Goal: Task Accomplishment & Management: Use online tool/utility

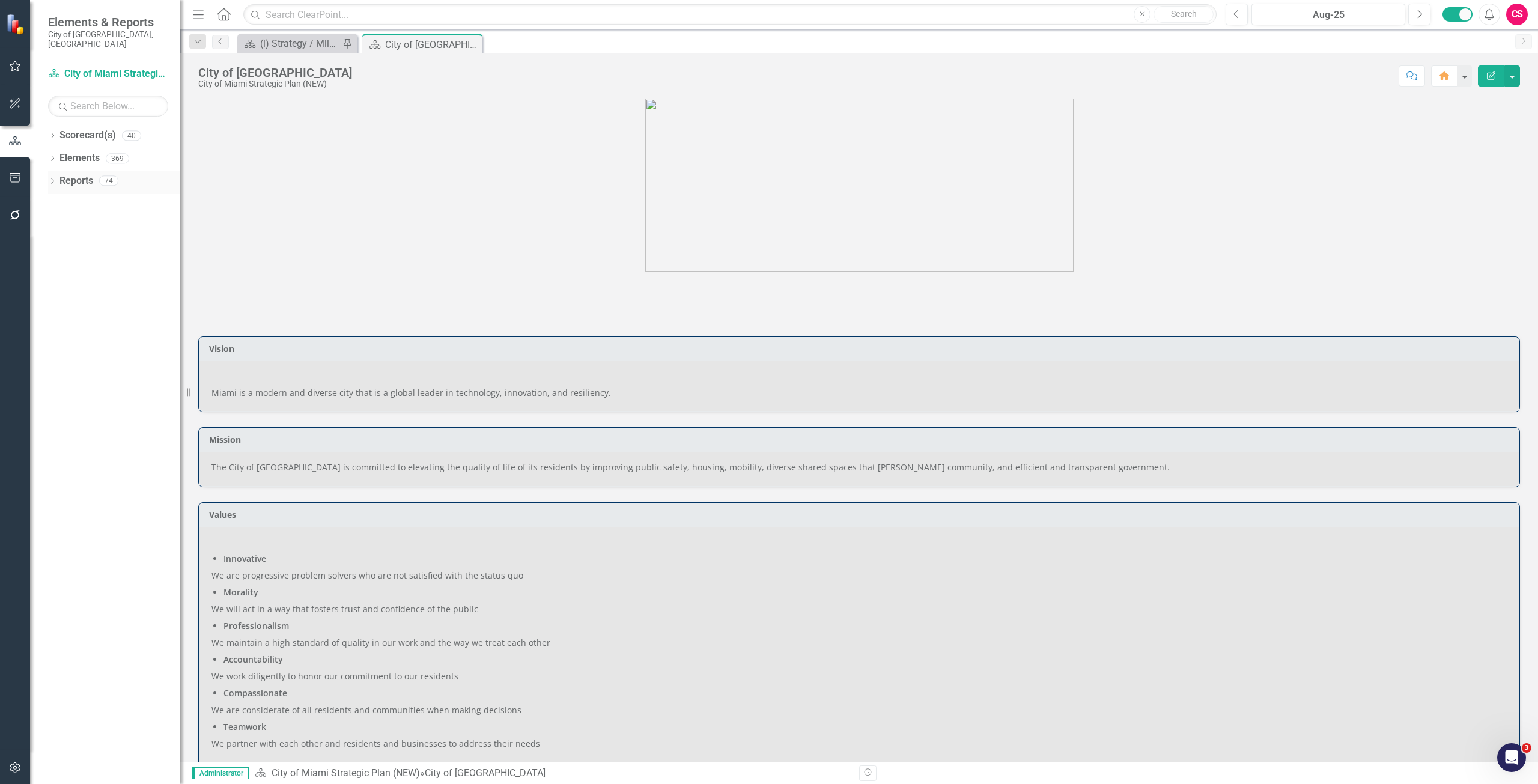
click at [79, 174] on link "Reports" at bounding box center [76, 181] width 34 height 14
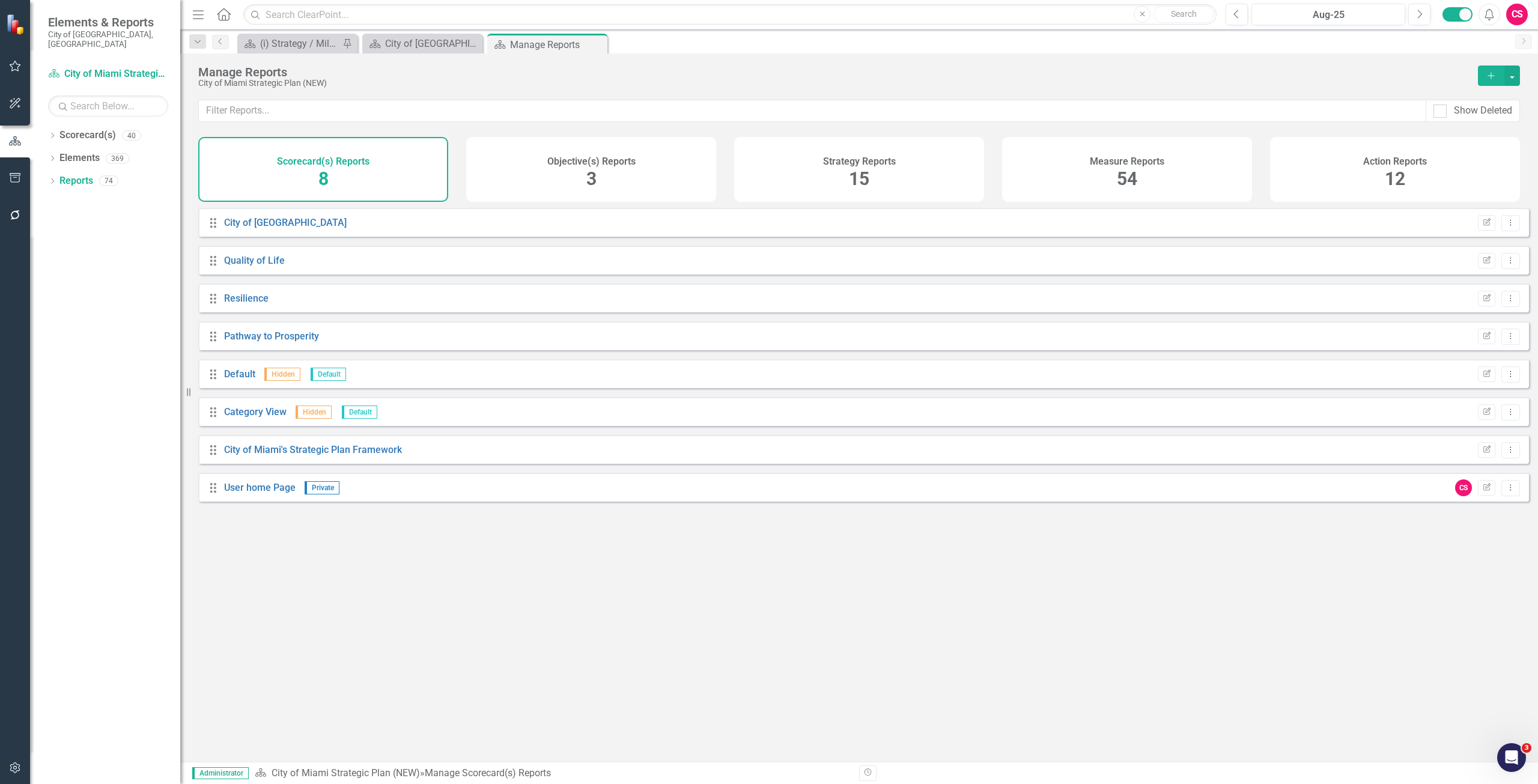
click at [684, 185] on div "Objective(s) Reports 3" at bounding box center [590, 169] width 250 height 65
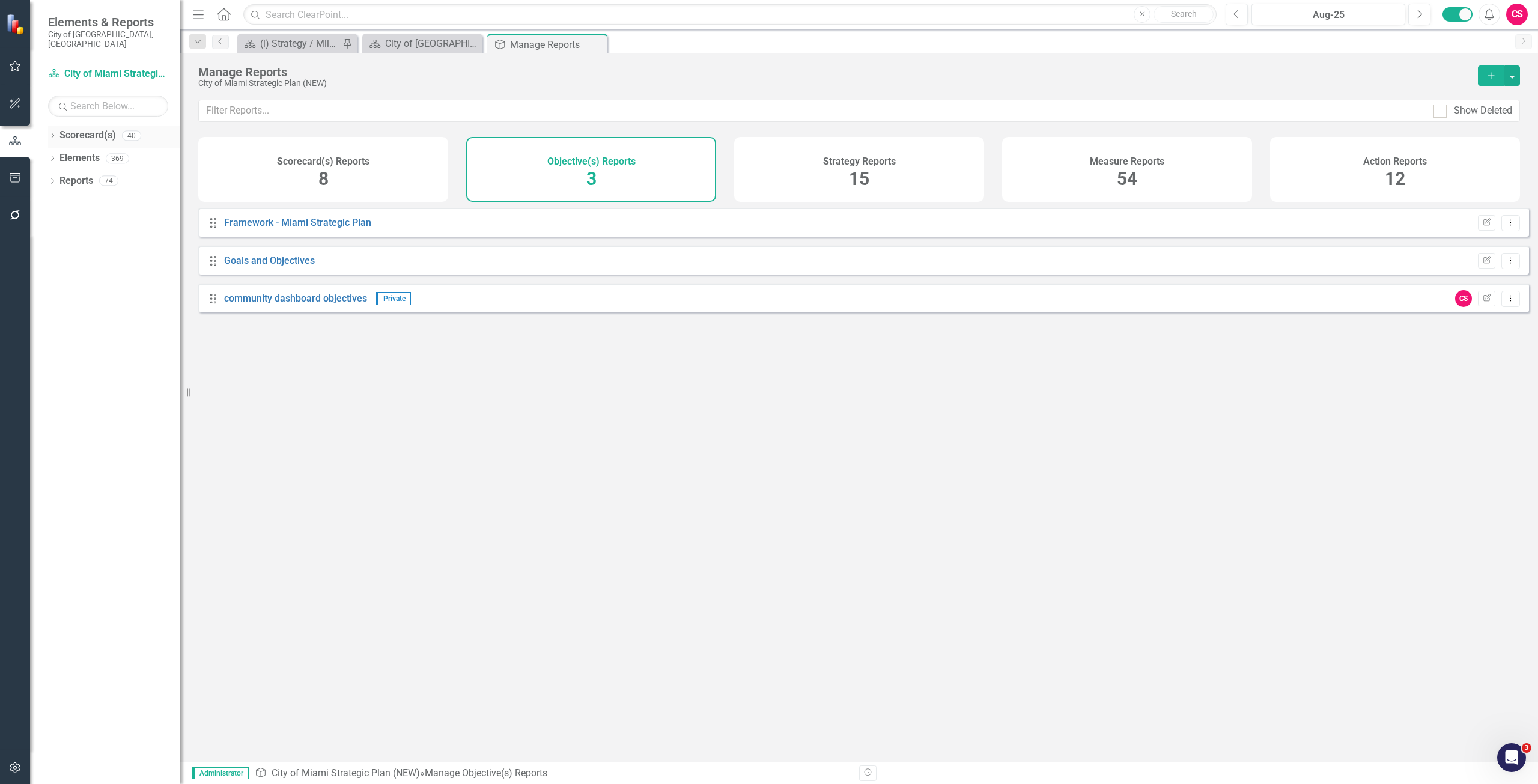
click at [101, 129] on link "Scorecard(s)" at bounding box center [87, 135] width 56 height 14
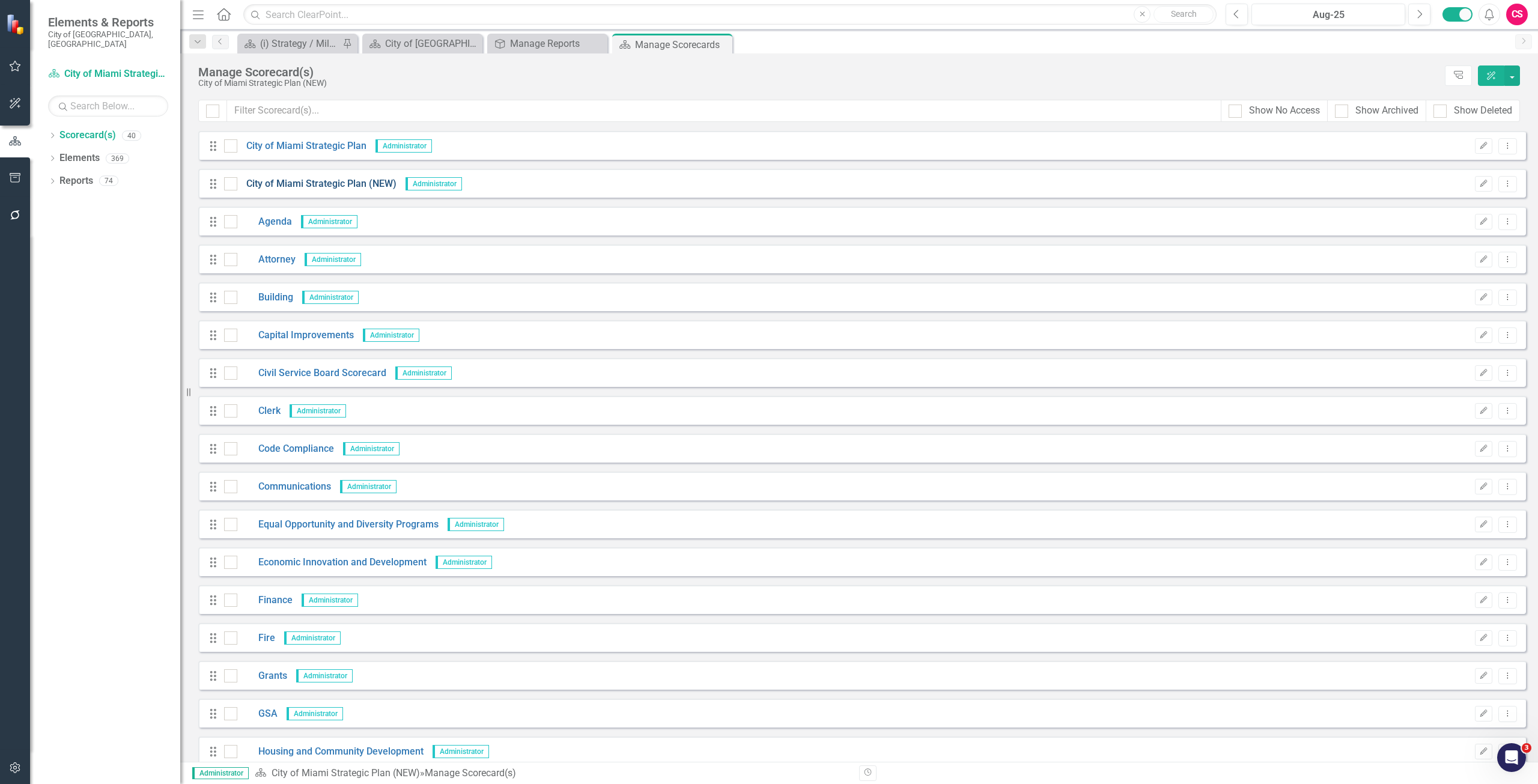
click at [324, 181] on link "City of Miami Strategic Plan (NEW)" at bounding box center [317, 184] width 159 height 14
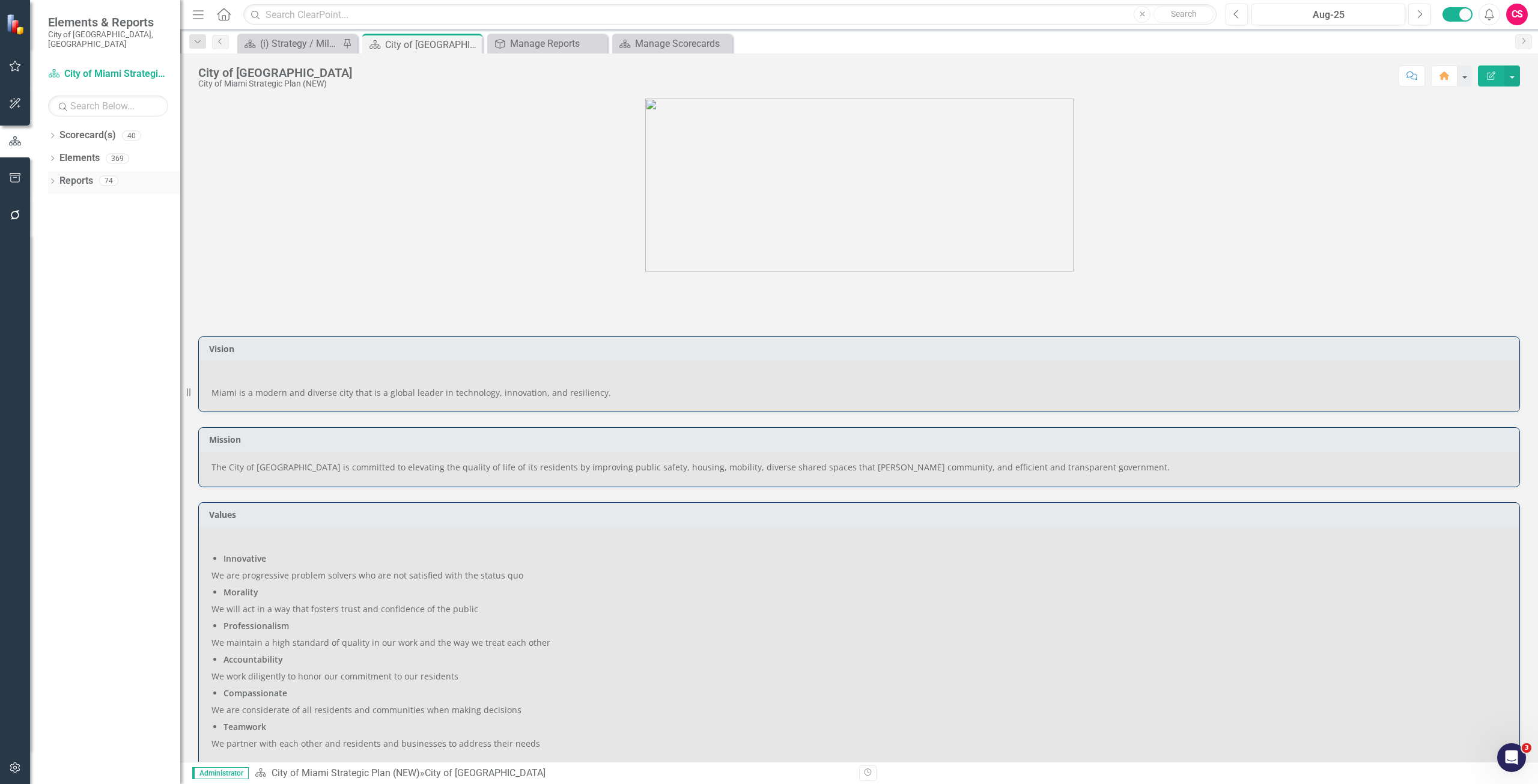
click at [81, 174] on link "Reports" at bounding box center [76, 181] width 34 height 14
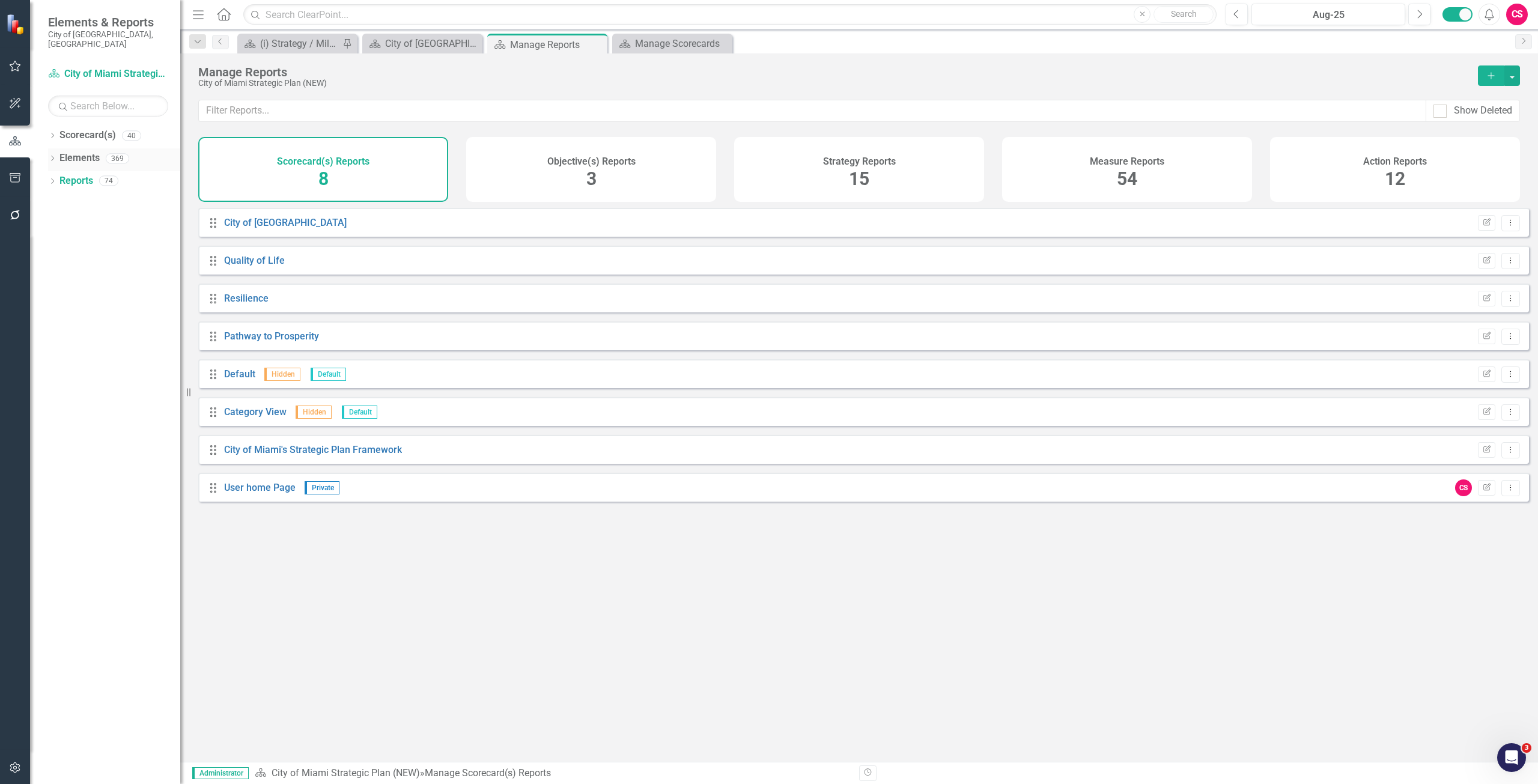
click at [84, 148] on div "Elements" at bounding box center [79, 158] width 40 height 20
click at [88, 152] on link "Elements" at bounding box center [79, 158] width 40 height 14
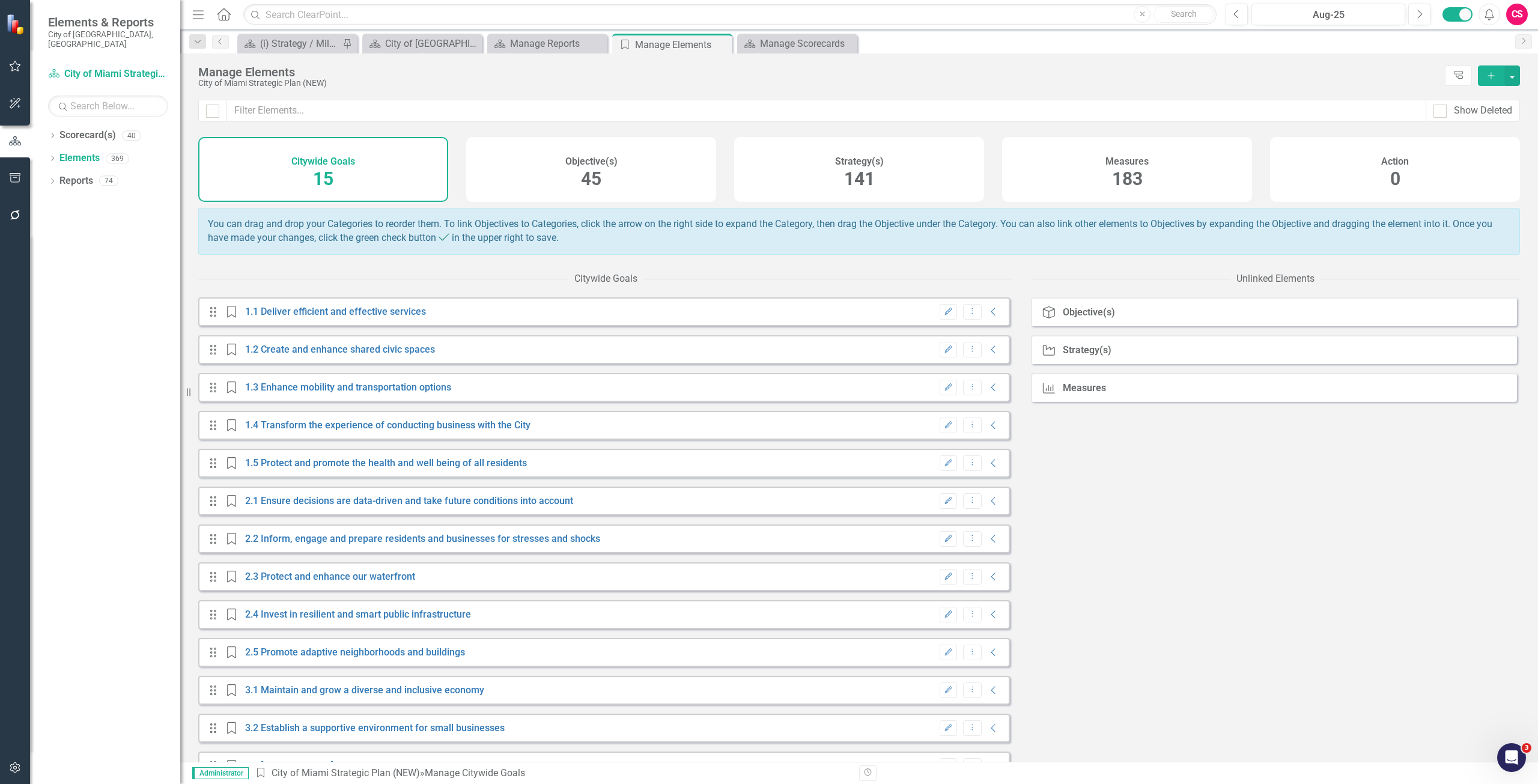
click at [515, 185] on div "Objective(s) 45" at bounding box center [590, 169] width 250 height 65
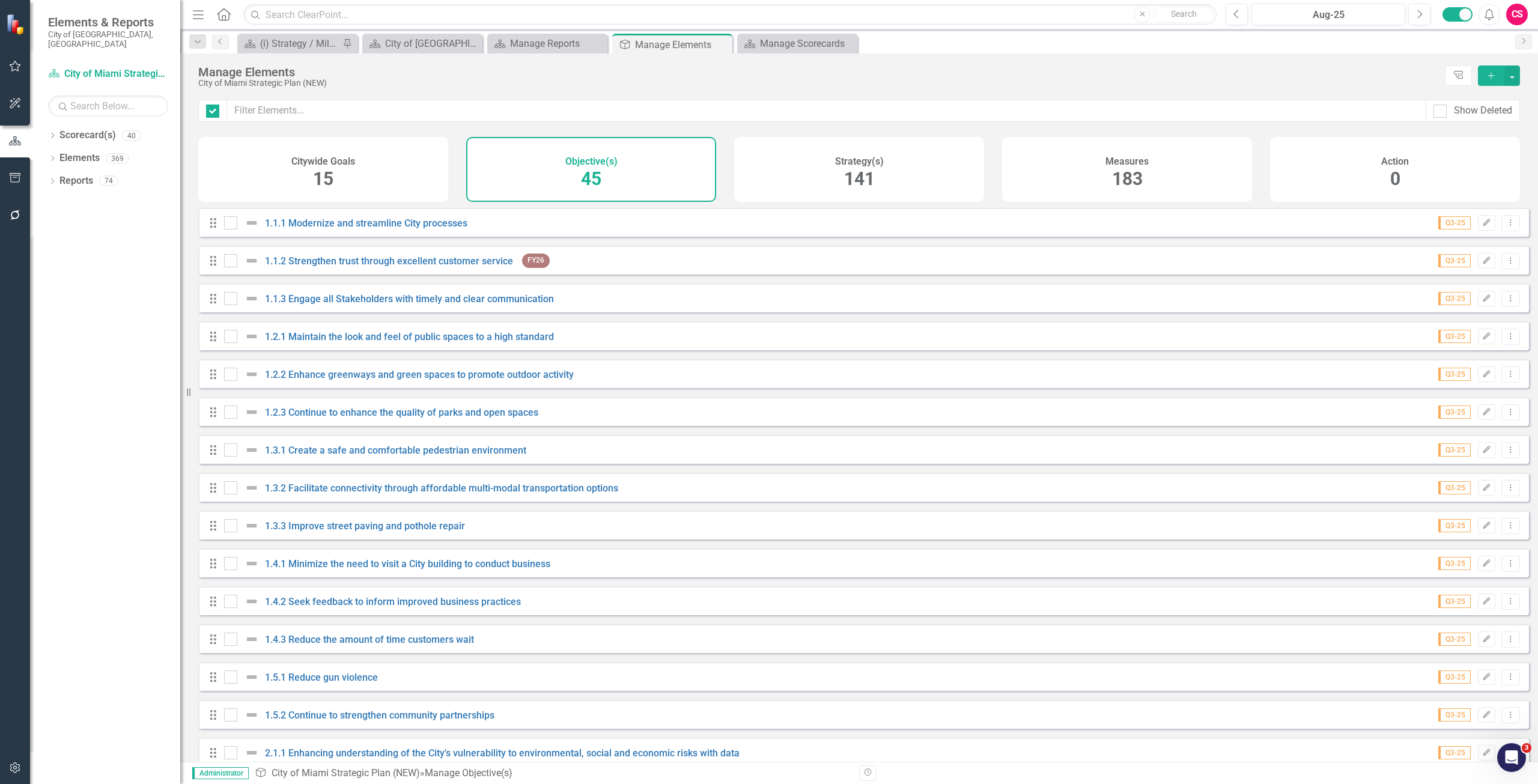
checkbox input "false"
click at [75, 174] on link "Reports" at bounding box center [76, 181] width 34 height 14
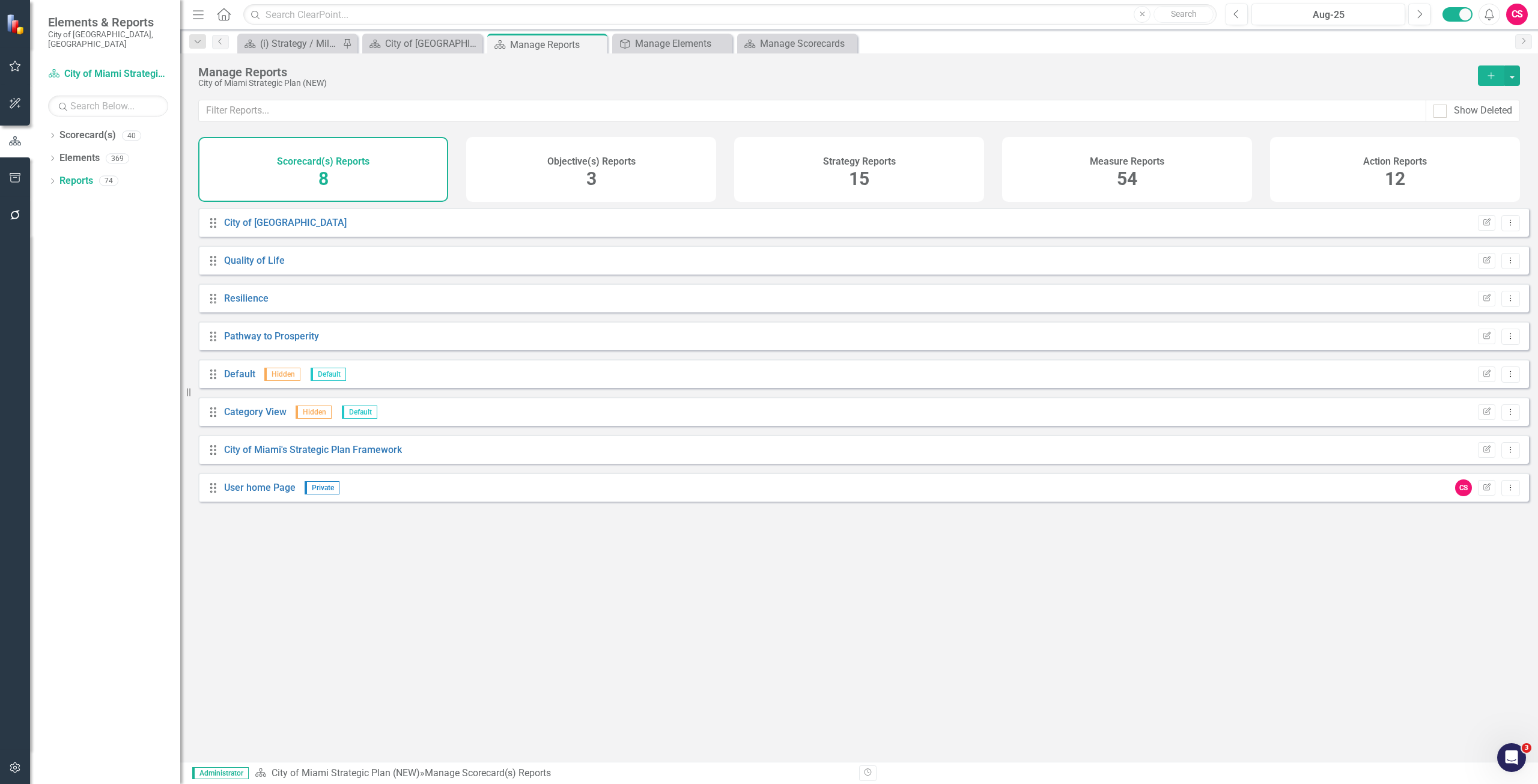
click at [684, 175] on div "Objective(s) Reports 3" at bounding box center [590, 169] width 250 height 65
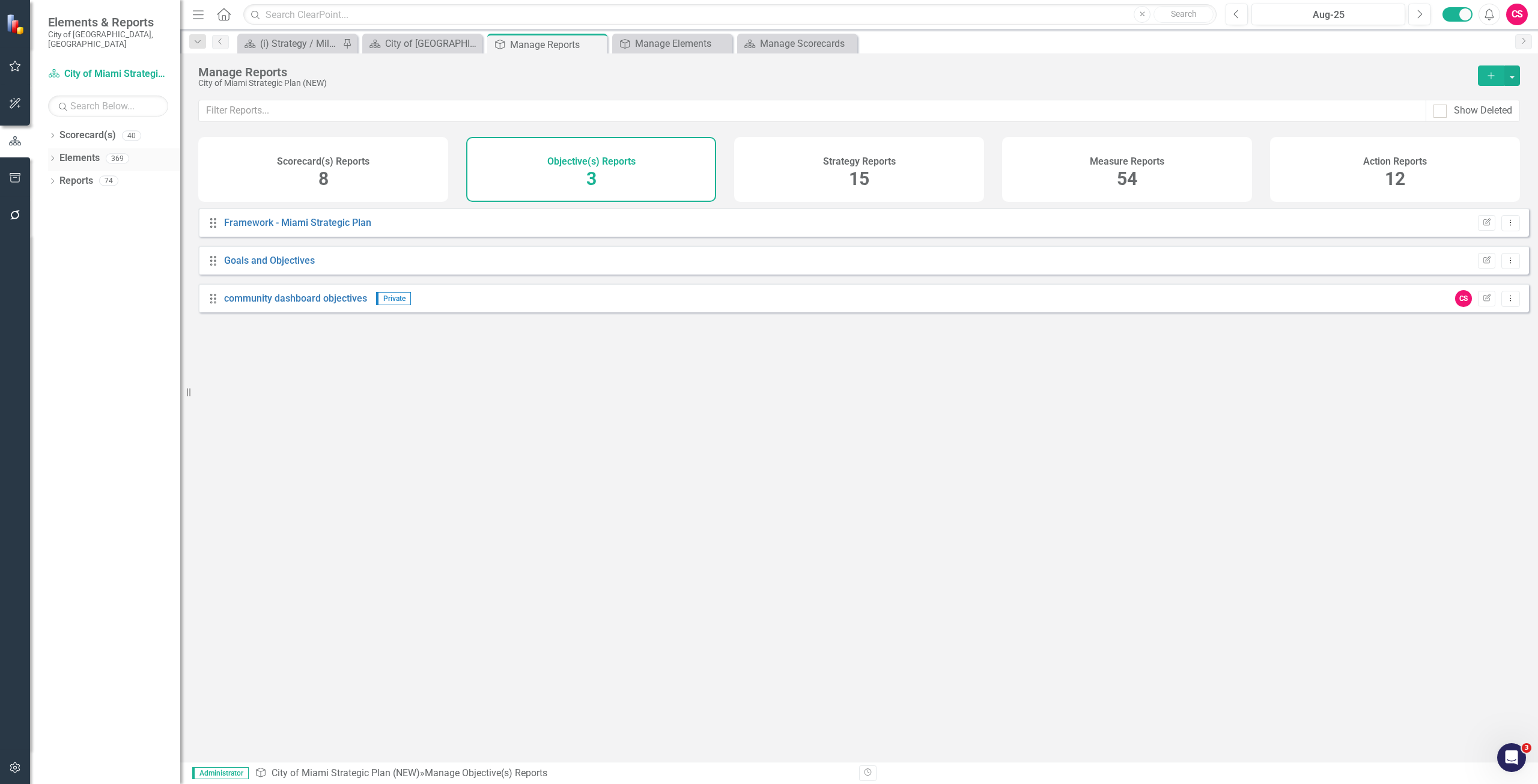
click at [50, 156] on icon "Dropdown" at bounding box center [52, 159] width 8 height 7
click at [56, 179] on icon "Dropdown" at bounding box center [59, 182] width 8 height 7
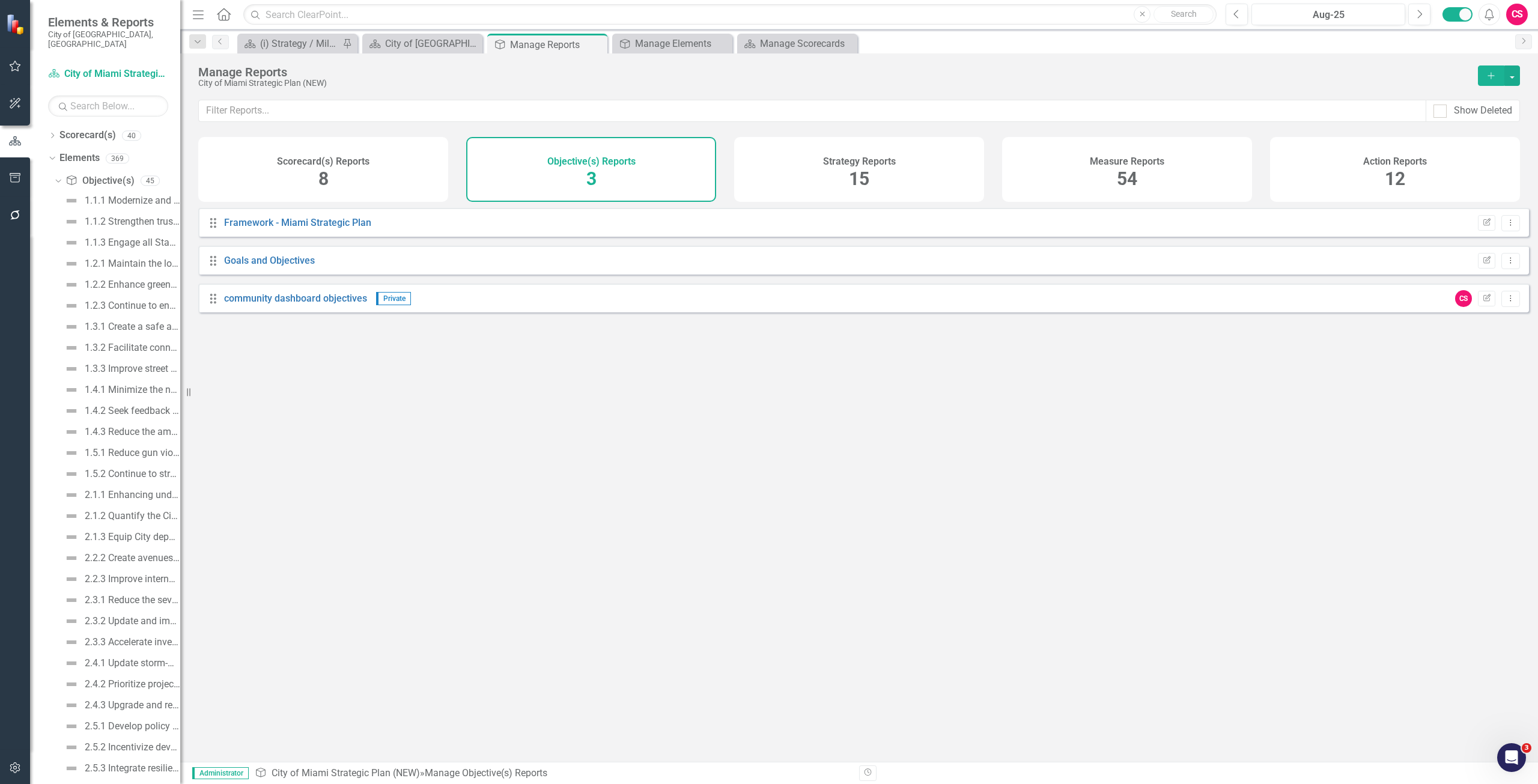
click at [1493, 79] on icon "Add" at bounding box center [1491, 76] width 11 height 8
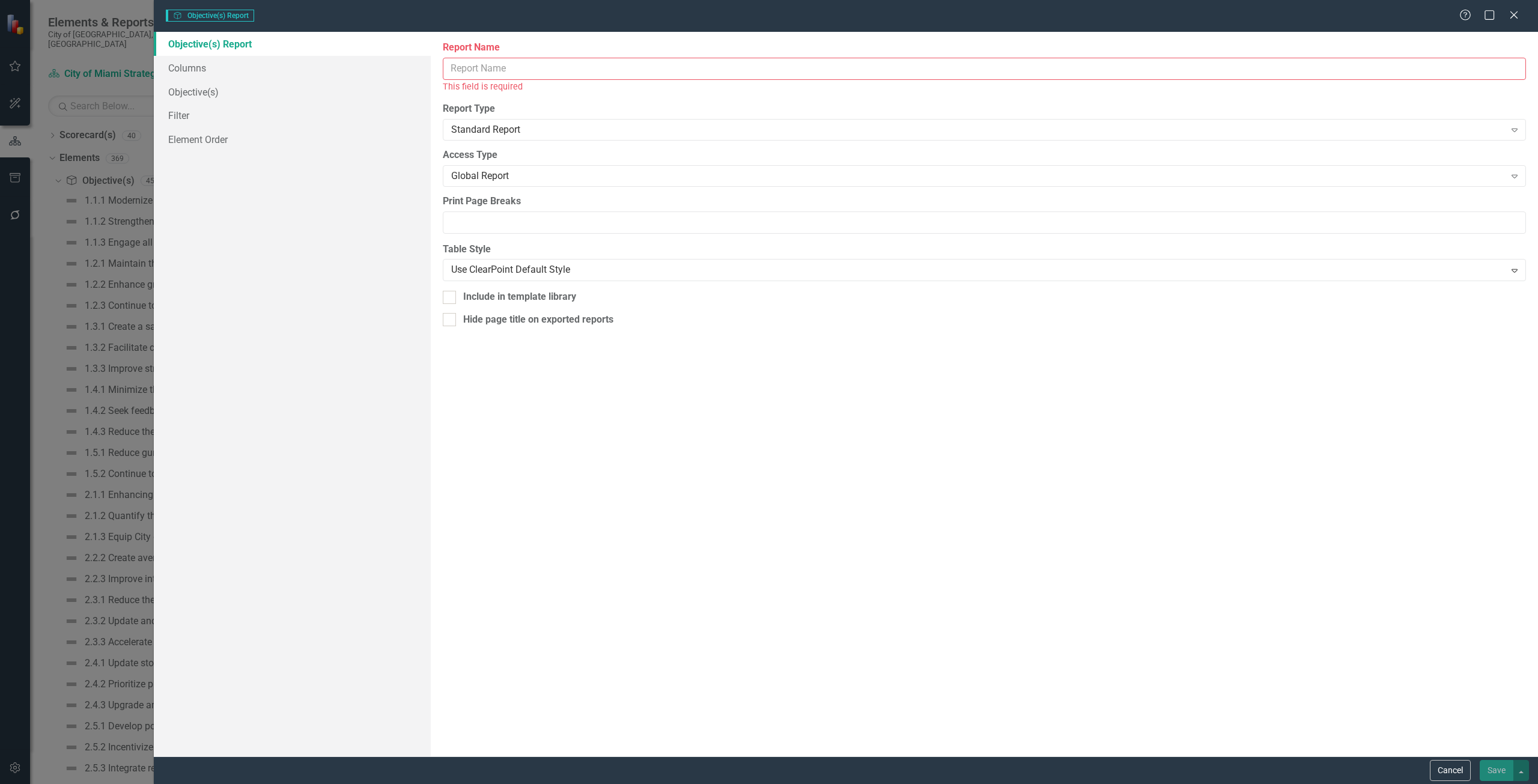
click at [513, 68] on input "Report Name" at bounding box center [985, 68] width 1084 height 22
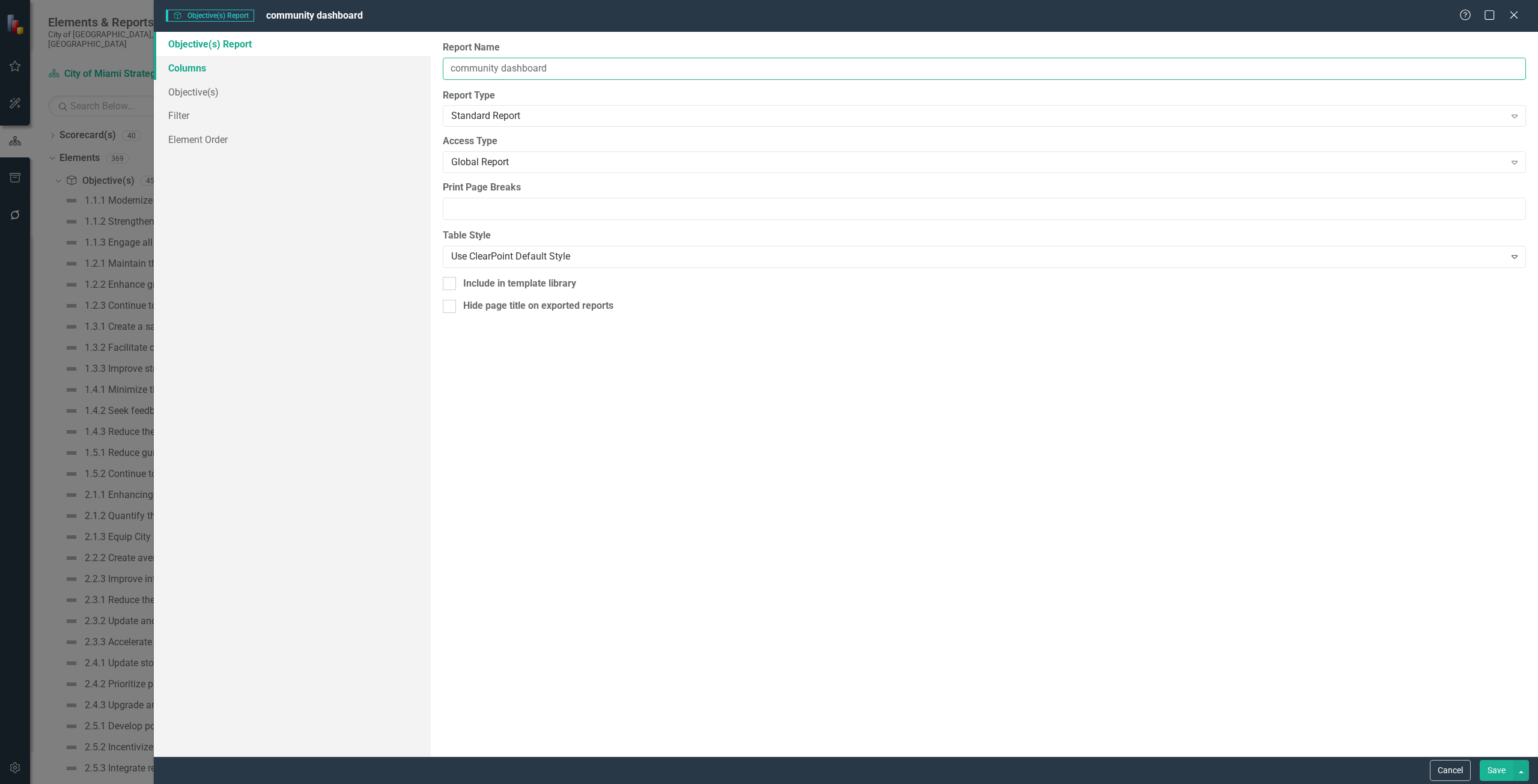
type input "community dashboard"
click at [294, 70] on link "Columns" at bounding box center [293, 68] width 277 height 24
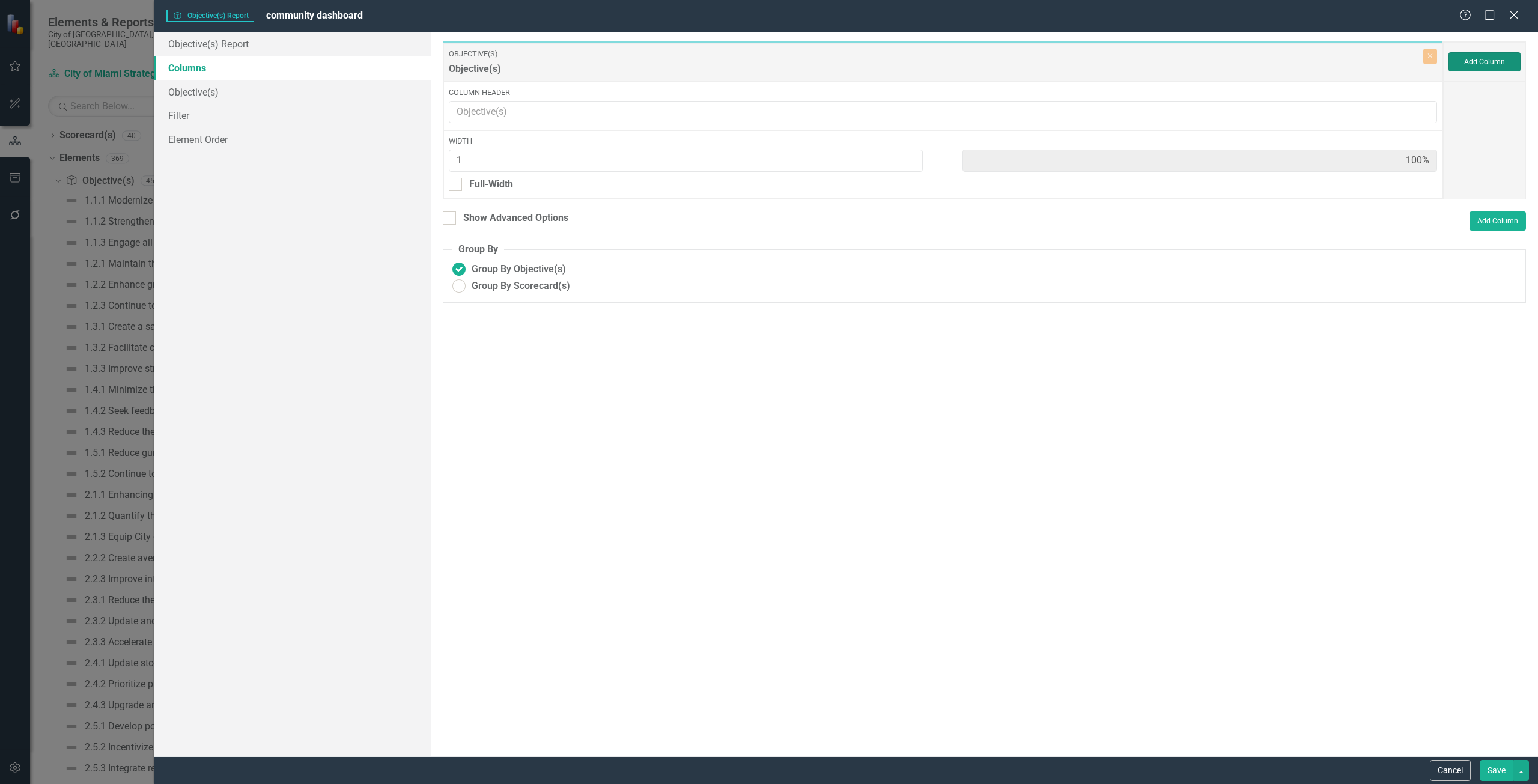
click at [1483, 65] on button "Add Column" at bounding box center [1484, 61] width 72 height 19
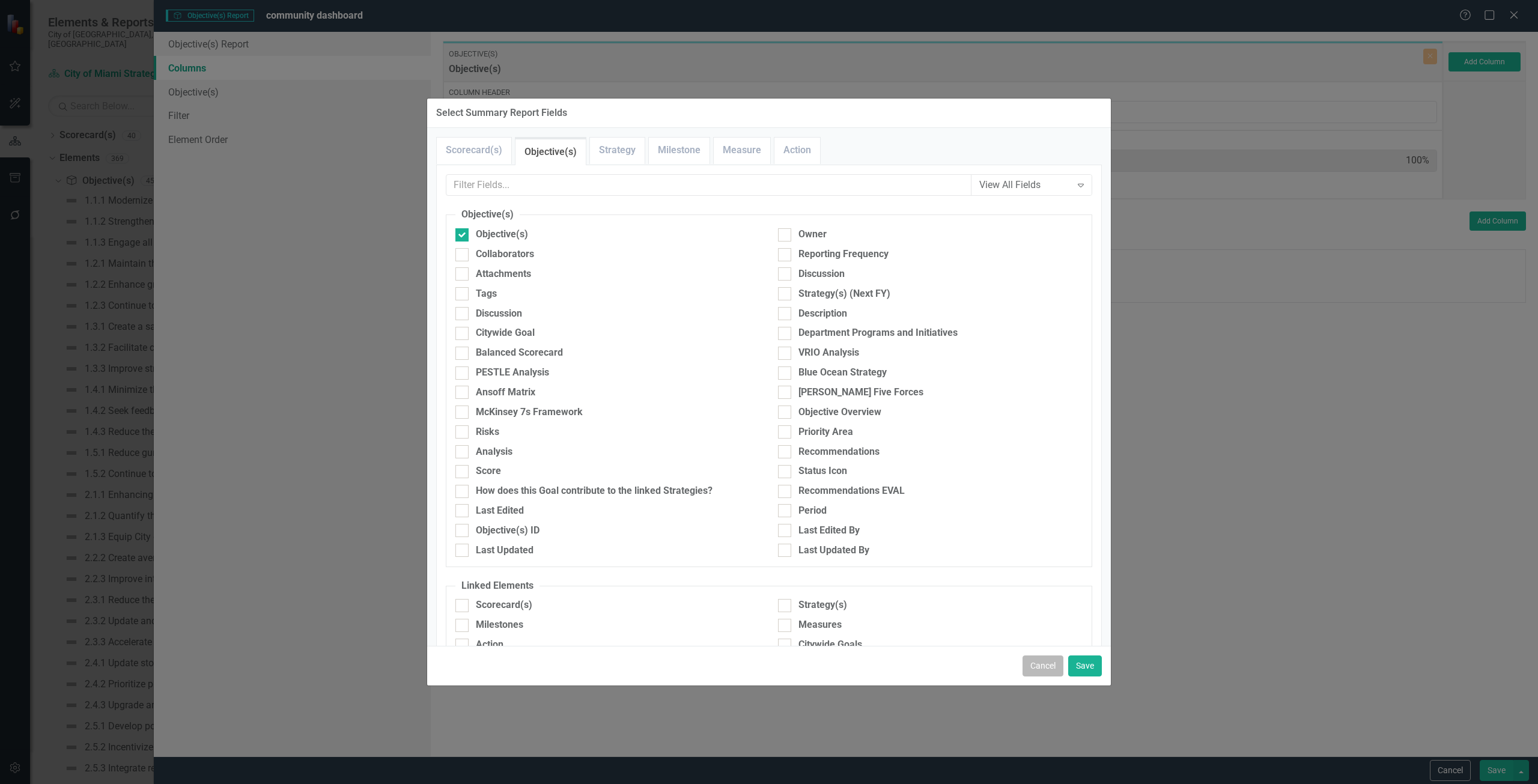
click at [1046, 660] on button "Cancel" at bounding box center [1043, 666] width 41 height 21
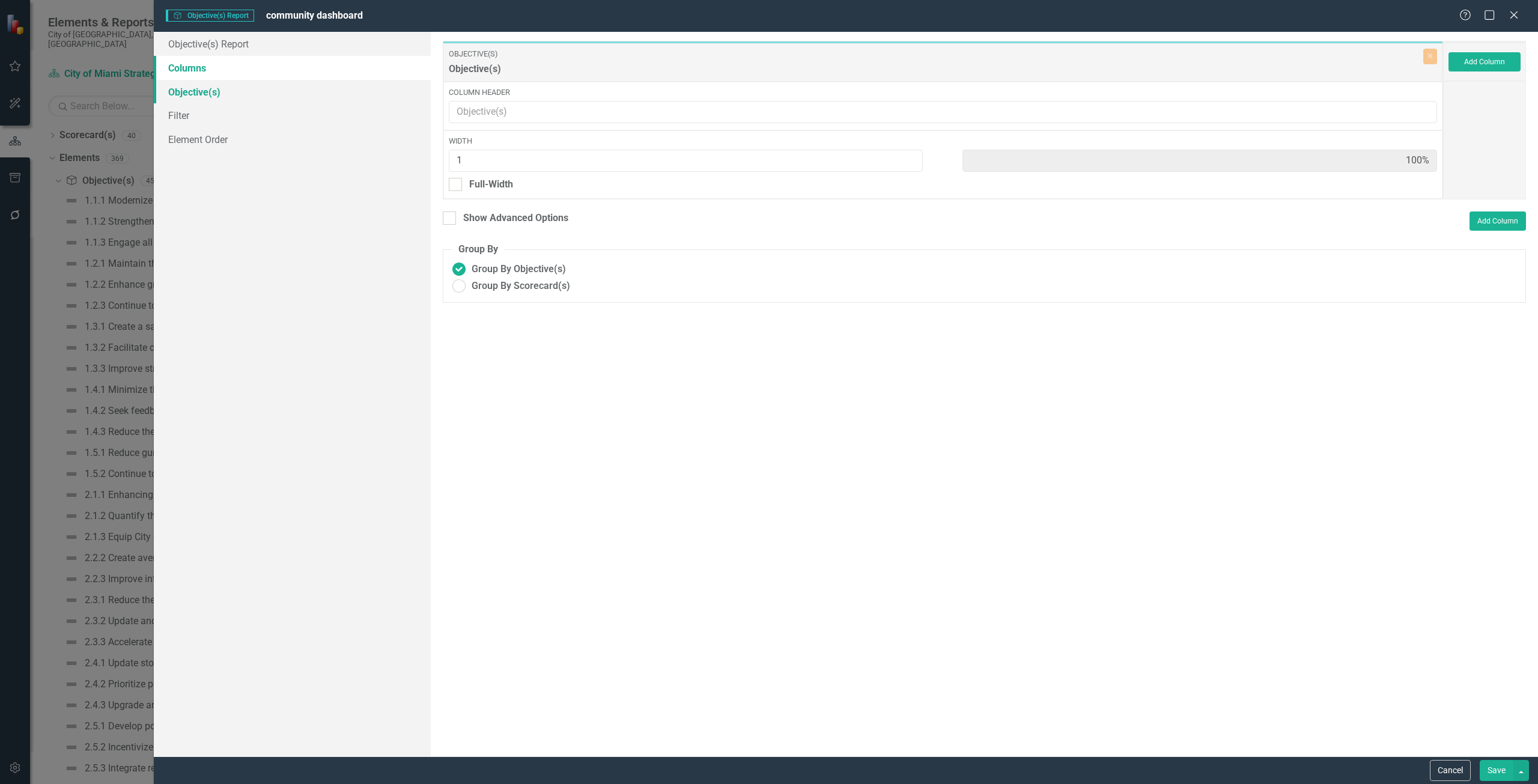
click at [286, 90] on link "Objective(s)" at bounding box center [293, 92] width 277 height 24
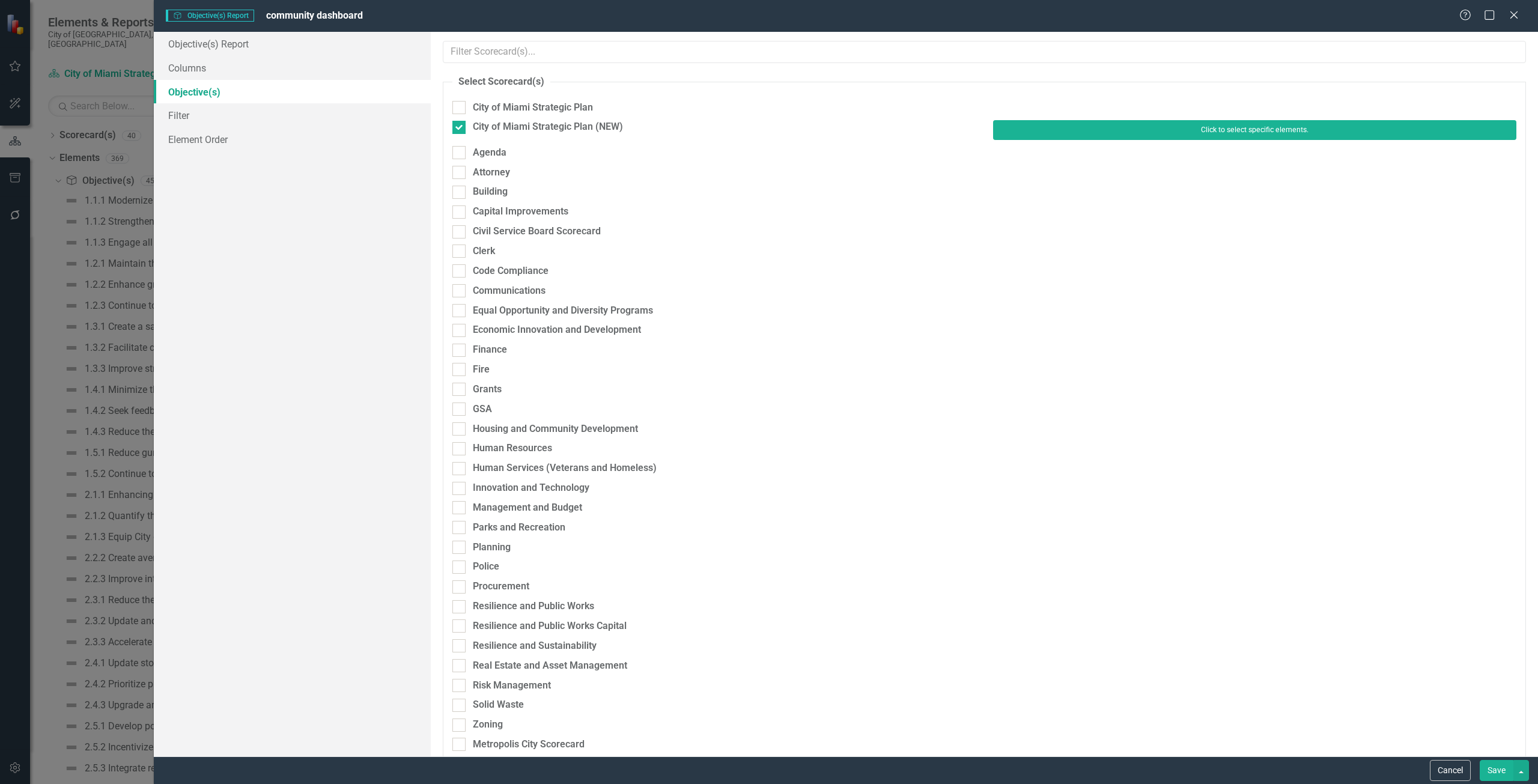
click at [1126, 136] on button "Click to select specific elements." at bounding box center [1254, 129] width 524 height 19
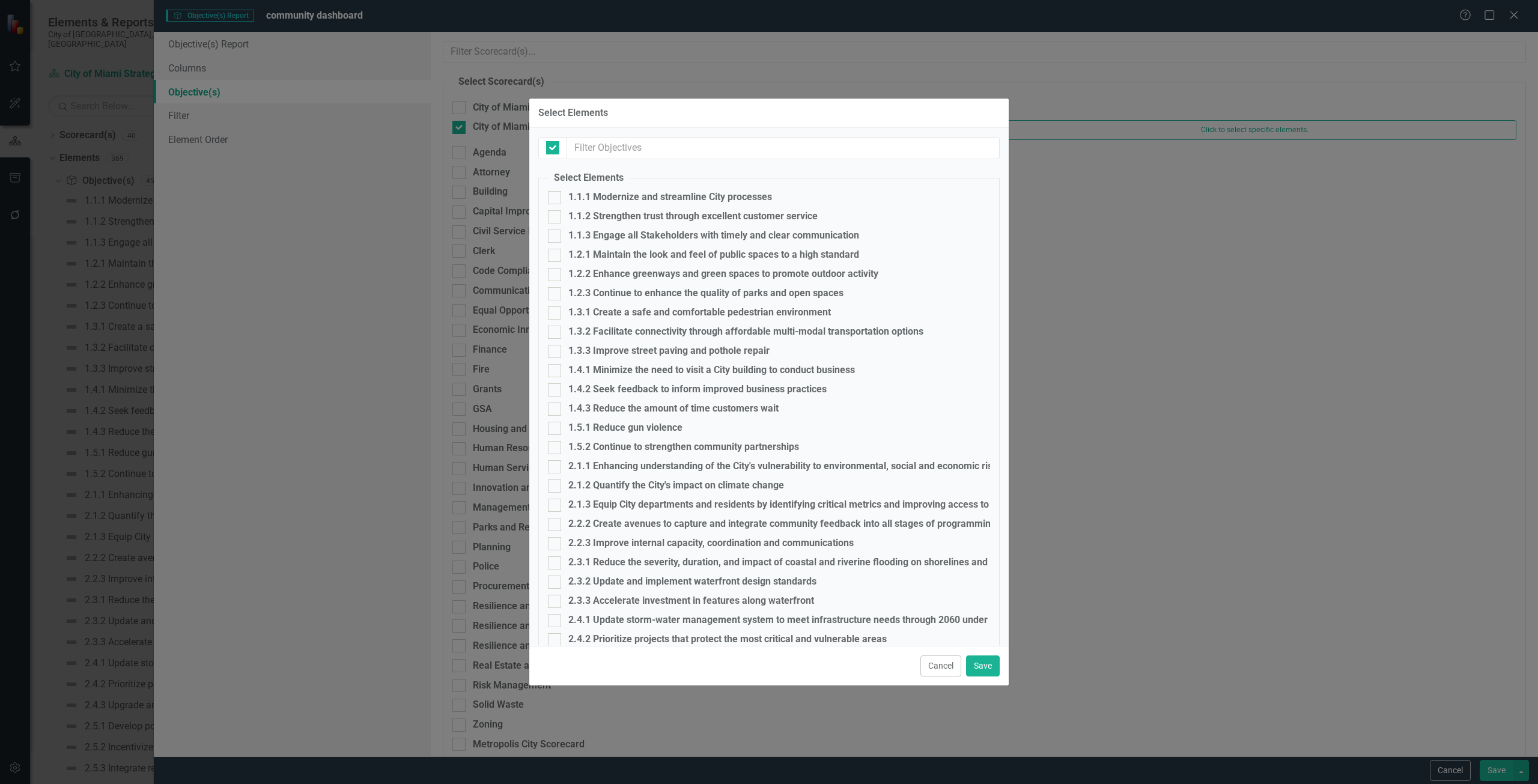
checkbox input "false"
click at [608, 218] on div "1.1.2 Strengthen trust through excellent customer service" at bounding box center [693, 216] width 249 height 11
click at [556, 218] on input "1.1.2 Strengthen trust through excellent customer service" at bounding box center [552, 214] width 7 height 7
checkbox input "true"
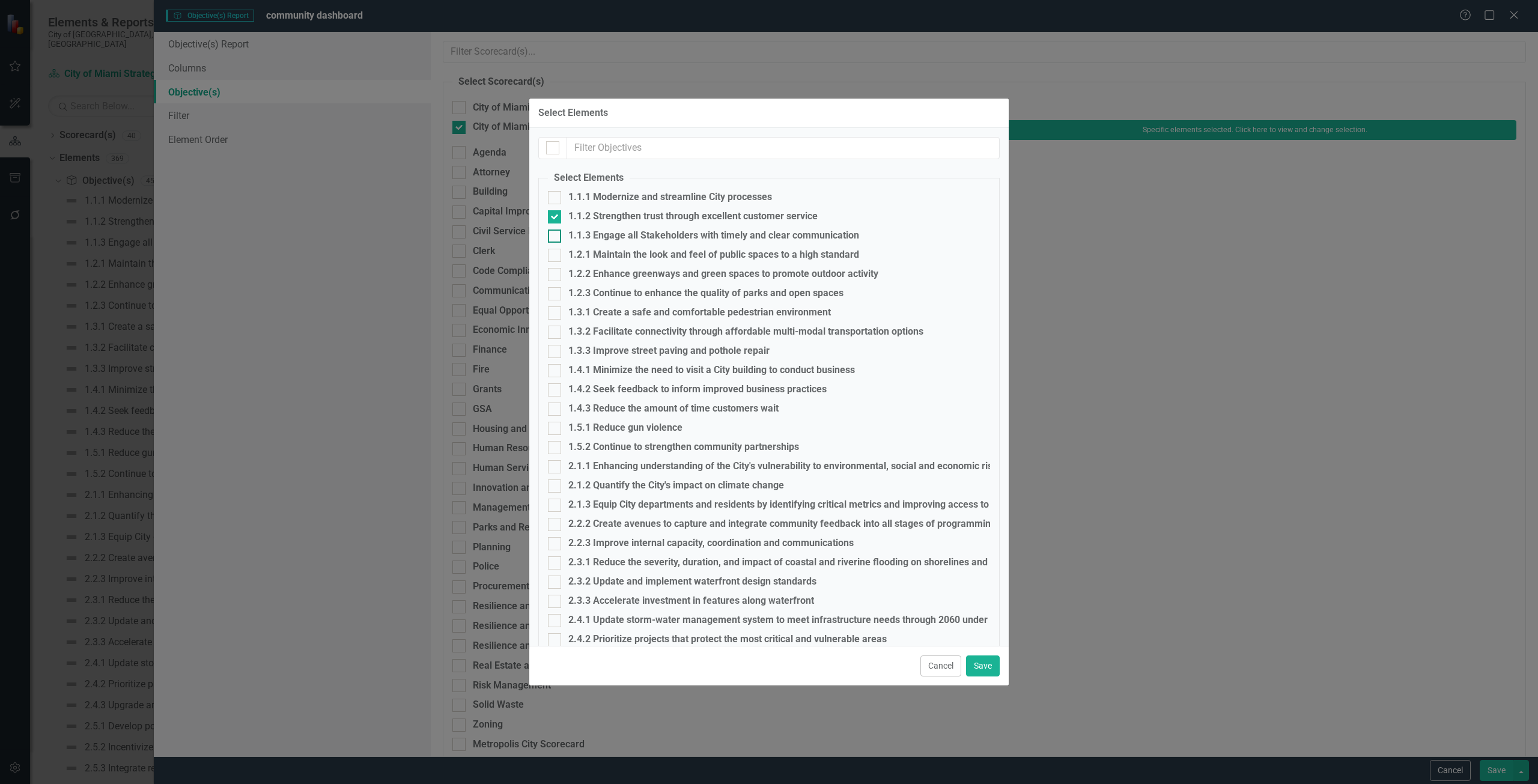
click at [604, 236] on div "1.1.3 Engage all Stakeholders with timely and clear communication" at bounding box center [713, 235] width 291 height 11
click at [556, 236] on input "1.1.3 Engage all Stakeholders with timely and clear communication" at bounding box center [552, 232] width 7 height 7
checkbox input "true"
click at [603, 253] on div "1.2.1 Maintain the look and feel of public spaces to a high standard" at bounding box center [713, 254] width 291 height 11
click at [556, 253] on input "1.2.1 Maintain the look and feel of public spaces to a high standard" at bounding box center [552, 252] width 7 height 7
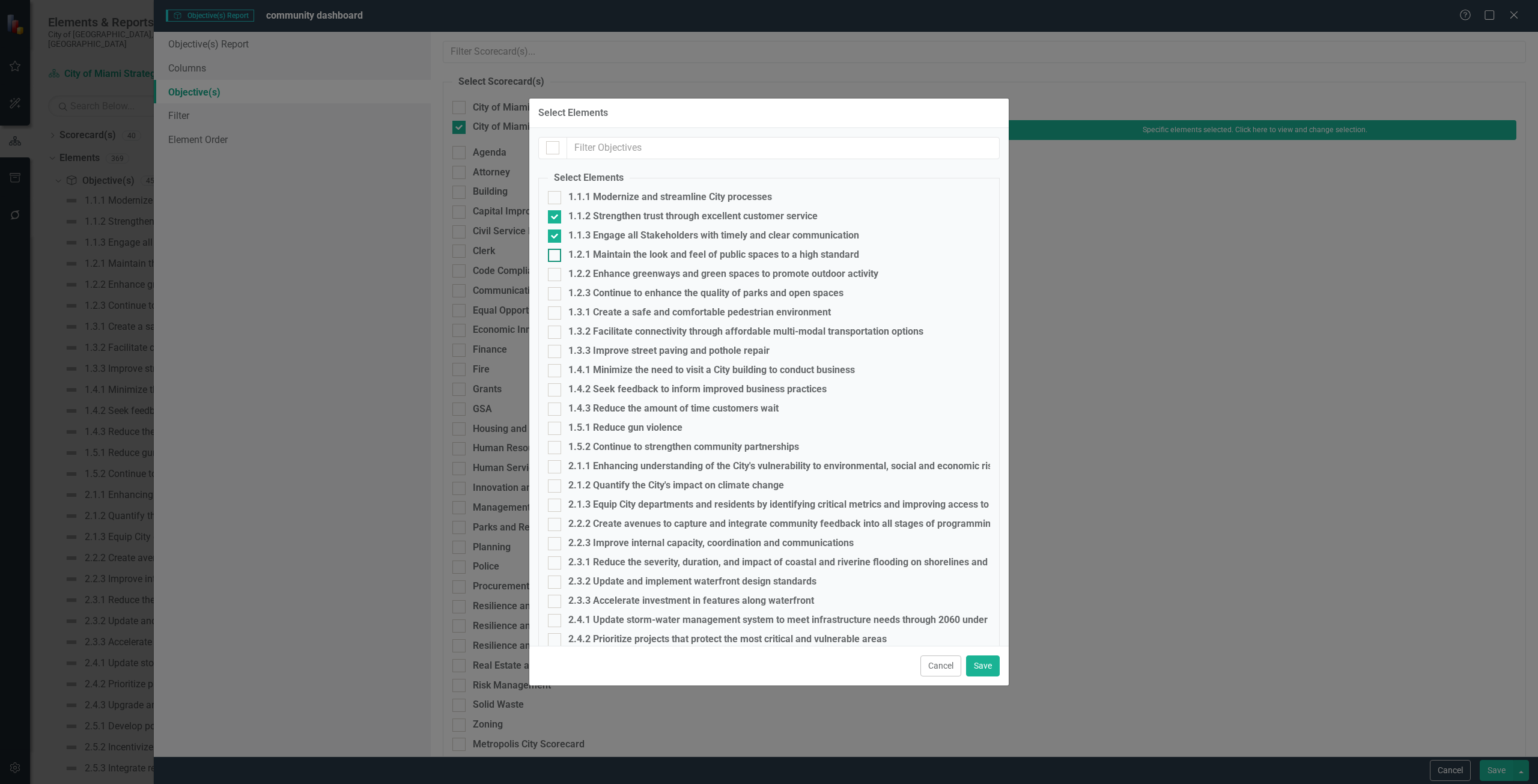
checkbox input "true"
click at [602, 274] on div "1.2.2 Enhance greenways and green spaces to promote outdoor activity" at bounding box center [723, 274] width 310 height 11
click at [556, 274] on input "1.2.2 Enhance greenways and green spaces to promote outdoor activity" at bounding box center [552, 271] width 7 height 7
checkbox input "true"
click at [591, 293] on div "1.2.3 Continue to enhance the quality of parks and open spaces" at bounding box center [706, 293] width 275 height 11
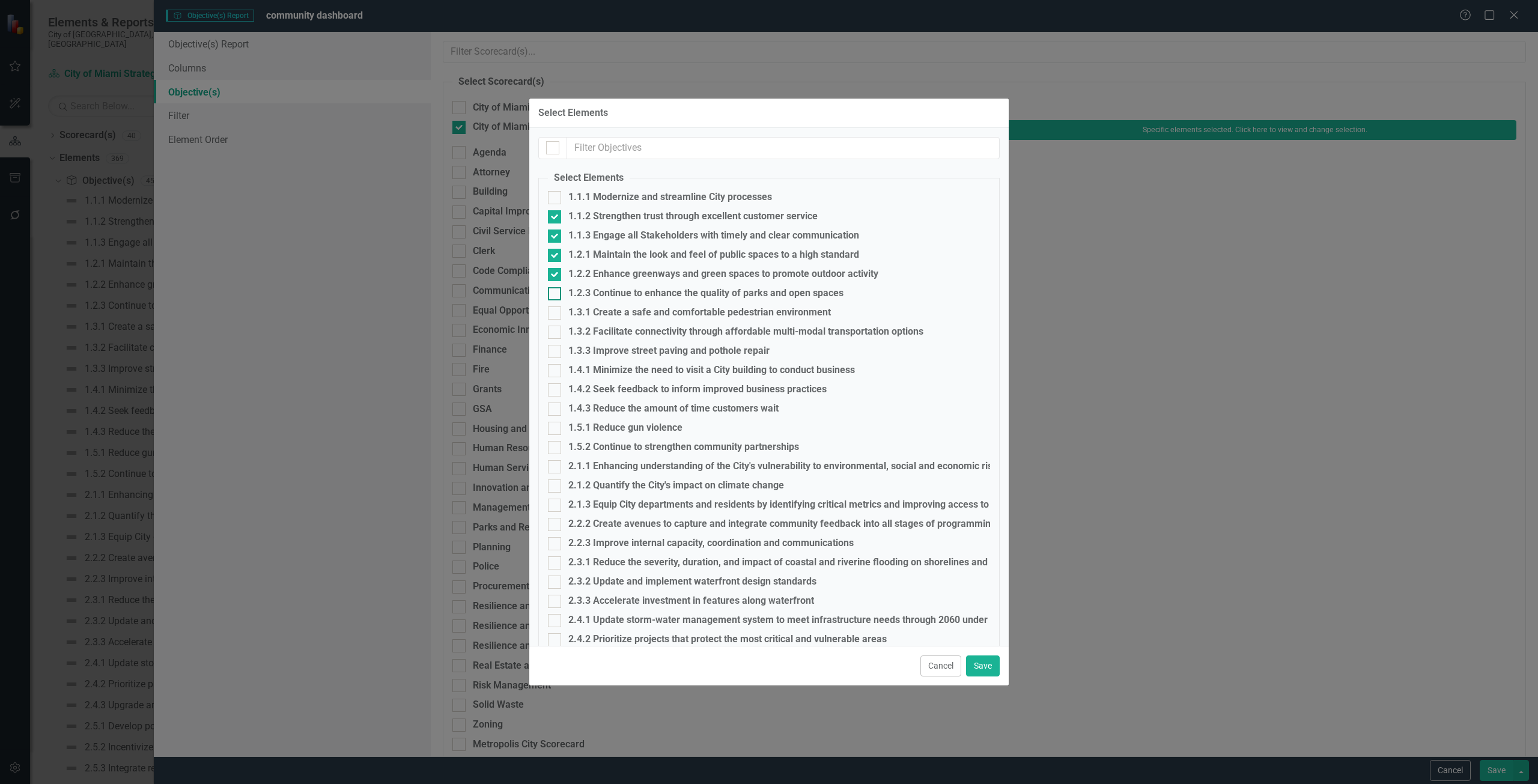
click at [556, 293] on input "1.2.3 Continue to enhance the quality of parks and open spaces" at bounding box center [552, 290] width 7 height 7
checkbox input "true"
click at [596, 348] on div "1.3.3 Improve street paving and pothole repair" at bounding box center [669, 350] width 201 height 11
click at [556, 348] on input "1.3.3 Improve street paving and pothole repair" at bounding box center [552, 348] width 7 height 7
checkbox input "true"
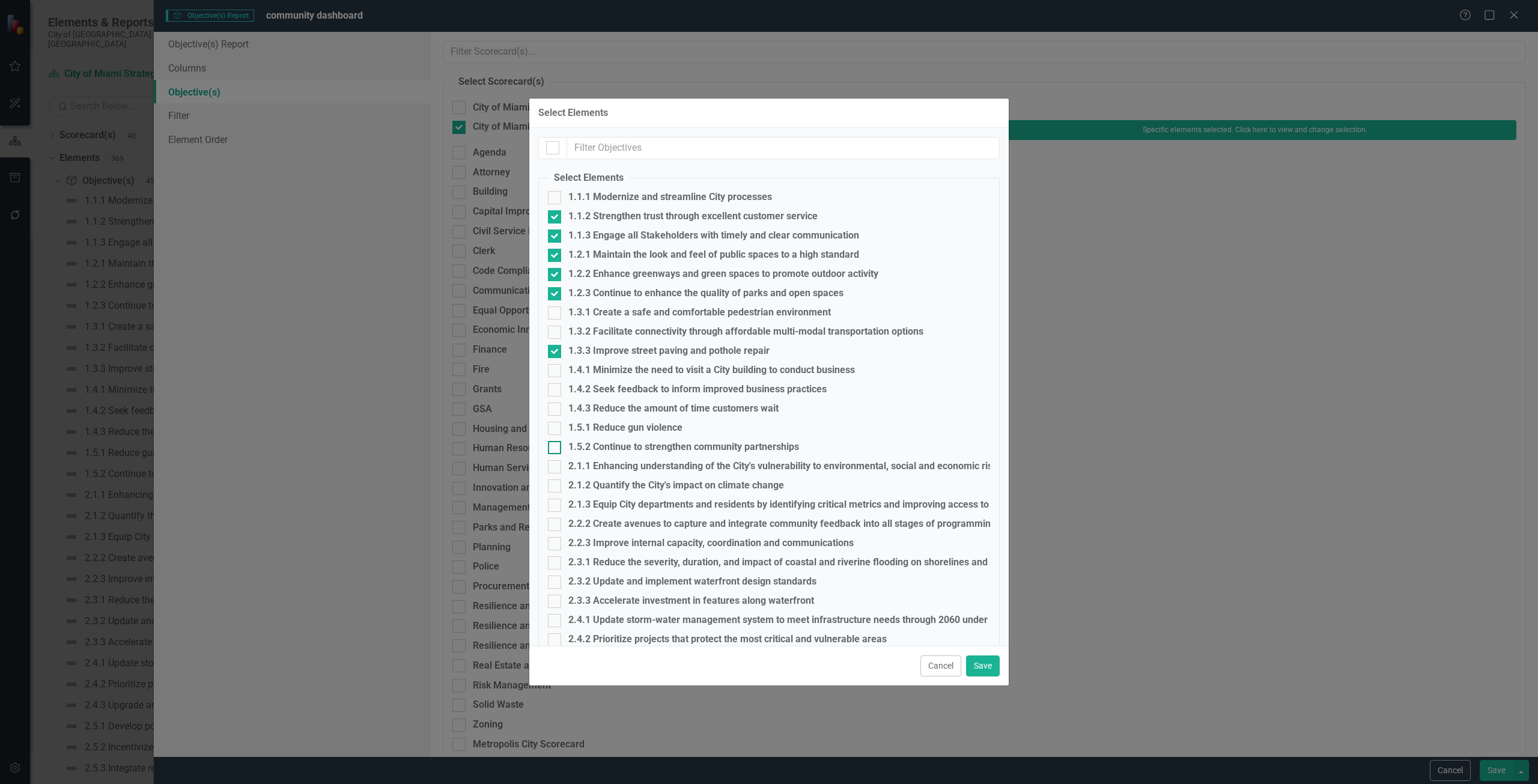
click at [595, 445] on div "1.5.2 Continue to strengthen community partnerships" at bounding box center [684, 447] width 231 height 11
click at [556, 445] on input "1.5.2 Continue to strengthen community partnerships" at bounding box center [552, 444] width 7 height 7
checkbox input "true"
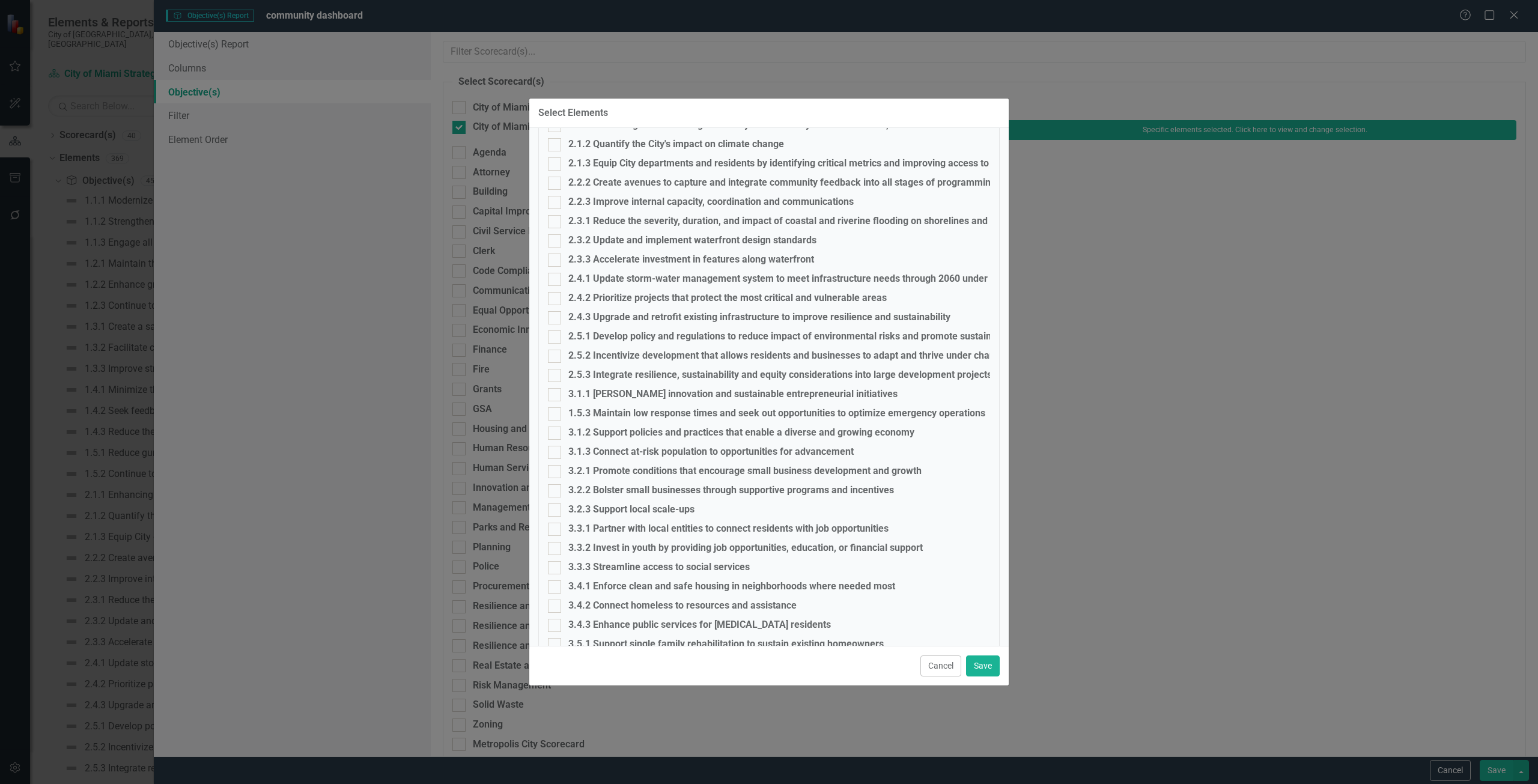
scroll to position [360, 0]
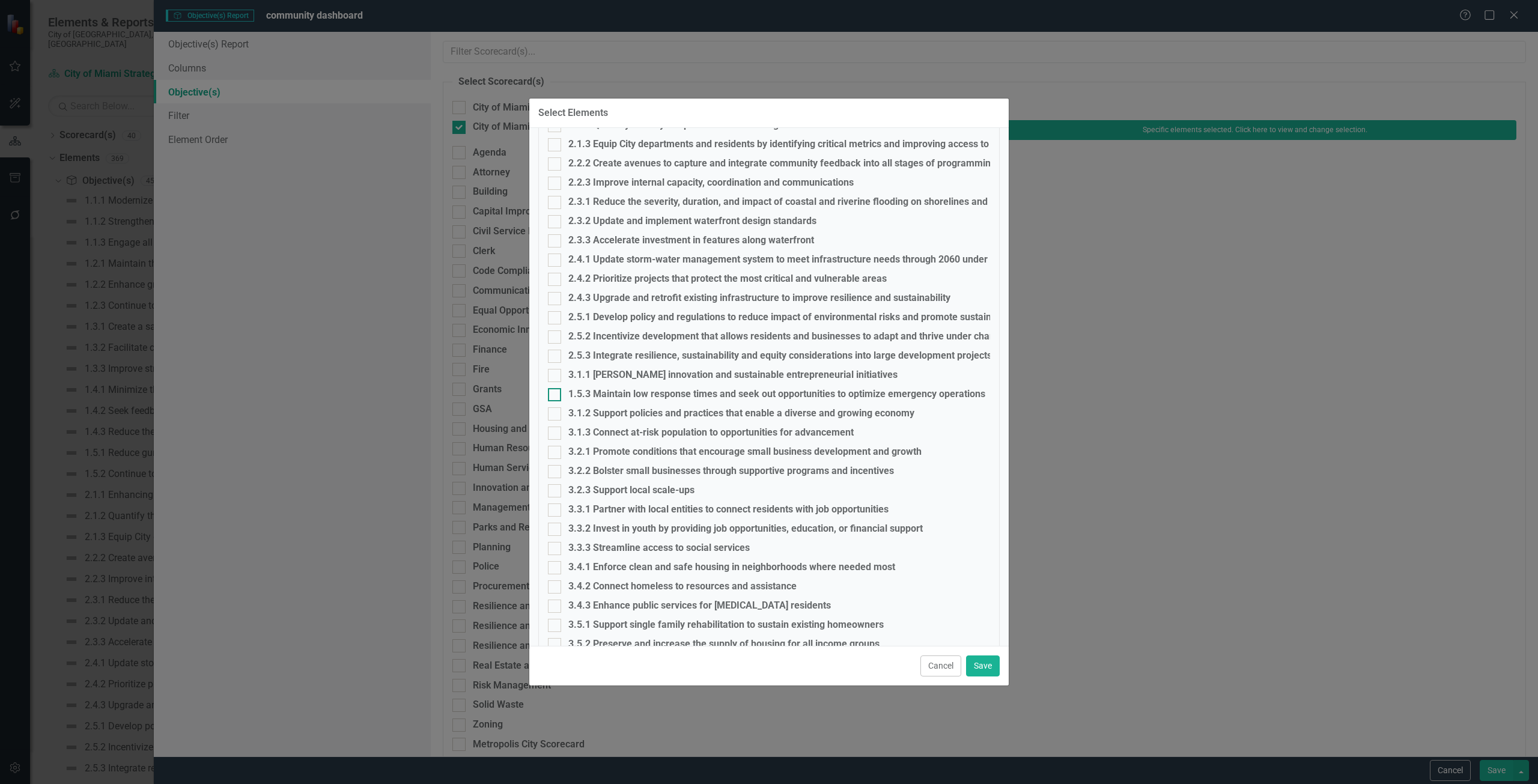
click at [599, 392] on div "1.5.3 Maintain low response times and seek out opportunities to optimize emerge…" at bounding box center [777, 393] width 417 height 11
click at [556, 392] on input "1.5.3 Maintain low response times and seek out opportunities to optimize emerge…" at bounding box center [552, 392] width 7 height 7
checkbox input "true"
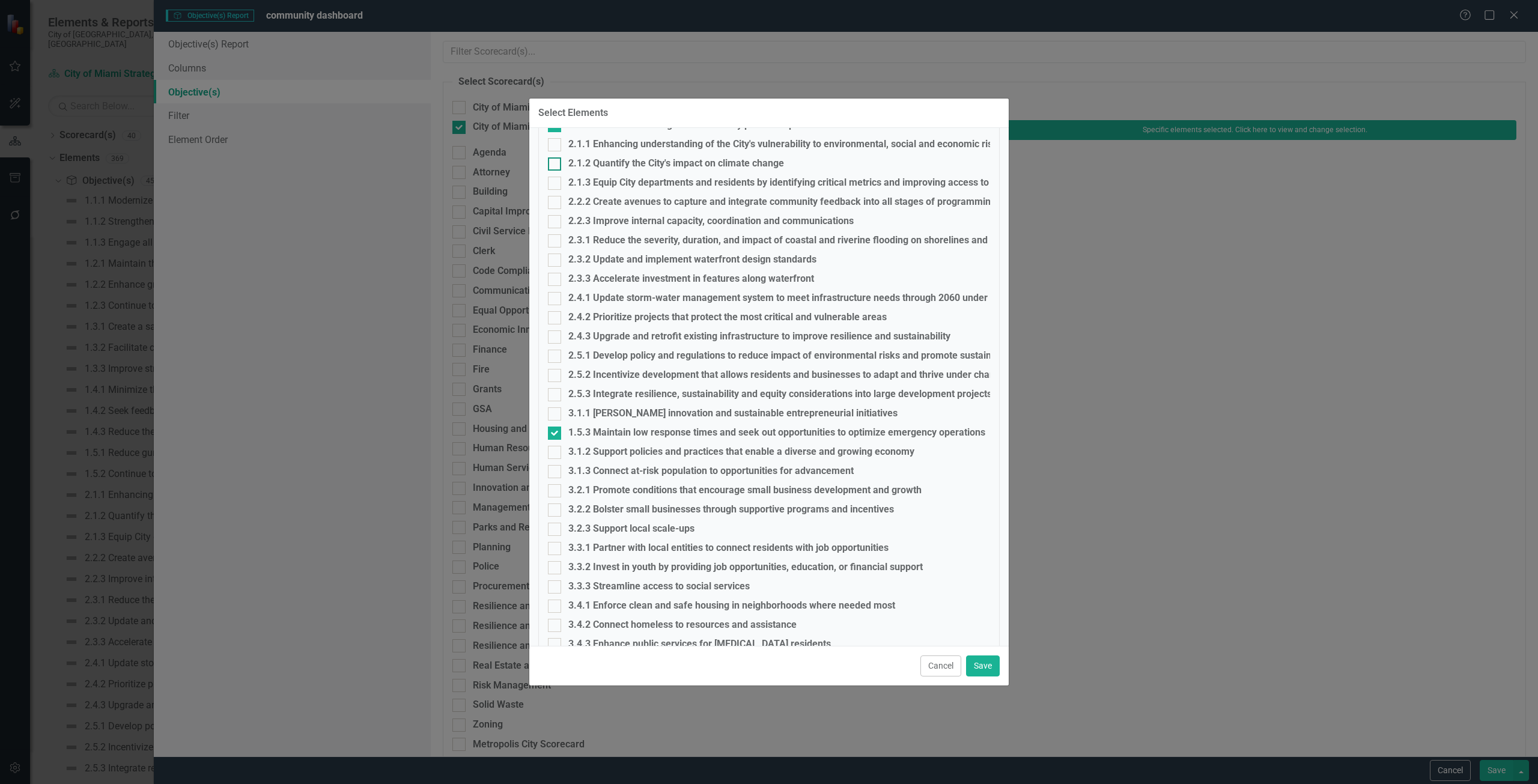
scroll to position [300, 0]
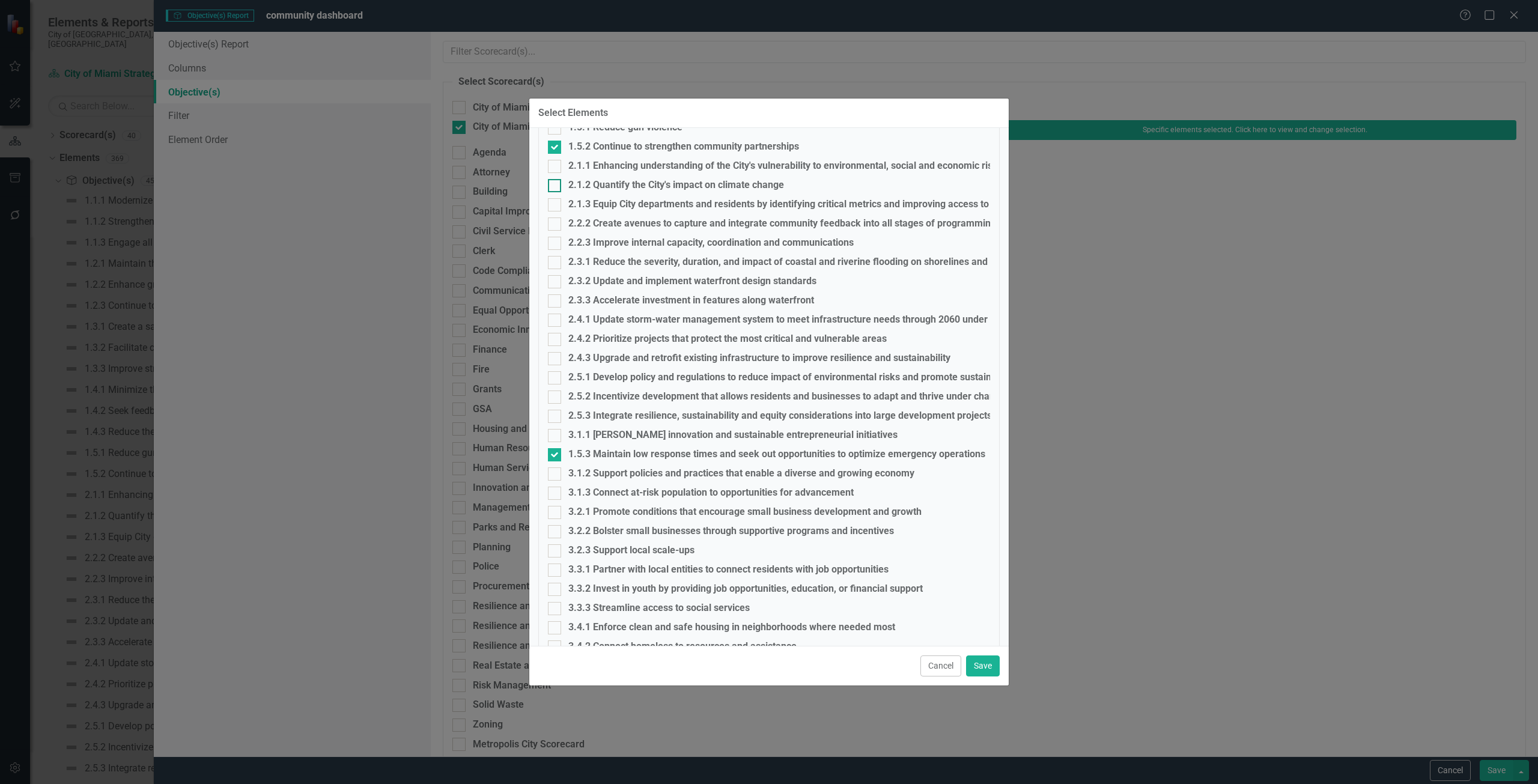
click at [599, 185] on div "2.1.2 Quantify the City's impact on climate change" at bounding box center [676, 185] width 216 height 11
click at [556, 185] on input "2.1.2 Quantify the City's impact on climate change" at bounding box center [552, 182] width 7 height 7
checkbox input "true"
click at [595, 204] on div "2.1.3 Equip City departments and residents by identifying critical metrics and …" at bounding box center [805, 204] width 473 height 11
click at [556, 204] on input "2.1.3 Equip City departments and residents by identifying critical metrics and …" at bounding box center [552, 201] width 7 height 7
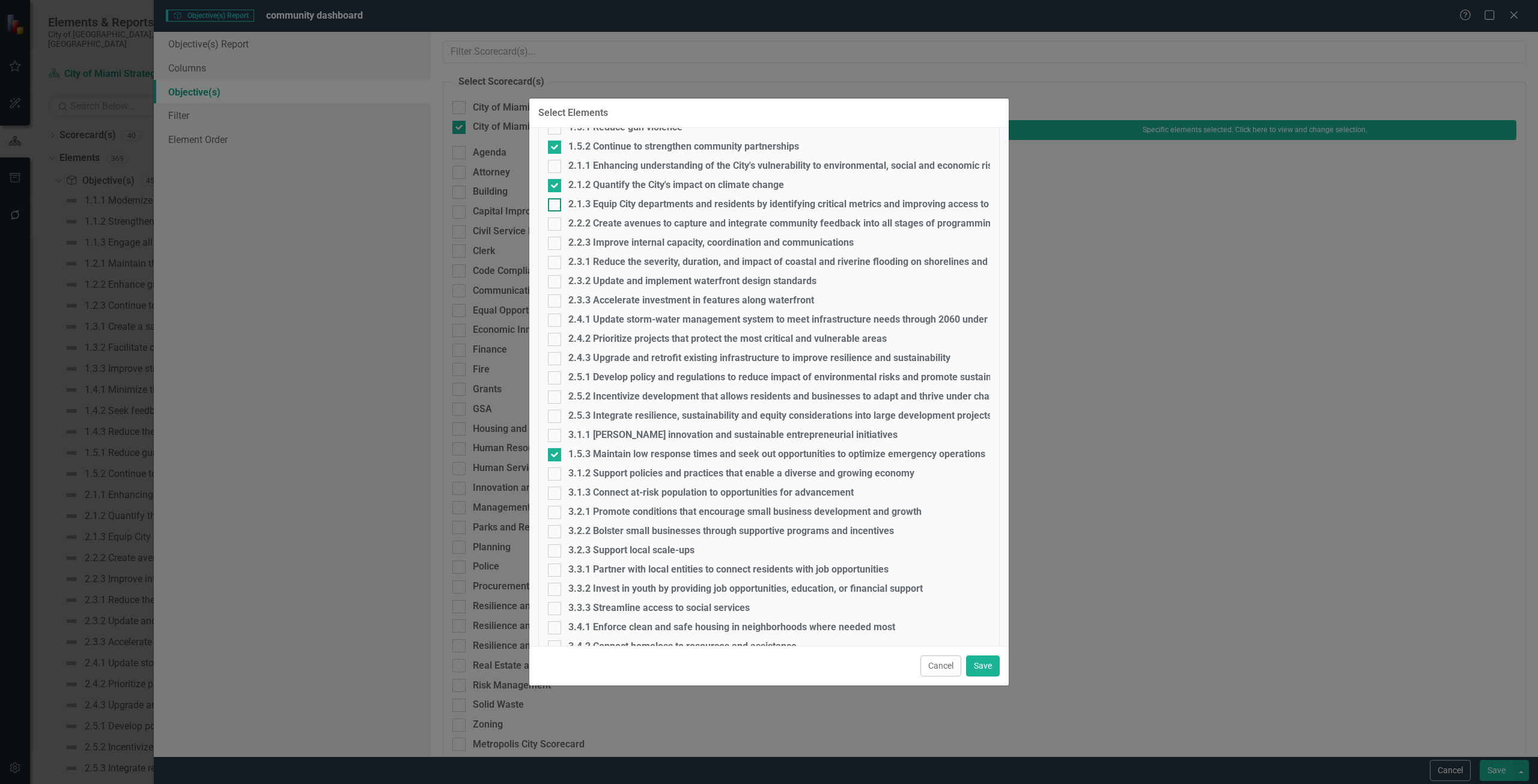
checkbox input "true"
click at [595, 224] on div "2.2.2 Create avenues to capture and integrate community feedback into all stage…" at bounding box center [782, 223] width 428 height 11
click at [556, 224] on input "2.2.2 Create avenues to capture and integrate community feedback into all stage…" at bounding box center [552, 221] width 7 height 7
checkbox input "true"
click at [597, 378] on div "2.5.1 Develop policy and regulations to reduce impact of environmental risks an…" at bounding box center [793, 377] width 449 height 11
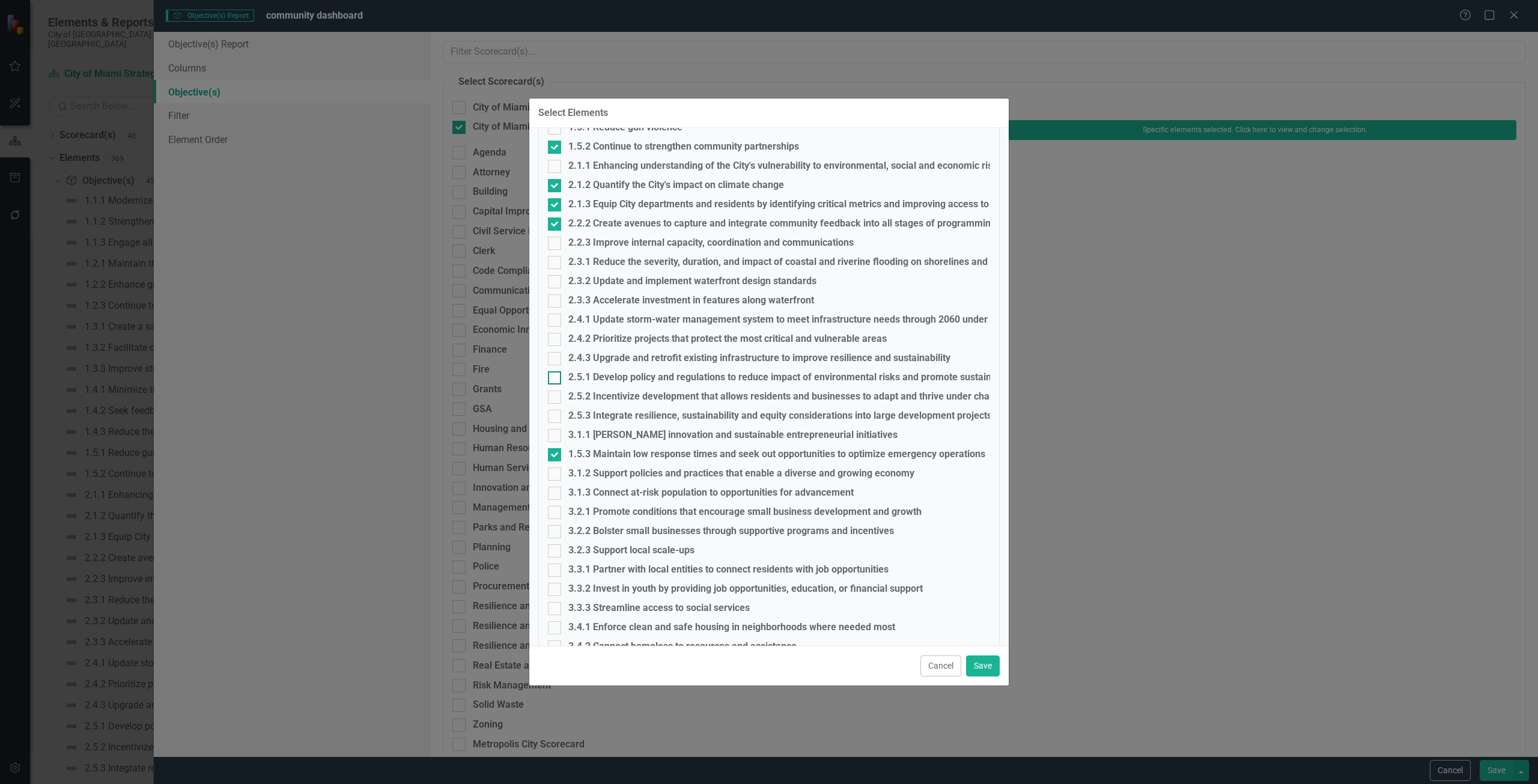
click at [556, 378] on input "2.5.1 Develop policy and regulations to reduce impact of environmental risks an…" at bounding box center [552, 374] width 7 height 7
checkbox input "true"
click at [595, 411] on div "2.5.3 Integrate resilience, sustainability and equity considerations into large…" at bounding box center [780, 415] width 424 height 11
click at [556, 411] on input "2.5.3 Integrate resilience, sustainability and equity considerations into large…" at bounding box center [552, 413] width 7 height 7
checkbox input "true"
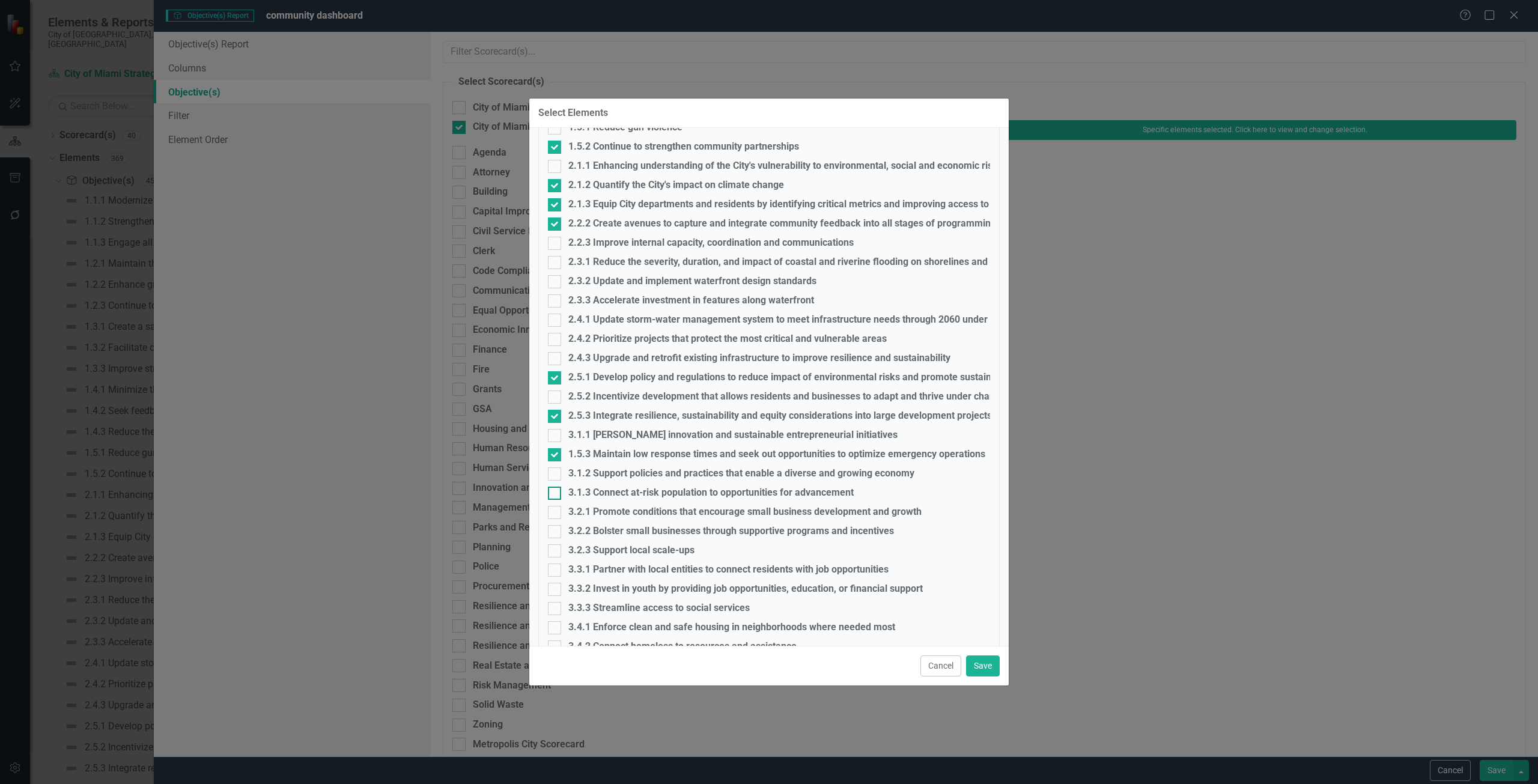
click at [600, 491] on div "3.1.3 Connect at-risk population to opportunities for advancement" at bounding box center [711, 492] width 285 height 11
click at [556, 491] on input "3.1.3 Connect at-risk population to opportunities for advancement" at bounding box center [552, 490] width 7 height 7
checkbox input "true"
click at [595, 566] on div "3.3.1 Partner with local entities to connect residents with job opportunities" at bounding box center [728, 569] width 320 height 11
click at [556, 566] on input "3.3.1 Partner with local entities to connect residents with job opportunities" at bounding box center [552, 566] width 7 height 7
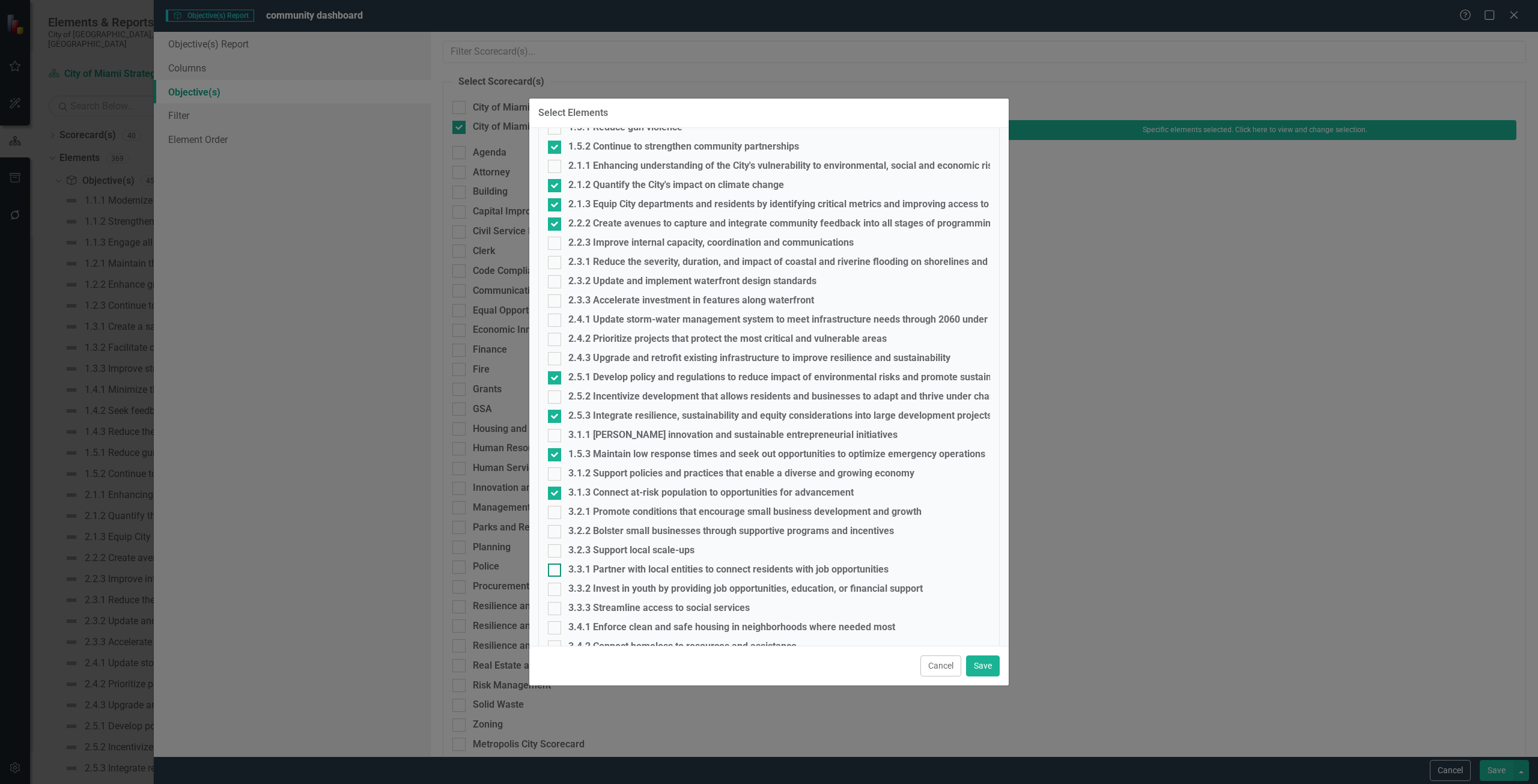
checkbox input "true"
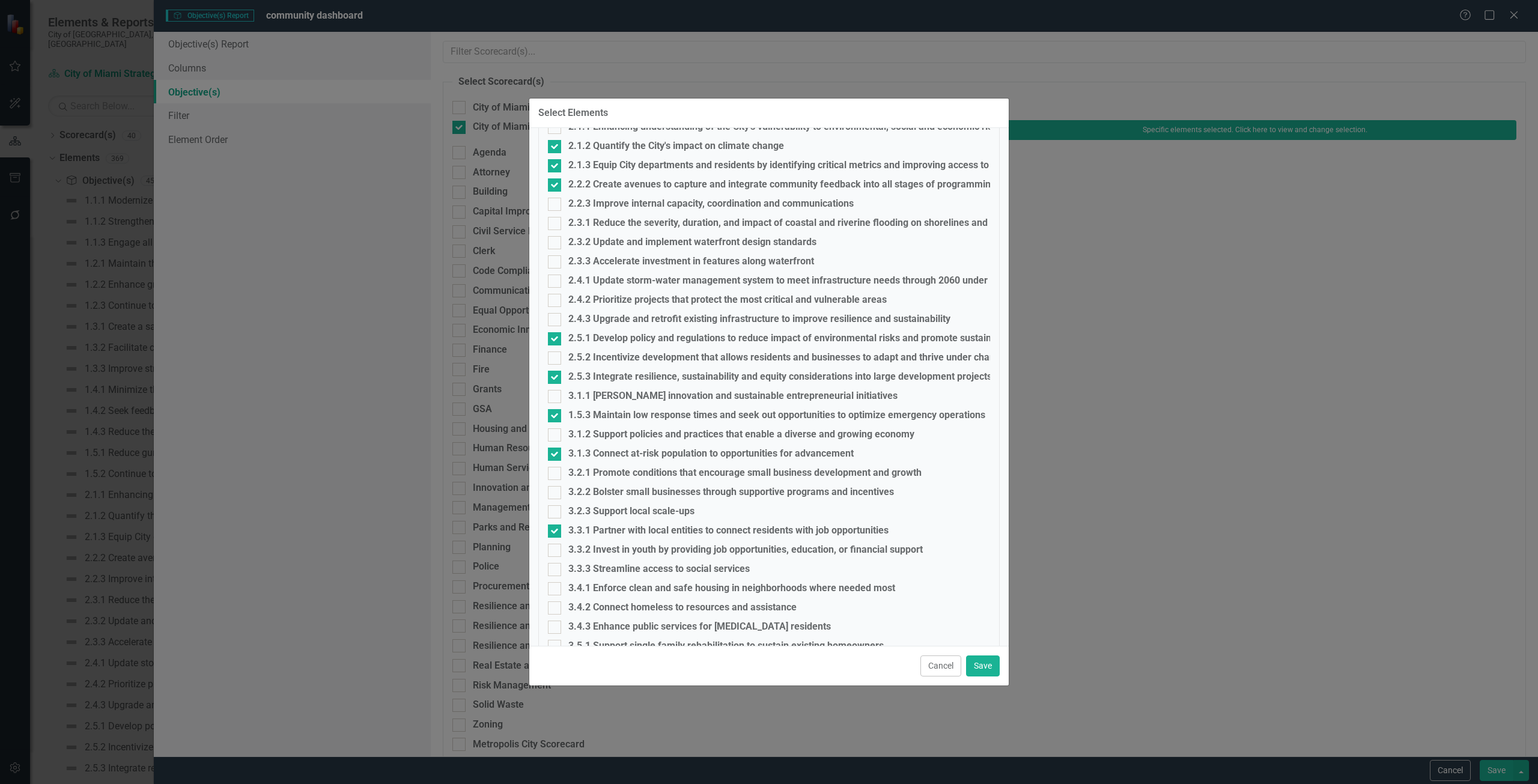
scroll to position [360, 0]
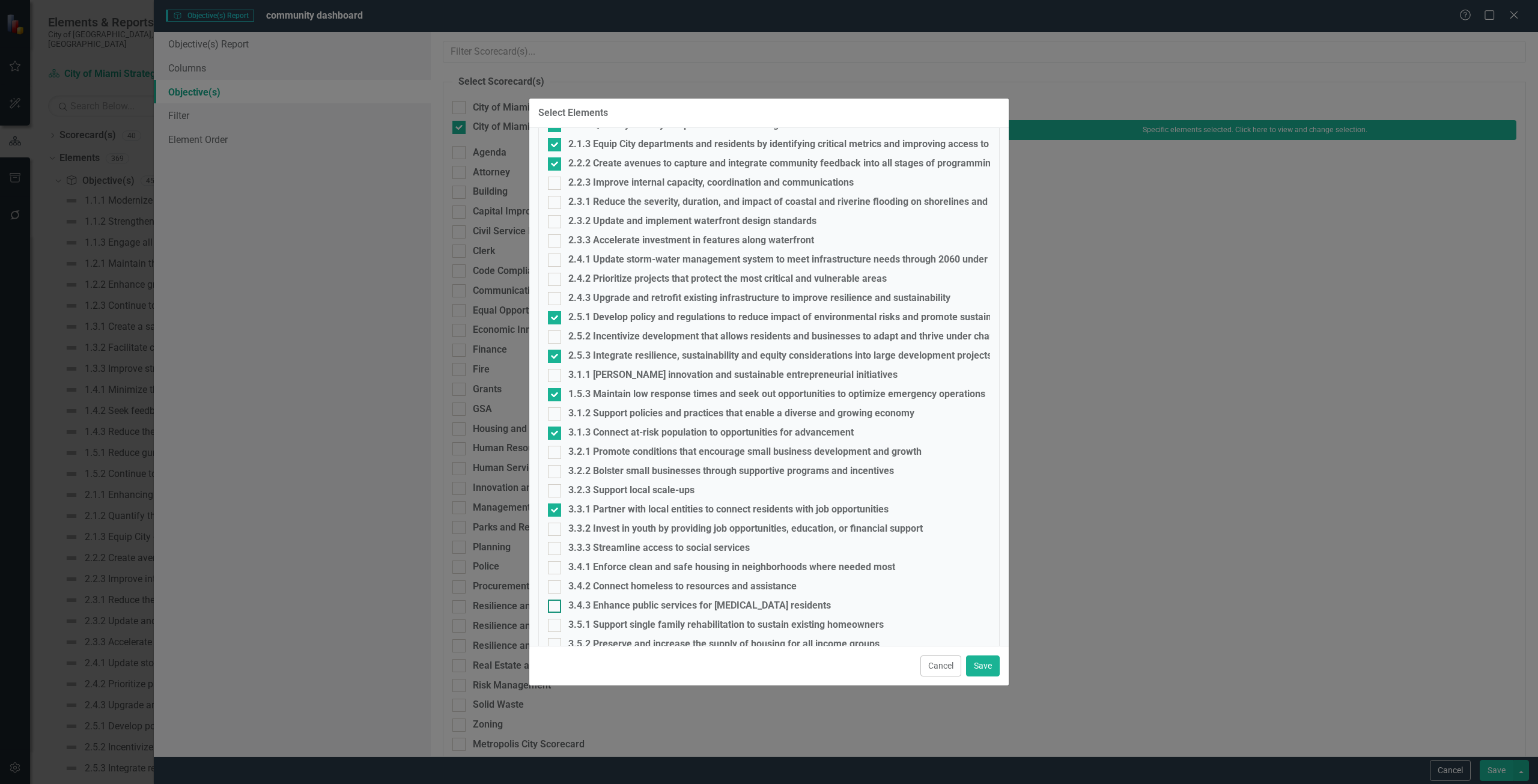
click at [609, 604] on div "3.4.3 Enhance public services for [MEDICAL_DATA] residents" at bounding box center [699, 605] width 262 height 11
click at [556, 604] on input "3.4.3 Enhance public services for [MEDICAL_DATA] residents" at bounding box center [552, 603] width 7 height 7
checkbox input "true"
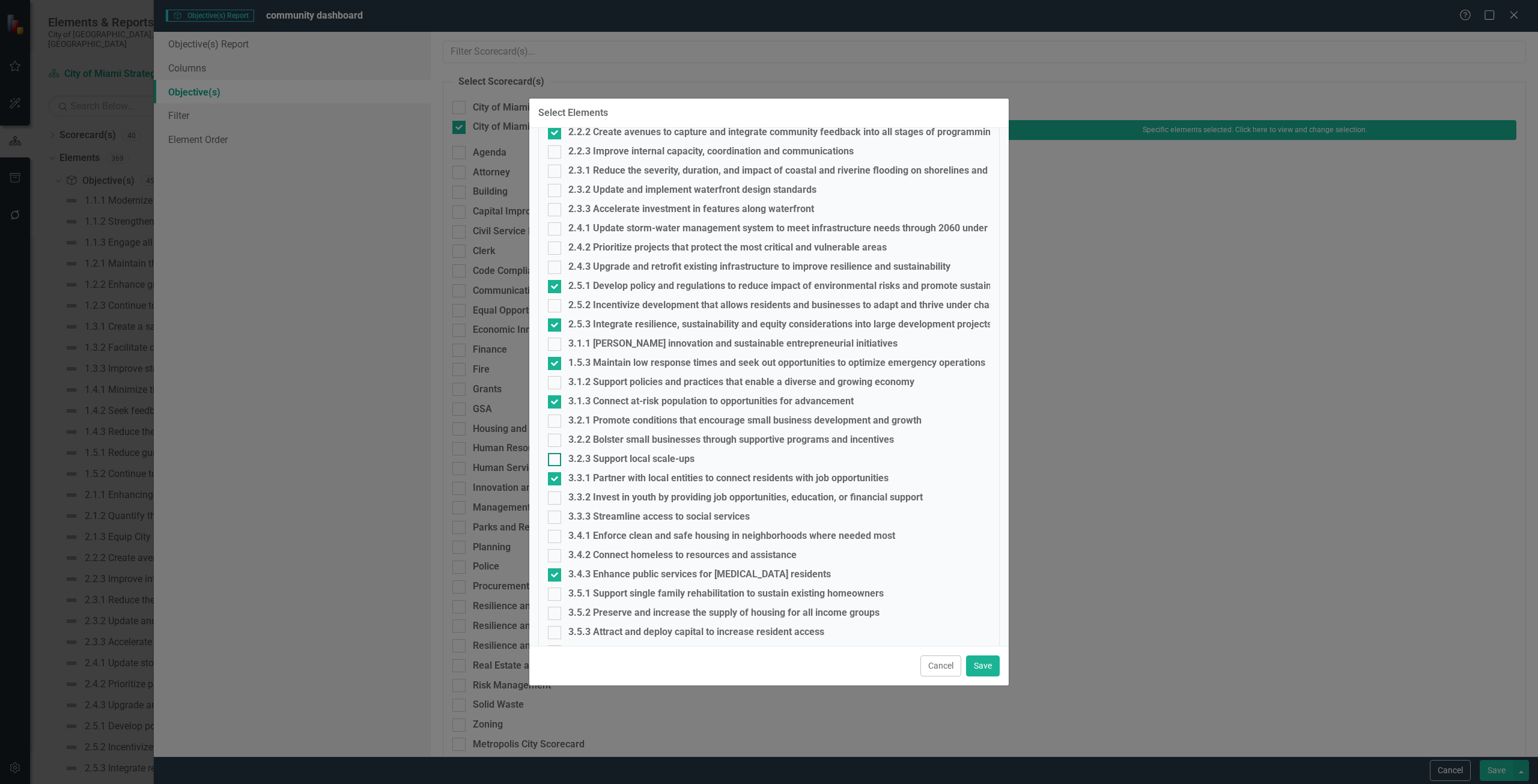
scroll to position [420, 0]
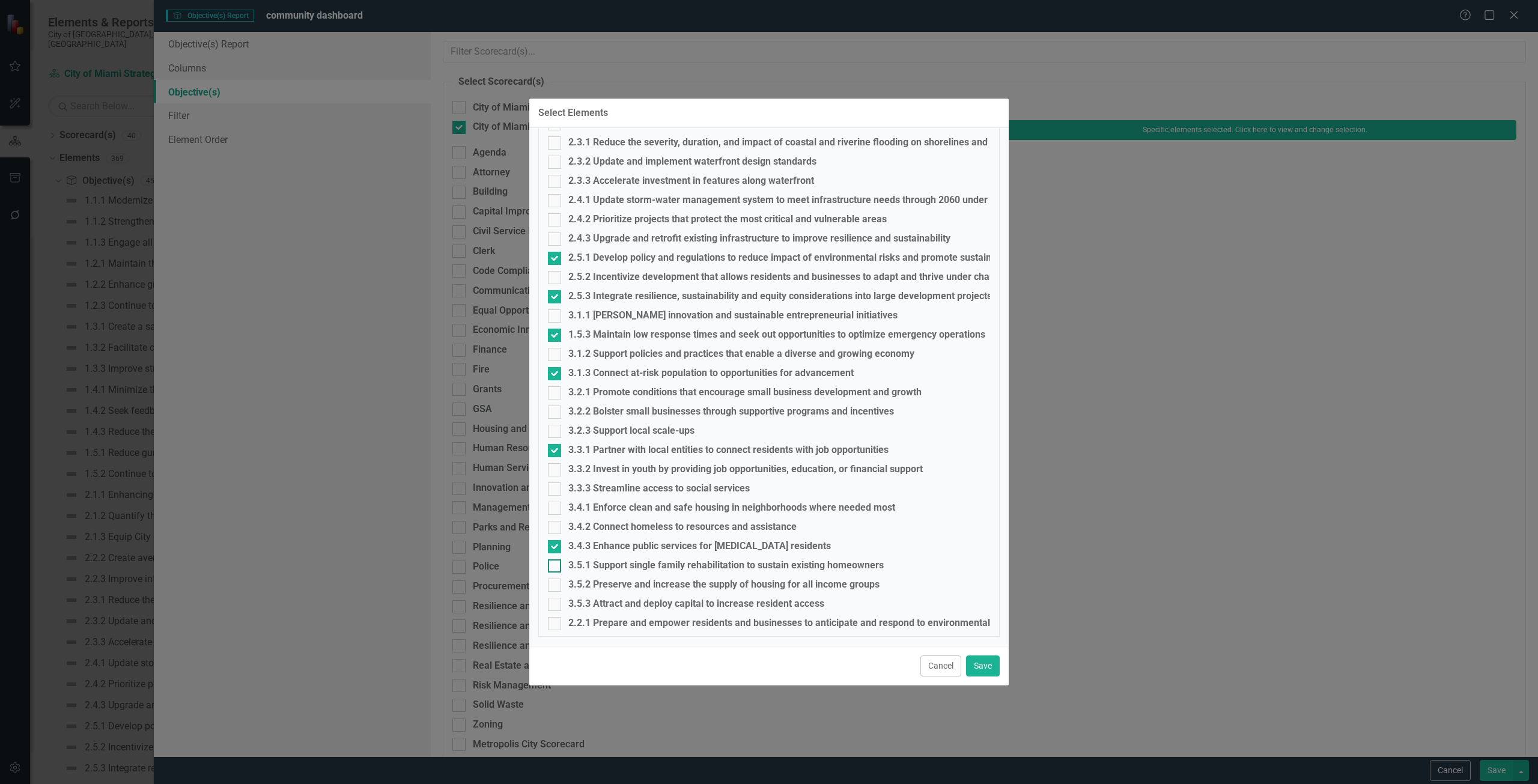
click at [600, 564] on div "3.5.1 Support single family rehabilitation to sustain existing homeowners" at bounding box center [726, 565] width 316 height 11
click at [556, 564] on input "3.5.1 Support single family rehabilitation to sustain existing homeowners" at bounding box center [552, 562] width 7 height 7
checkbox input "true"
click at [594, 605] on div "3.5.3 Attract and deploy capital to increase resident access" at bounding box center [696, 603] width 256 height 11
click at [556, 605] on input "3.5.3 Attract and deploy capital to increase resident access" at bounding box center [552, 601] width 7 height 7
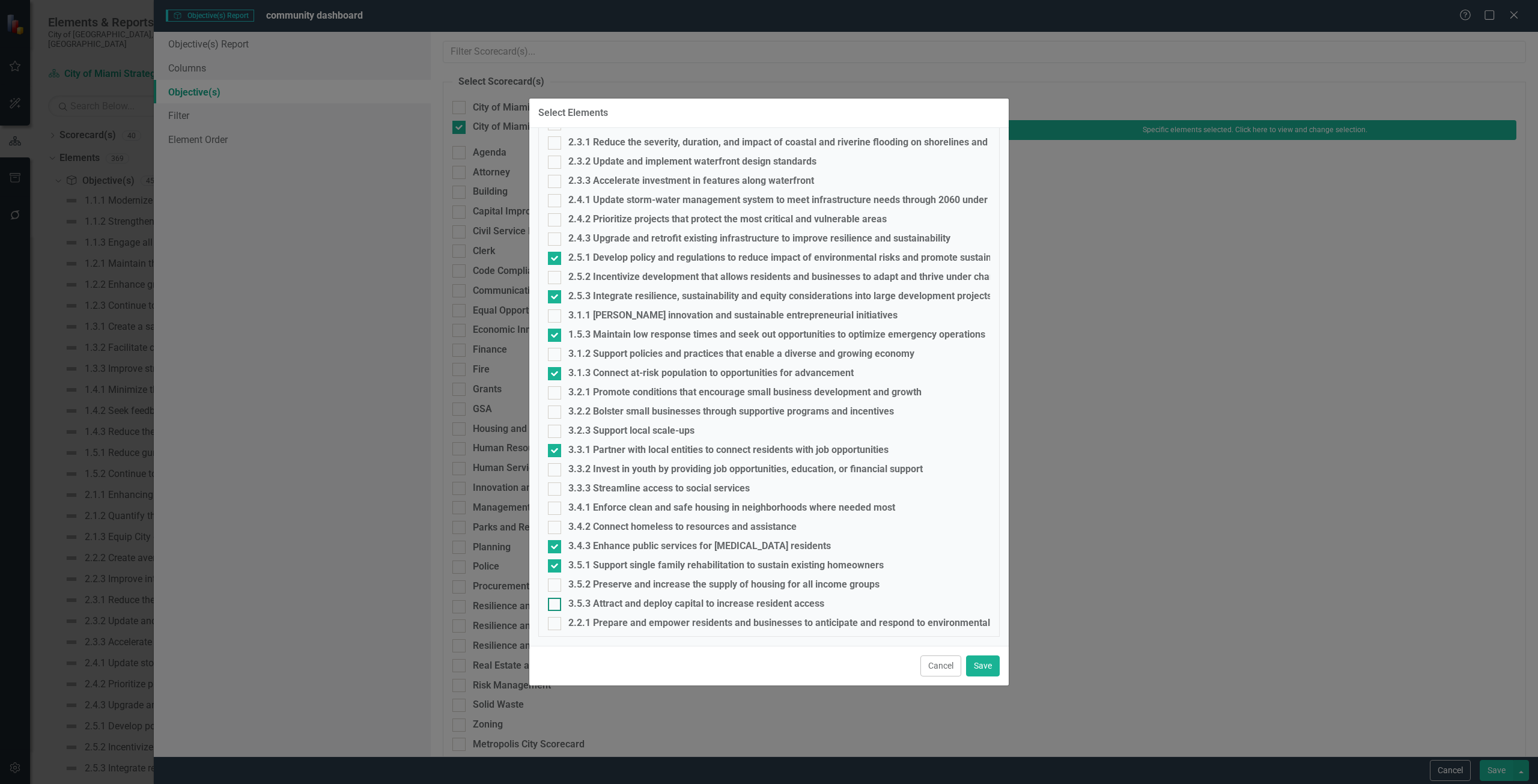
checkbox input "true"
click at [991, 661] on button "Save" at bounding box center [983, 666] width 34 height 21
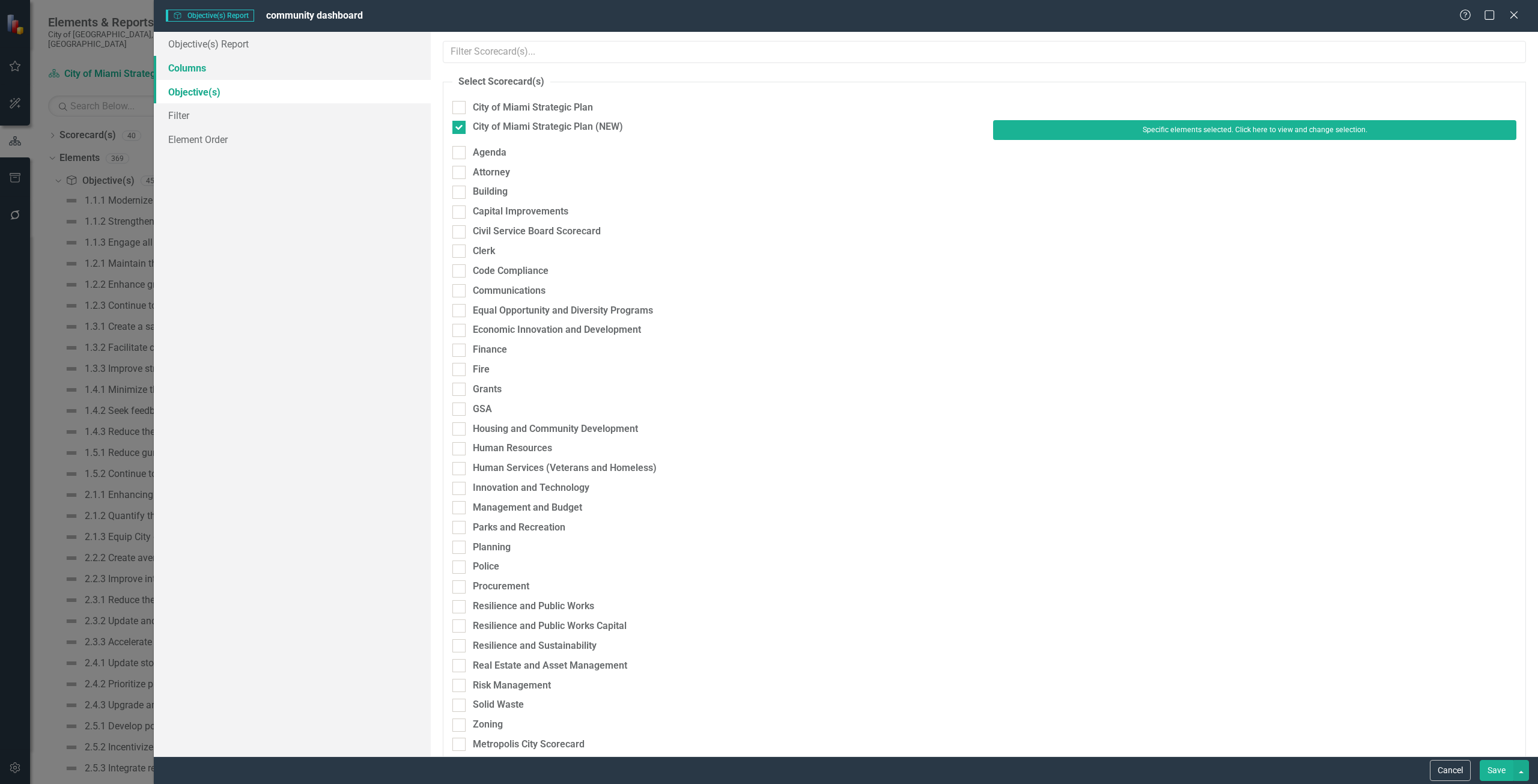
click at [209, 66] on link "Columns" at bounding box center [293, 68] width 277 height 24
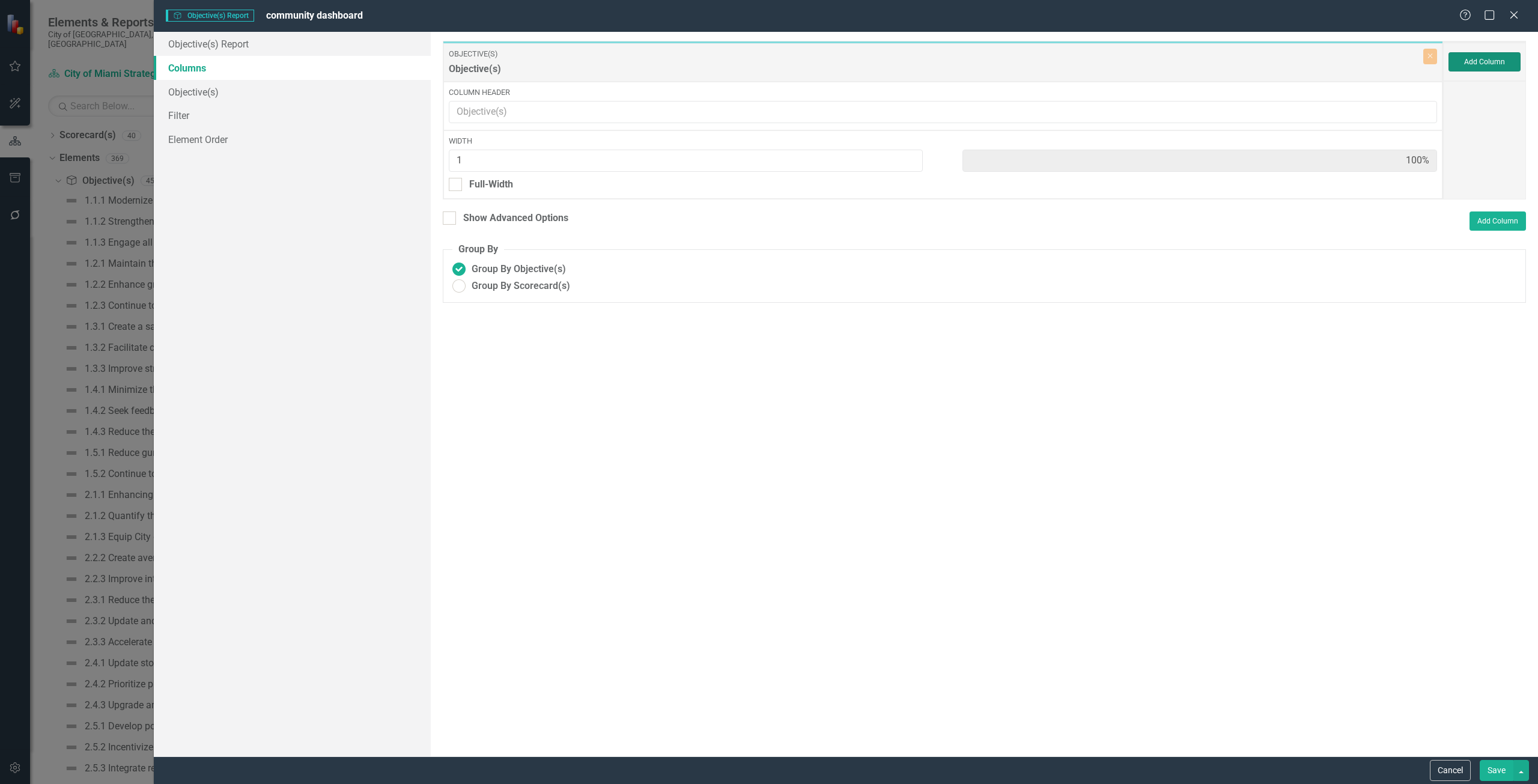
click at [1512, 66] on button "Add Column" at bounding box center [1484, 61] width 72 height 19
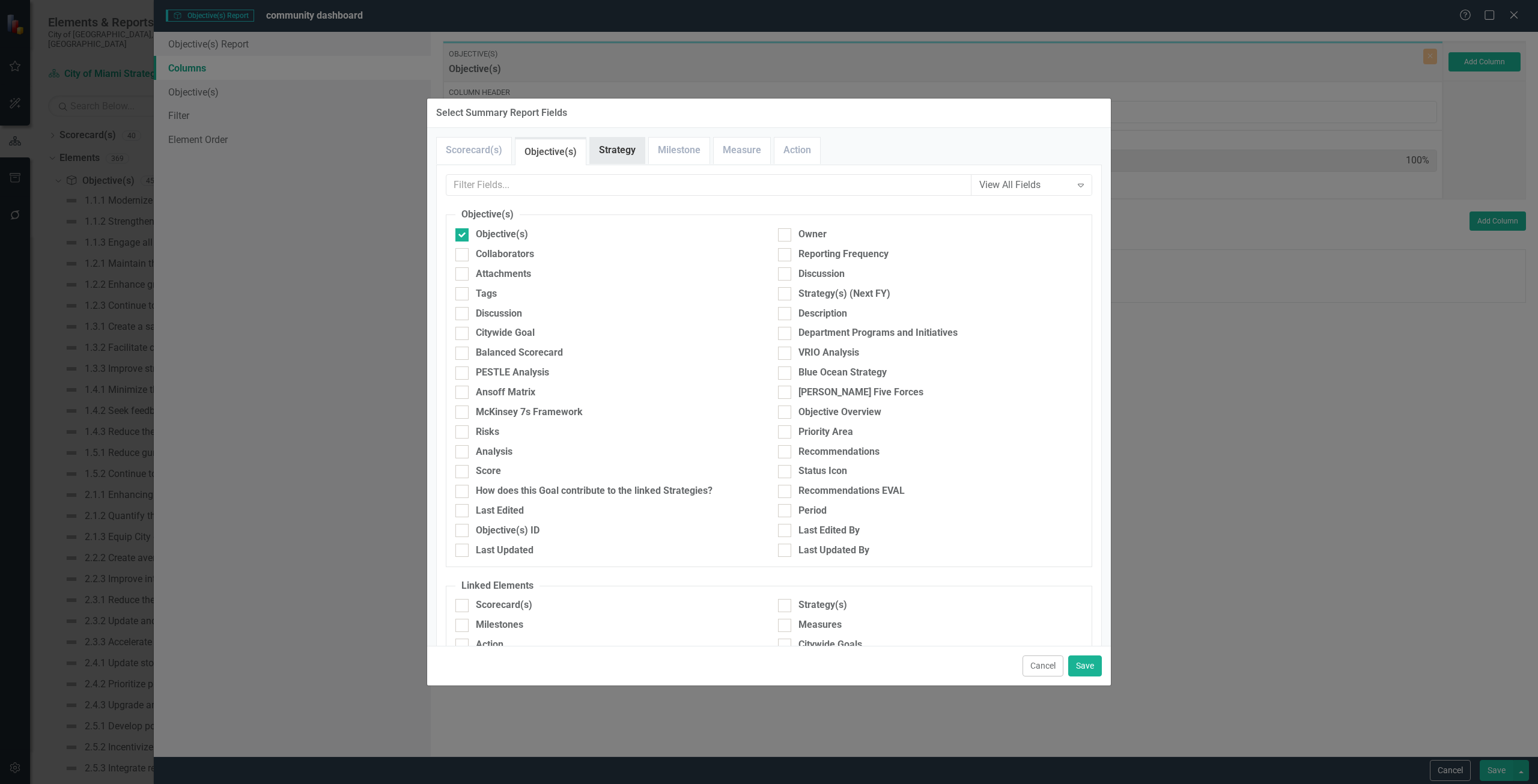
click at [605, 149] on link "Strategy" at bounding box center [618, 150] width 54 height 26
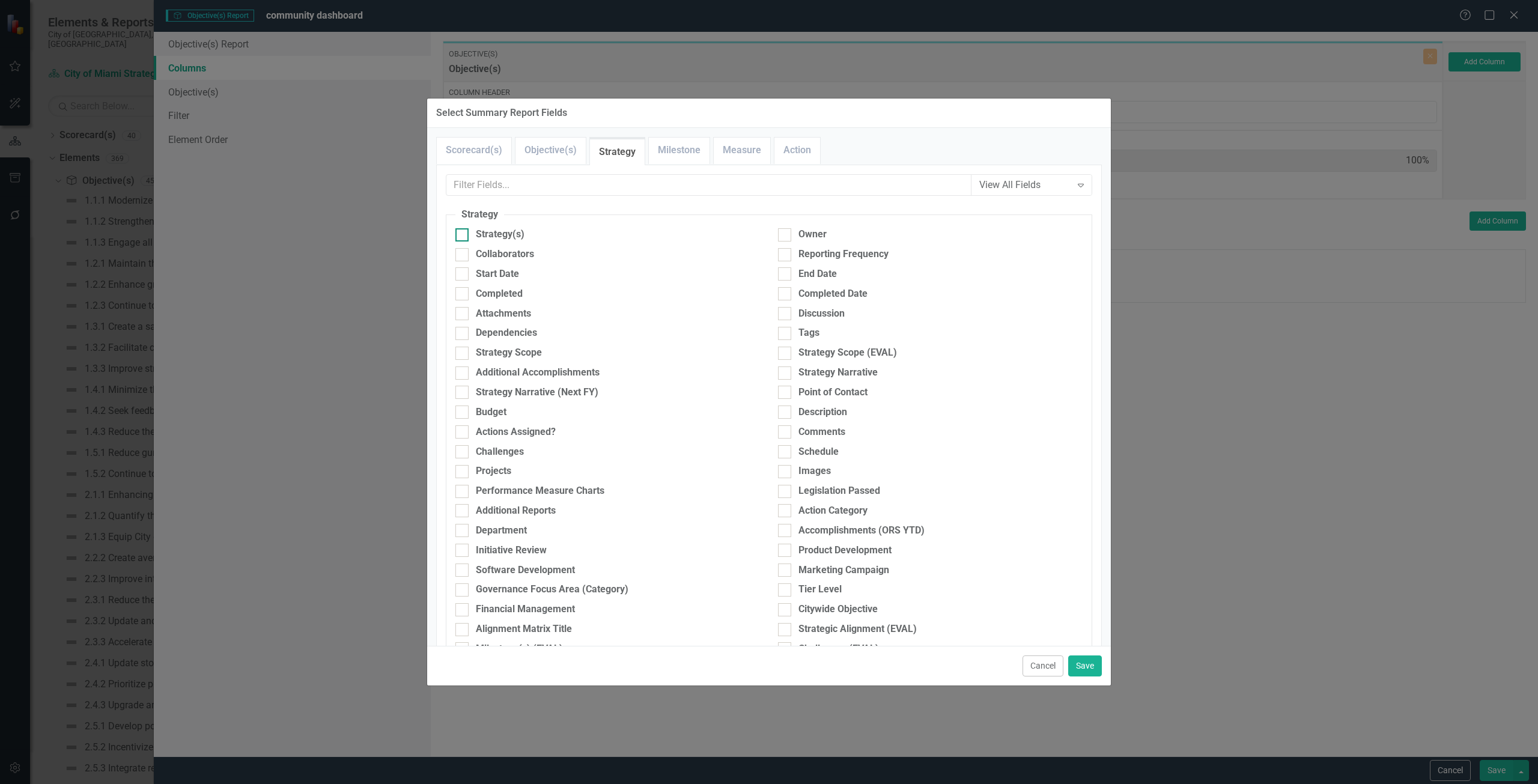
drag, startPoint x: 567, startPoint y: 226, endPoint x: 564, endPoint y: 233, distance: 7.6
click at [567, 226] on fieldset "Strategy Strategy(s) Owner Collaborators Reporting Frequency Start Date End Dat…" at bounding box center [769, 663] width 647 height 911
click at [563, 240] on div "Strategy(s)" at bounding box center [607, 234] width 304 height 14
click at [463, 236] on input "Strategy(s)" at bounding box center [459, 232] width 7 height 7
checkbox input "true"
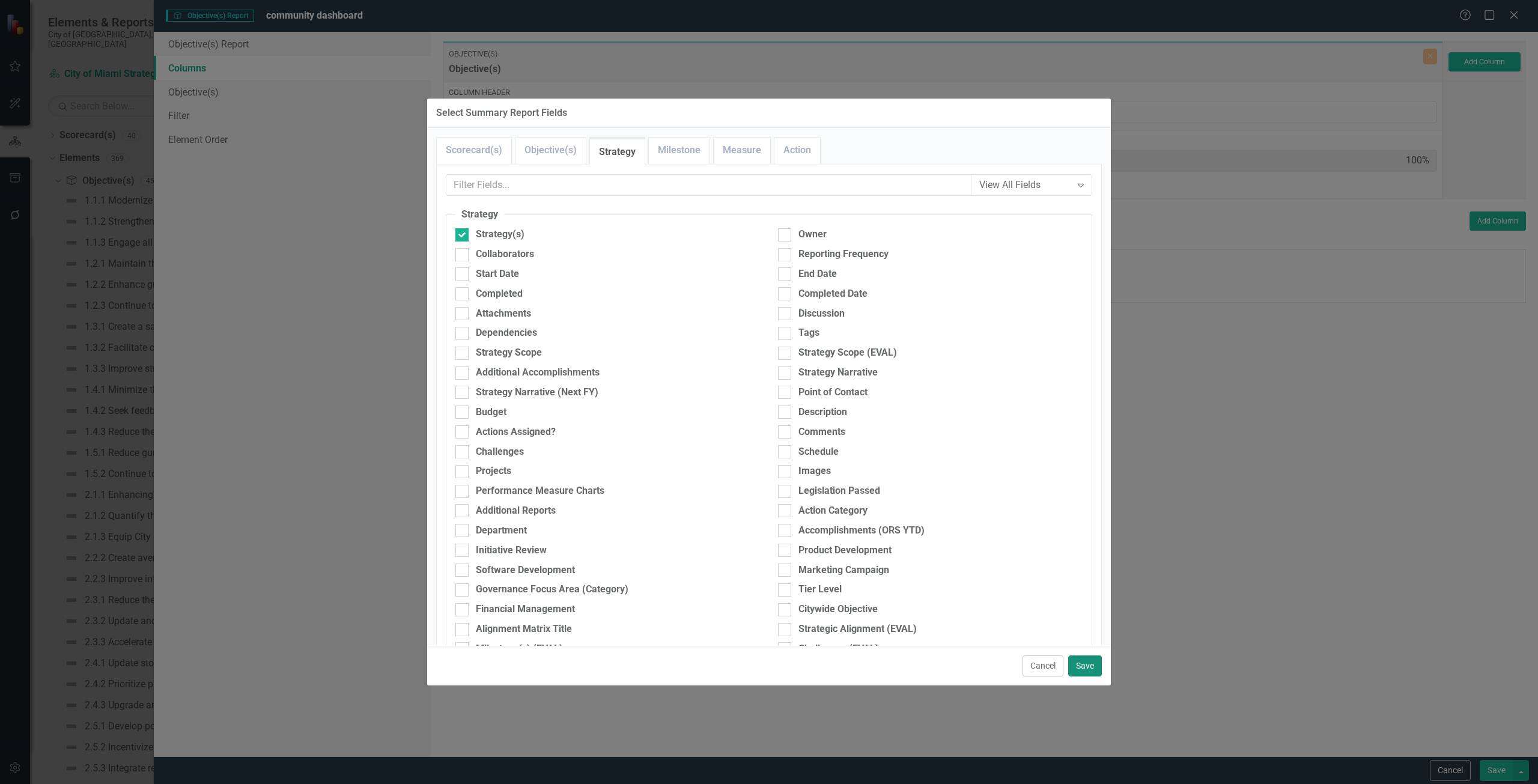
click at [1102, 668] on button "Save" at bounding box center [1085, 666] width 34 height 21
type input "50%"
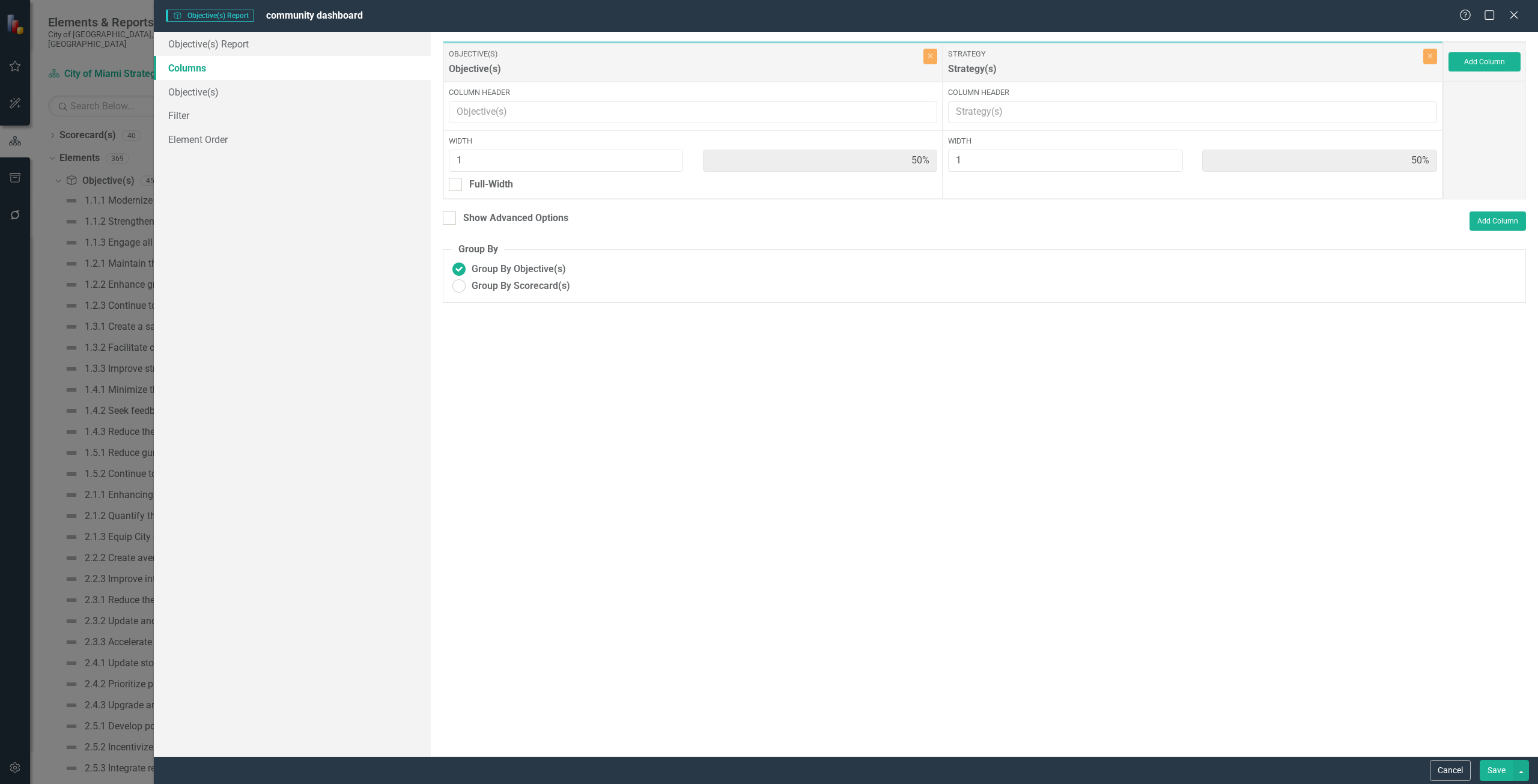
click at [1493, 763] on button "Save" at bounding box center [1497, 771] width 34 height 21
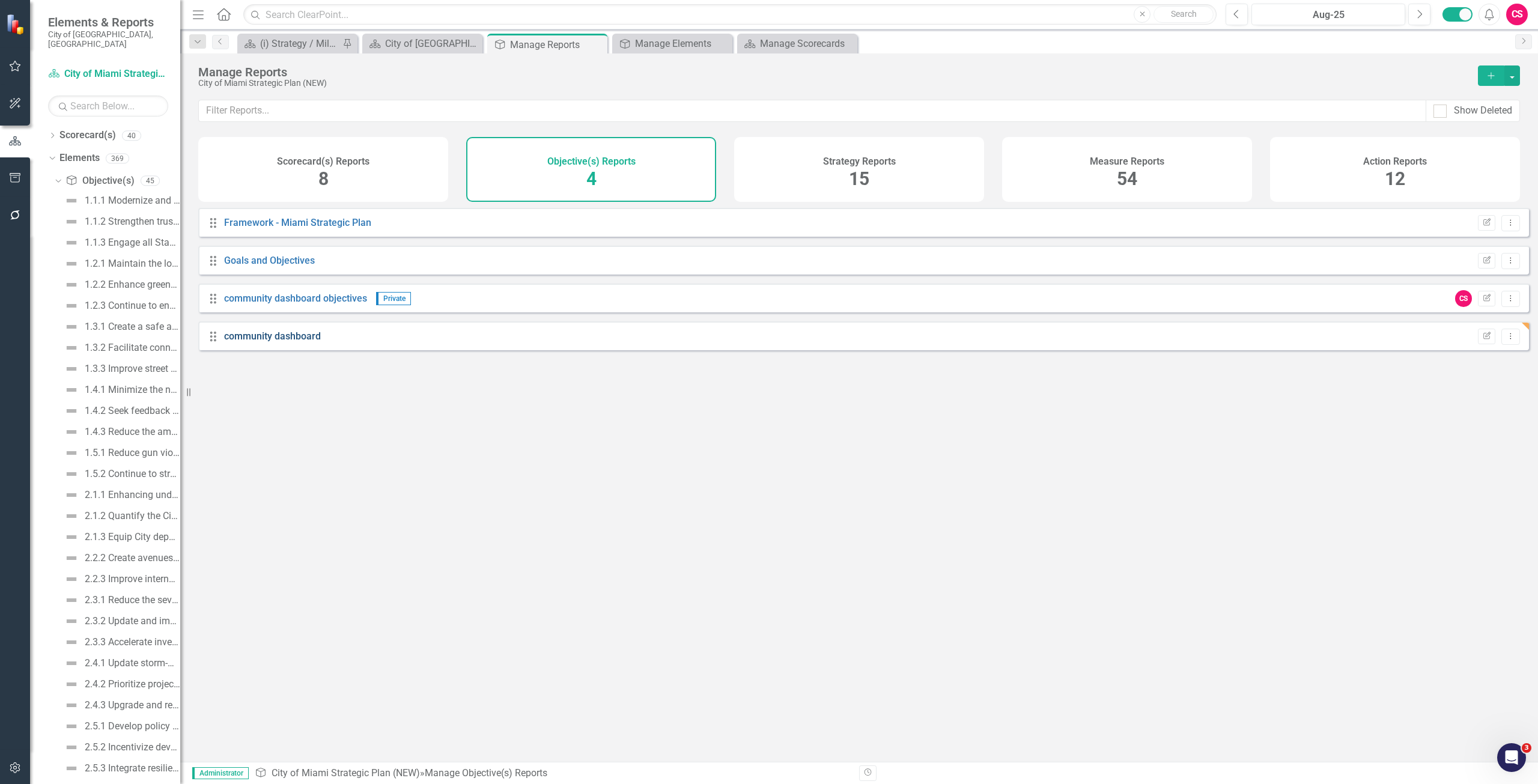
click at [261, 342] on link "community dashboard" at bounding box center [272, 336] width 96 height 12
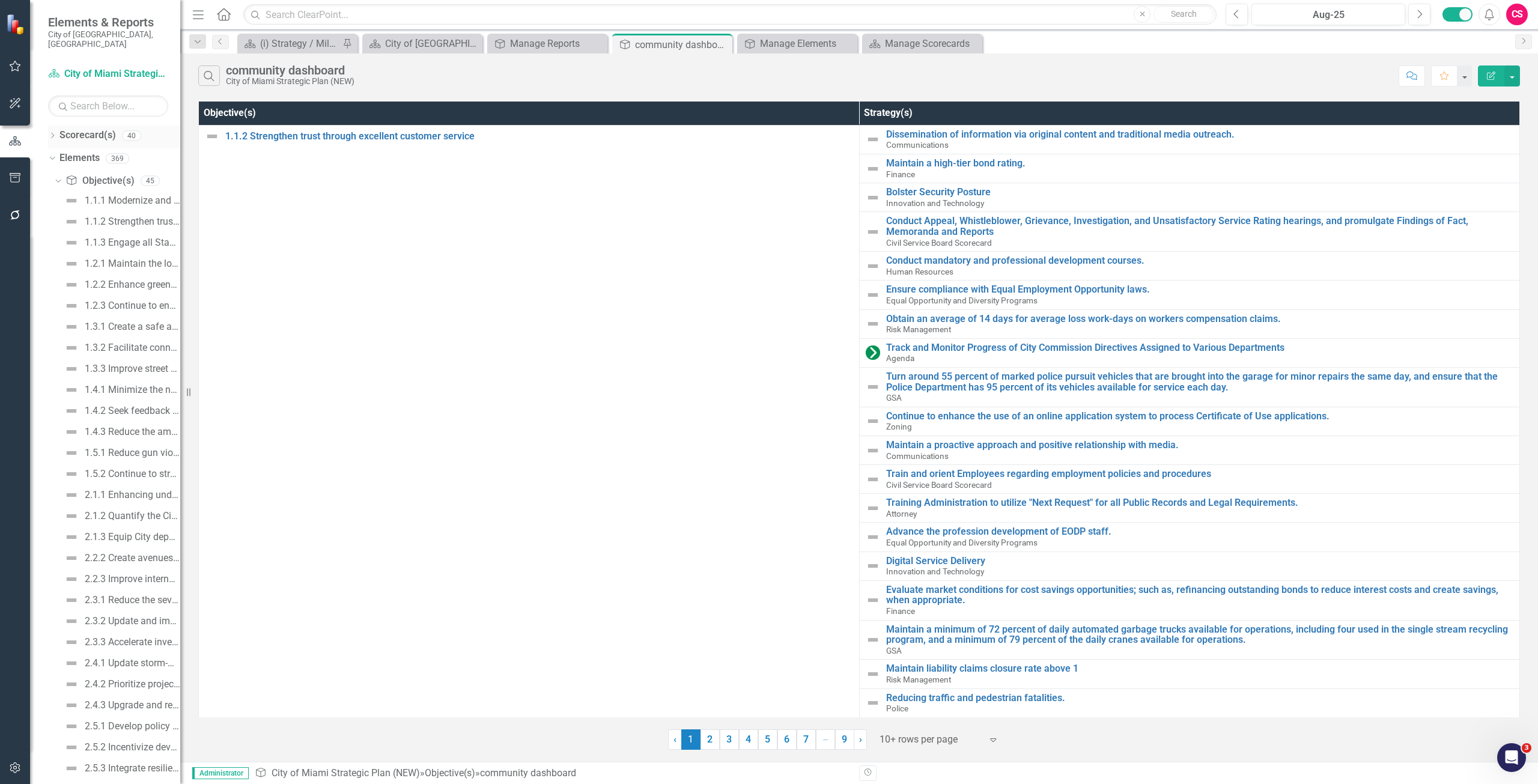
click at [92, 129] on link "Scorecard(s)" at bounding box center [87, 135] width 56 height 14
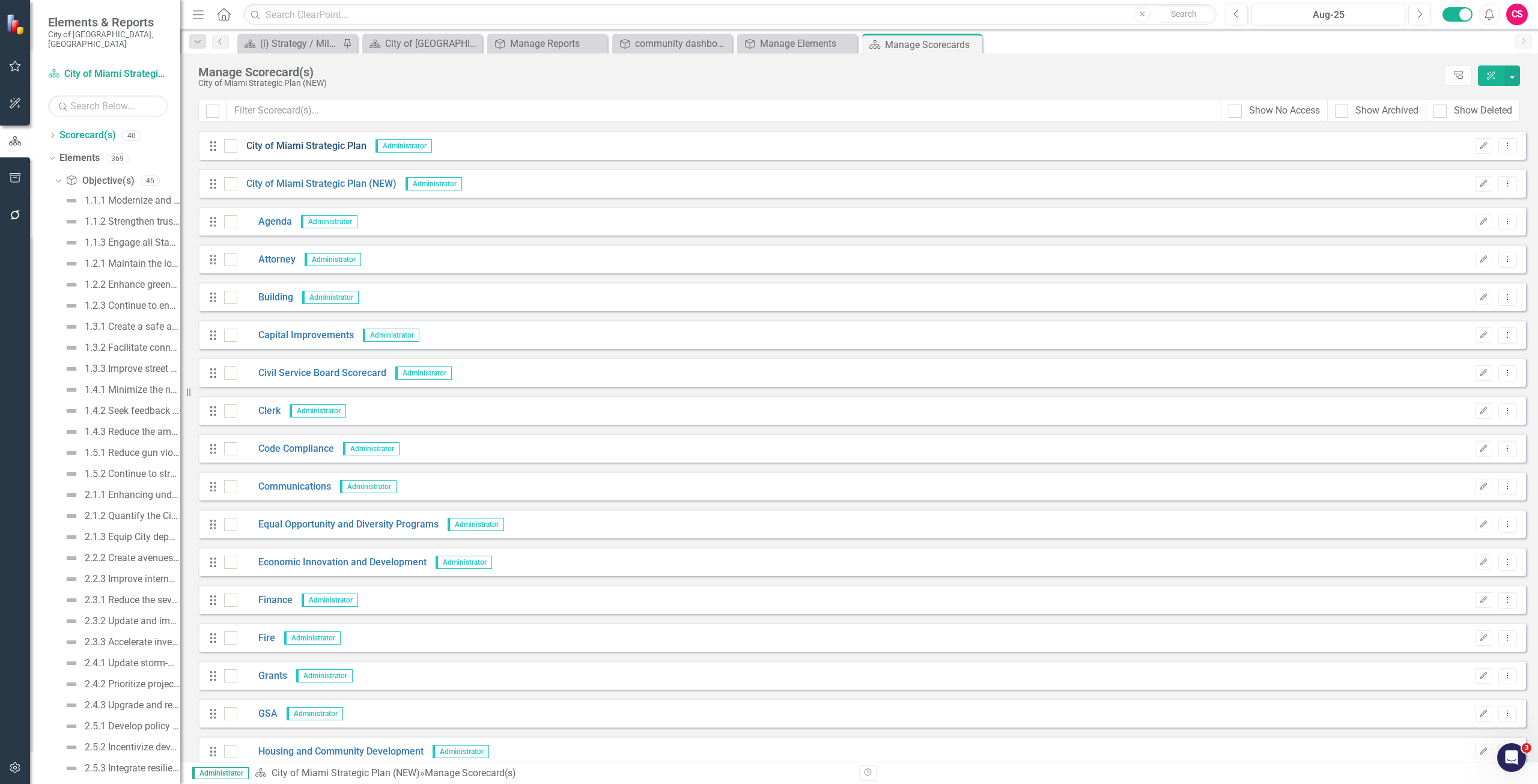
click at [262, 140] on link "City of Miami Strategic Plan" at bounding box center [302, 146] width 129 height 14
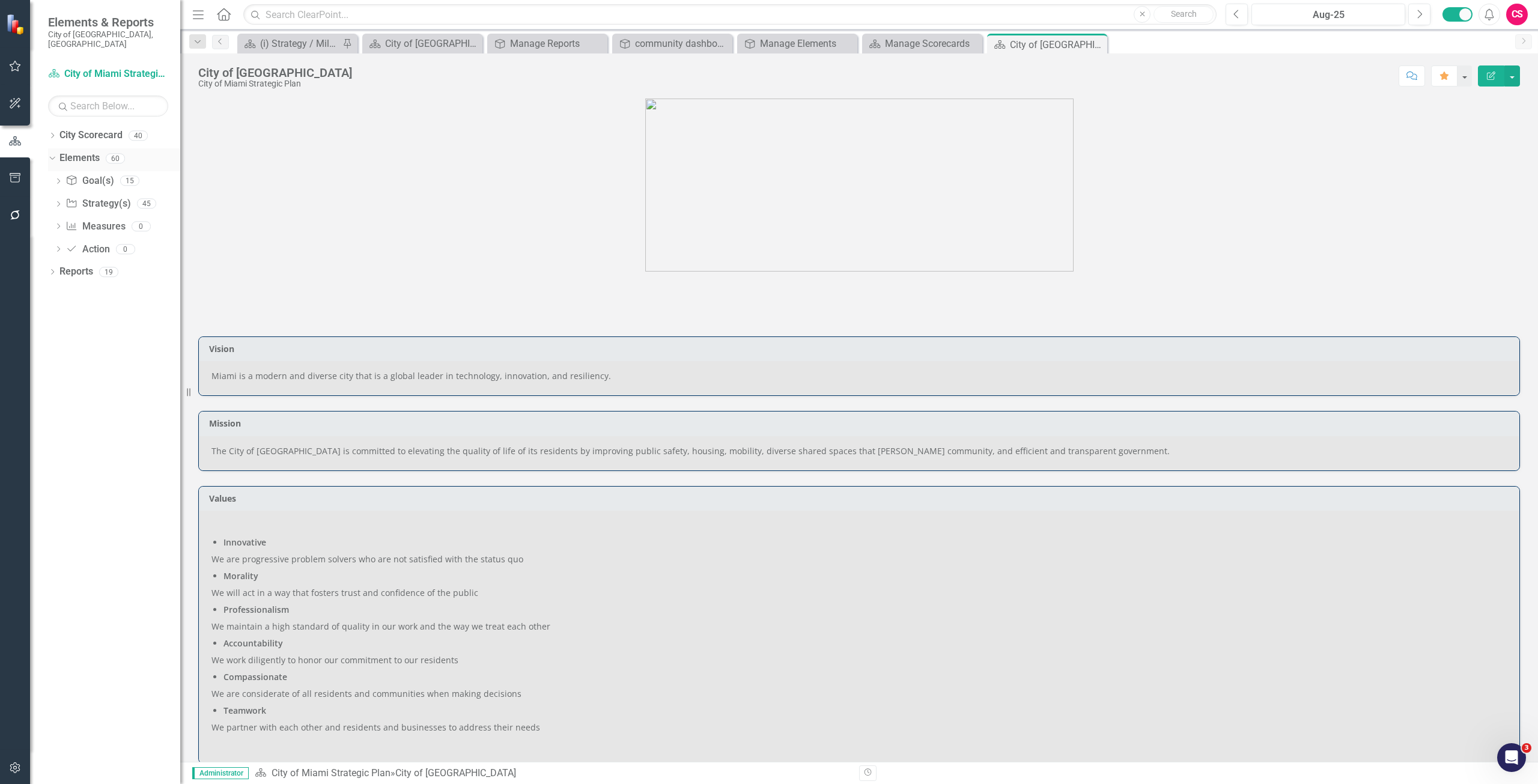
click at [82, 152] on link "Elements" at bounding box center [79, 158] width 40 height 14
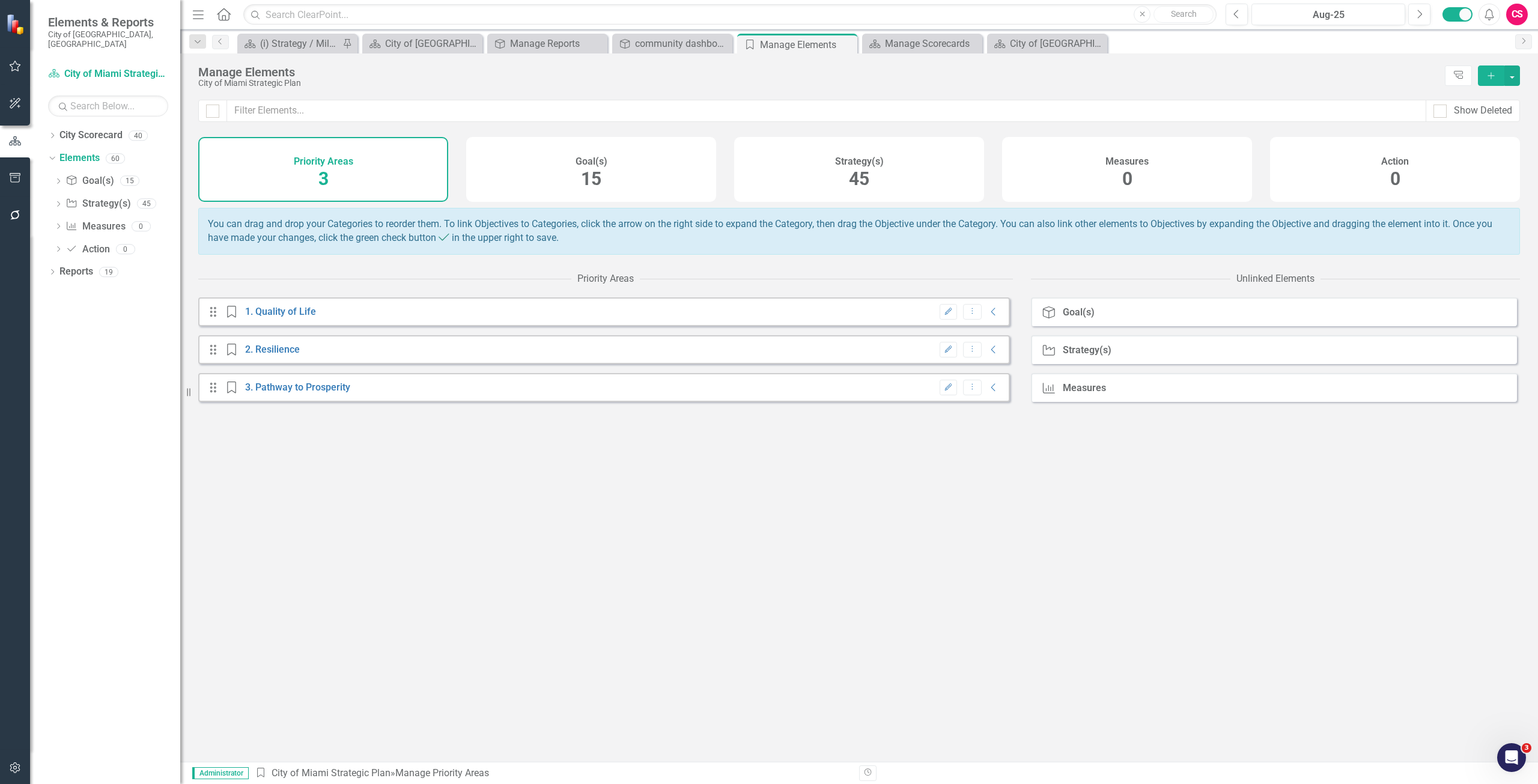
click at [633, 169] on div "Goal(s) 15" at bounding box center [590, 169] width 250 height 65
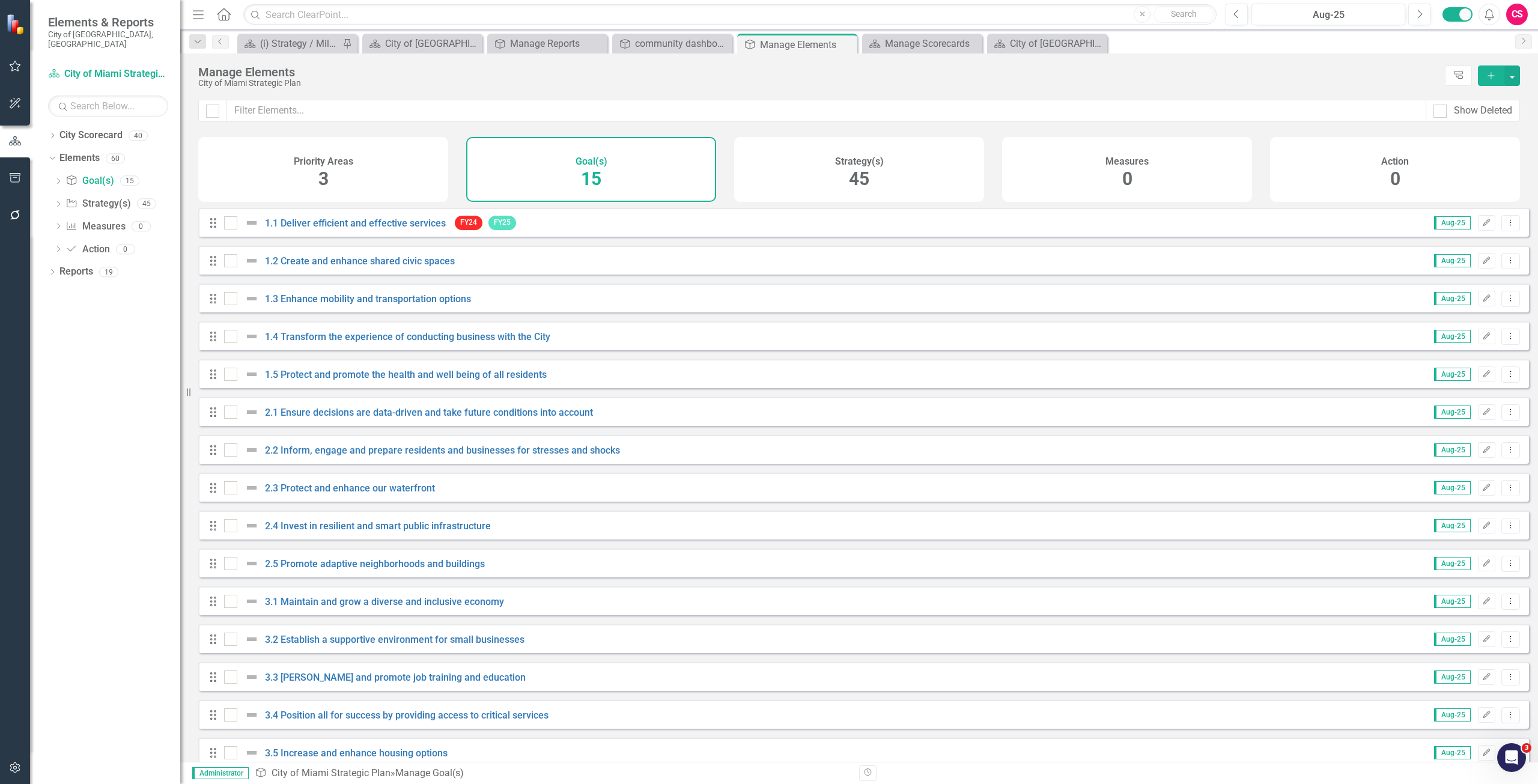
click at [829, 171] on div "Strategy(s) 45" at bounding box center [858, 169] width 250 height 65
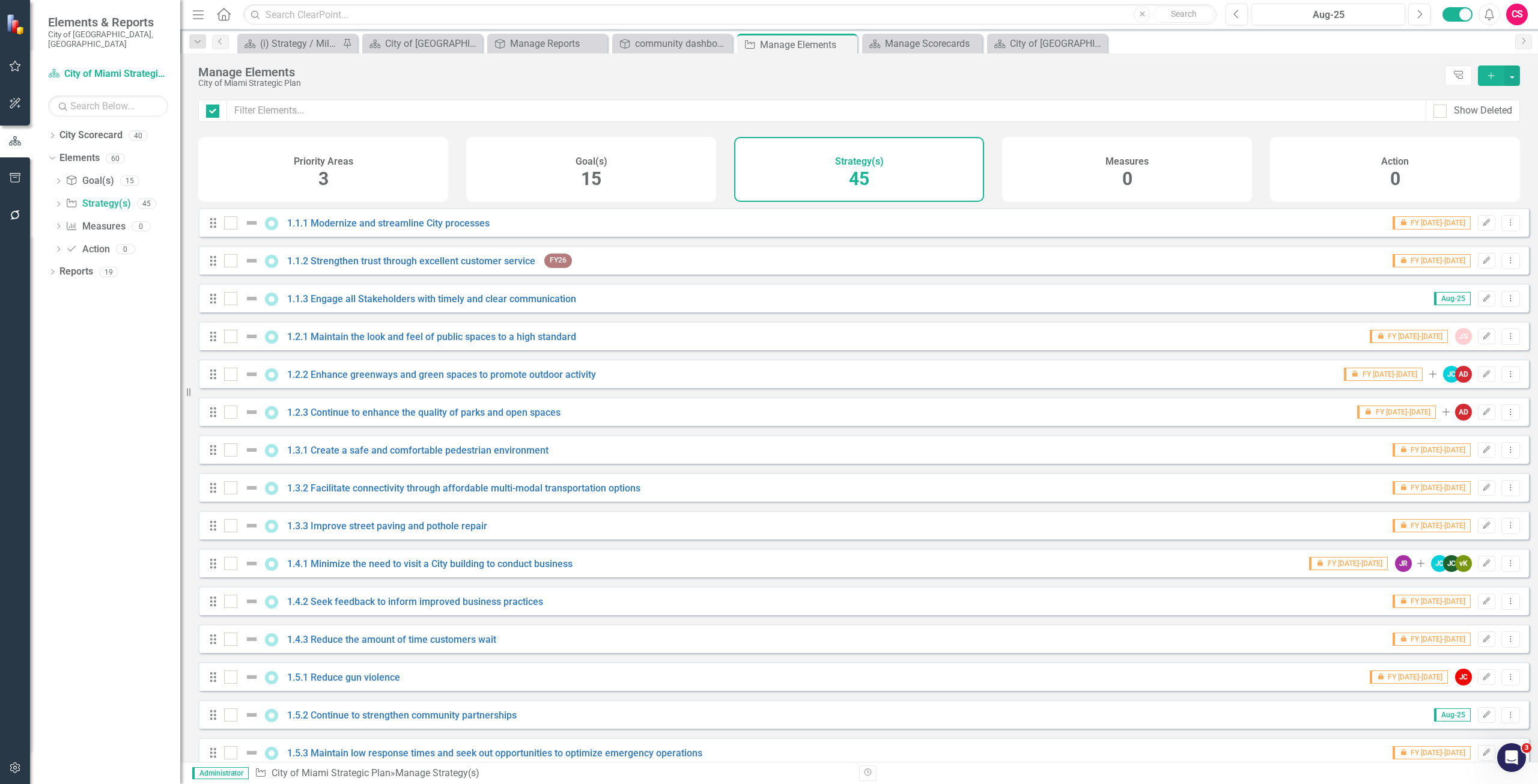
checkbox input "false"
click at [648, 157] on div "Goal(s) 15" at bounding box center [590, 169] width 250 height 65
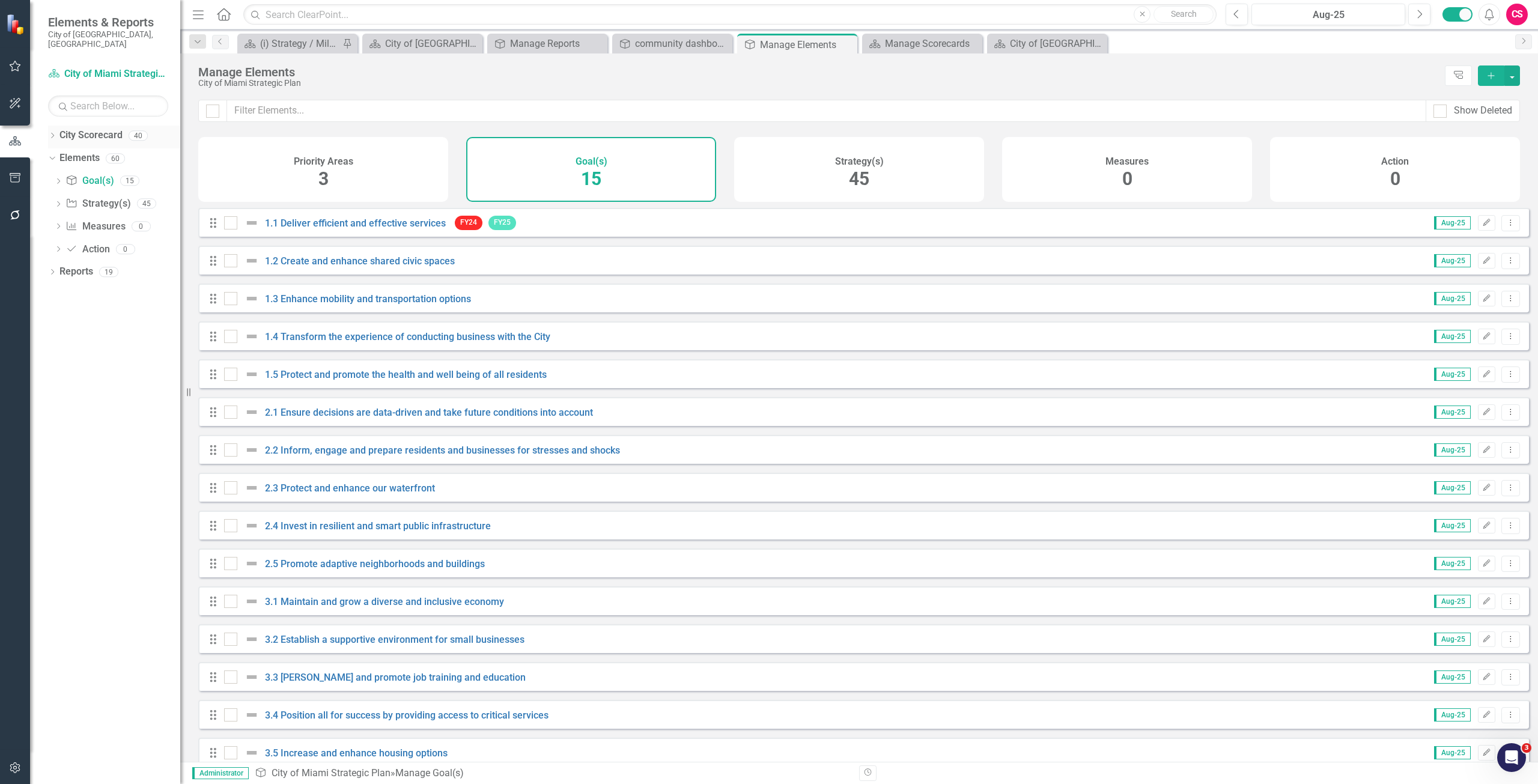
click at [76, 129] on link "City Scorecard" at bounding box center [91, 135] width 63 height 14
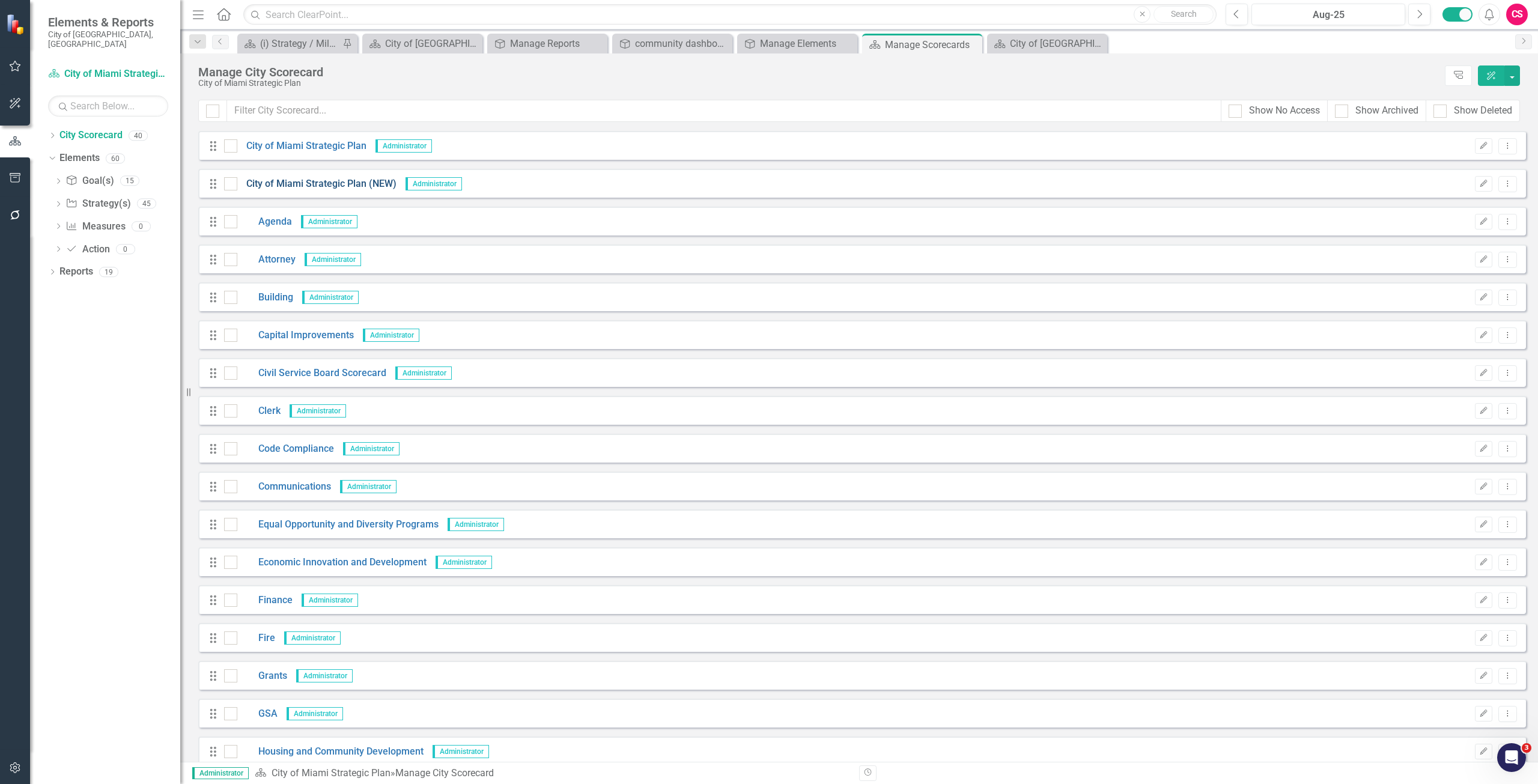
click at [292, 184] on link "City of Miami Strategic Plan (NEW)" at bounding box center [317, 184] width 159 height 14
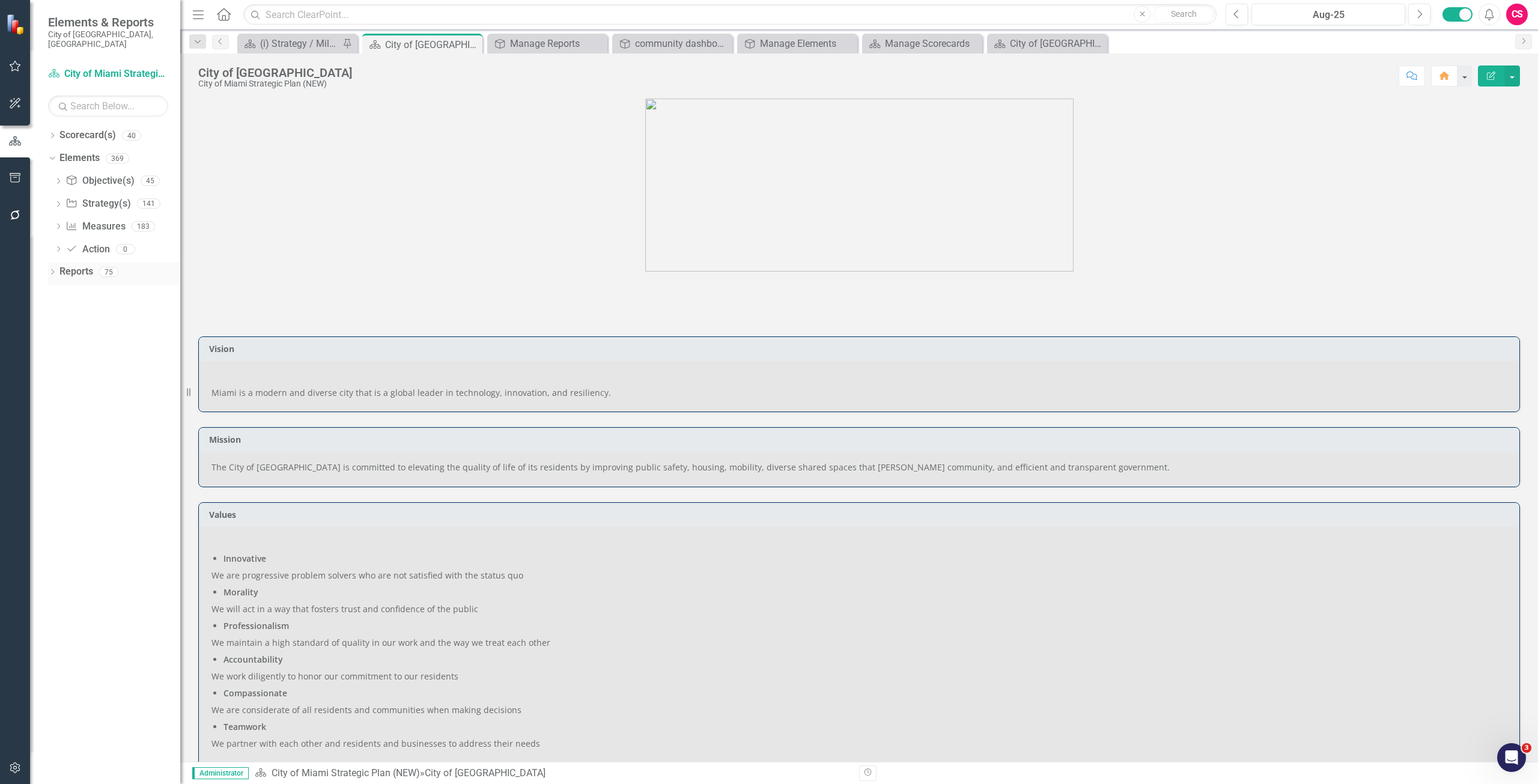
click at [70, 265] on link "Reports" at bounding box center [76, 271] width 34 height 14
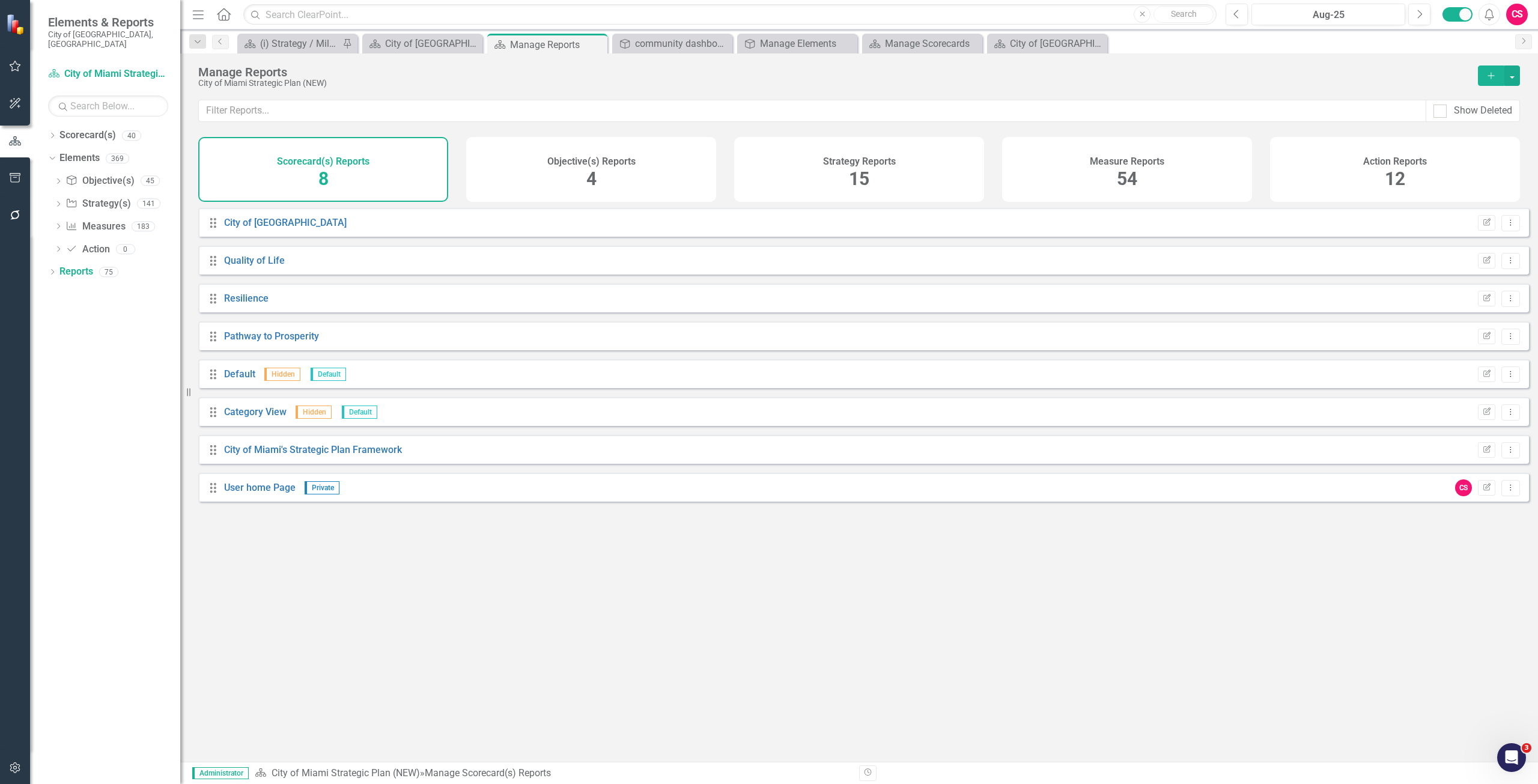
click at [842, 170] on div "Strategy Reports 15" at bounding box center [858, 169] width 250 height 65
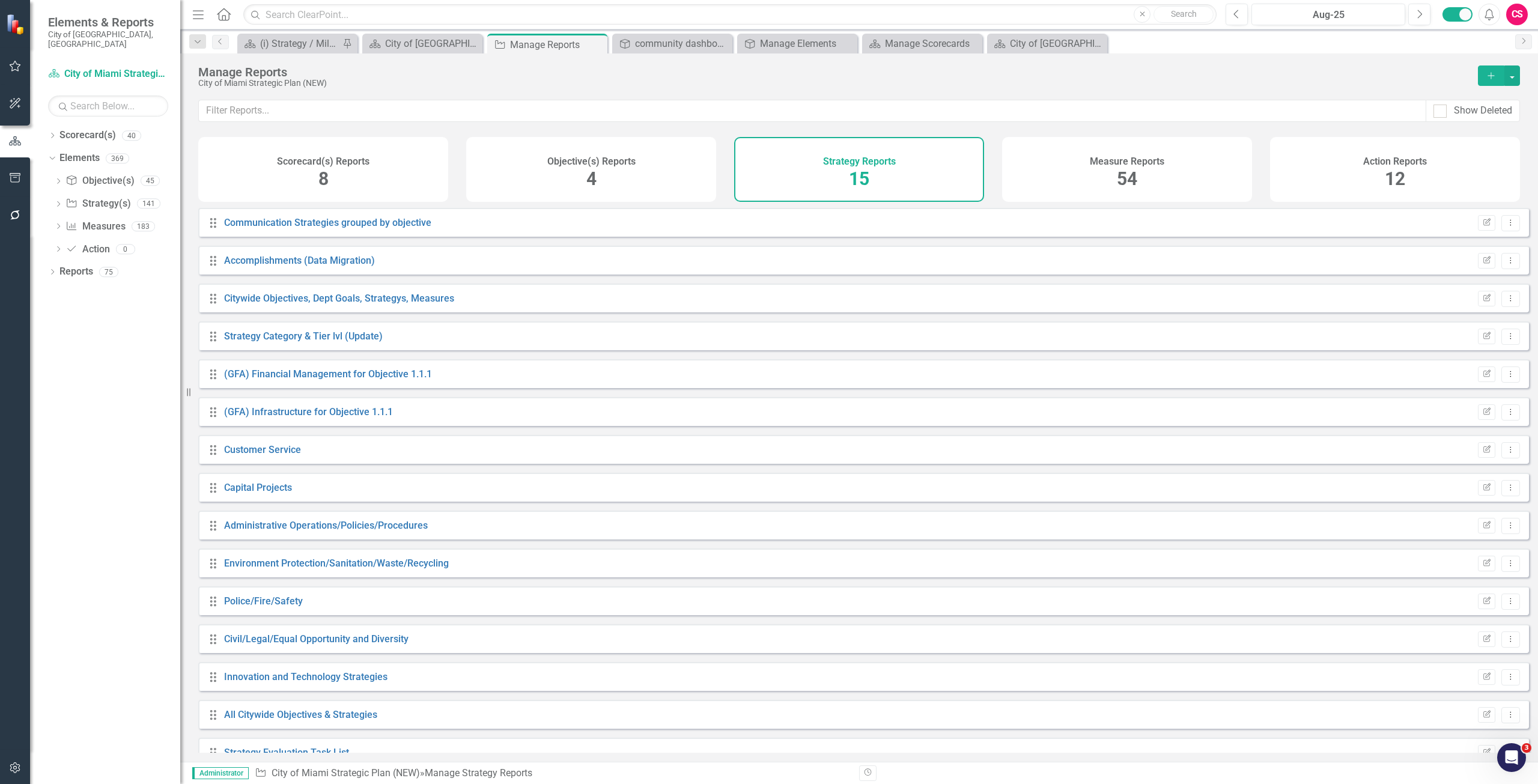
click at [656, 160] on div "Objective(s) Reports 4" at bounding box center [590, 169] width 250 height 65
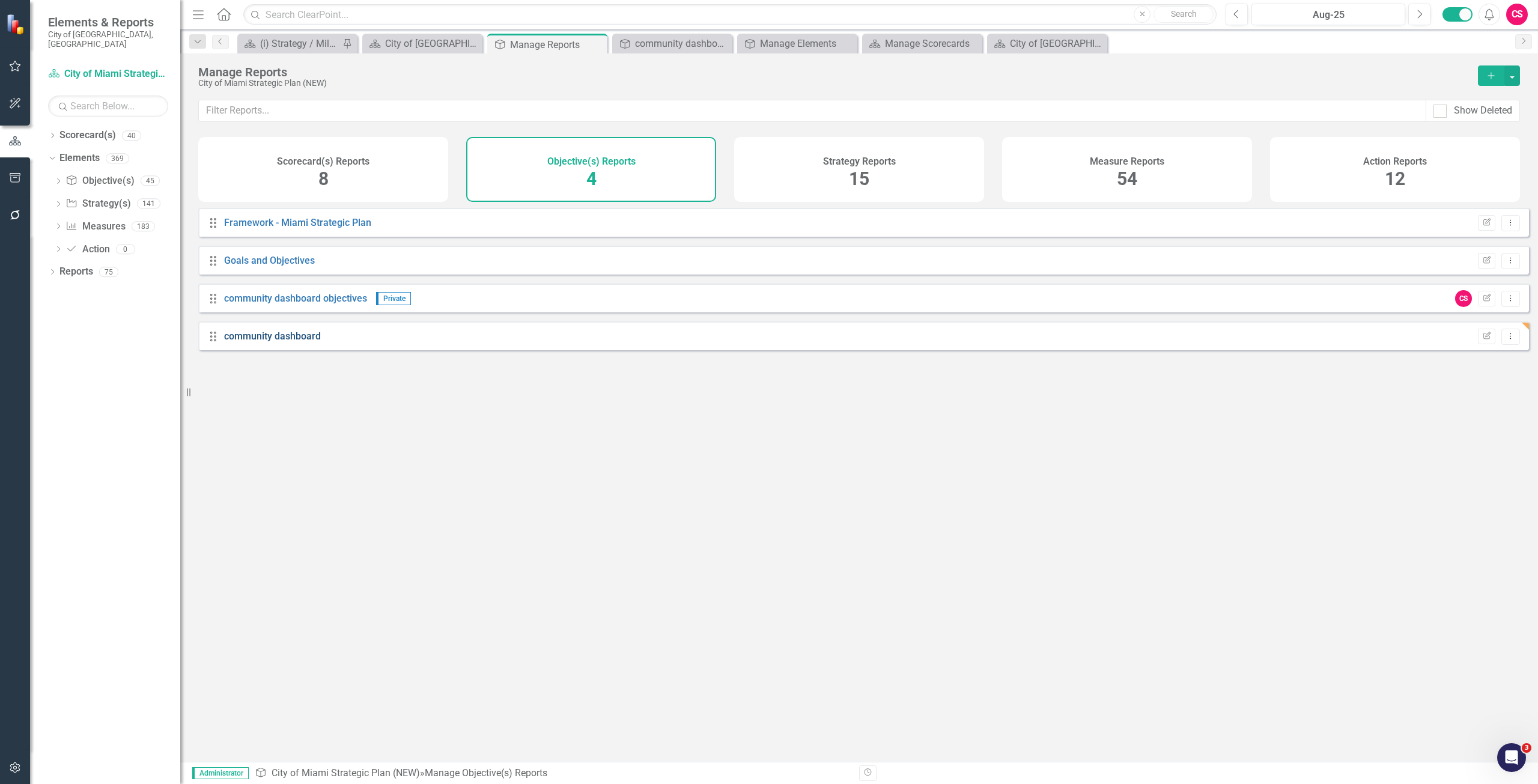
click at [271, 342] on link "community dashboard" at bounding box center [272, 336] width 96 height 12
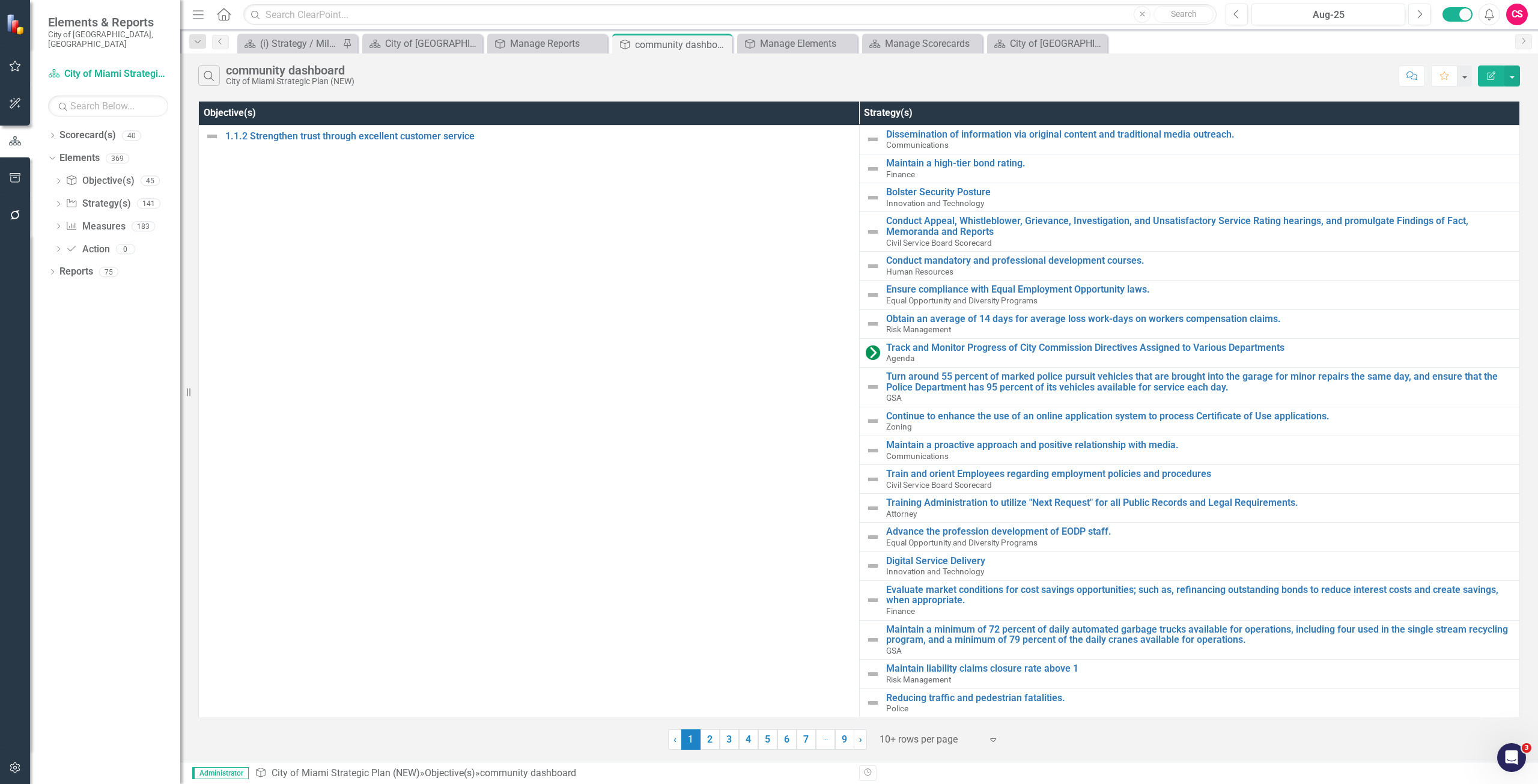
click at [1487, 76] on icon "Edit Report" at bounding box center [1491, 76] width 11 height 8
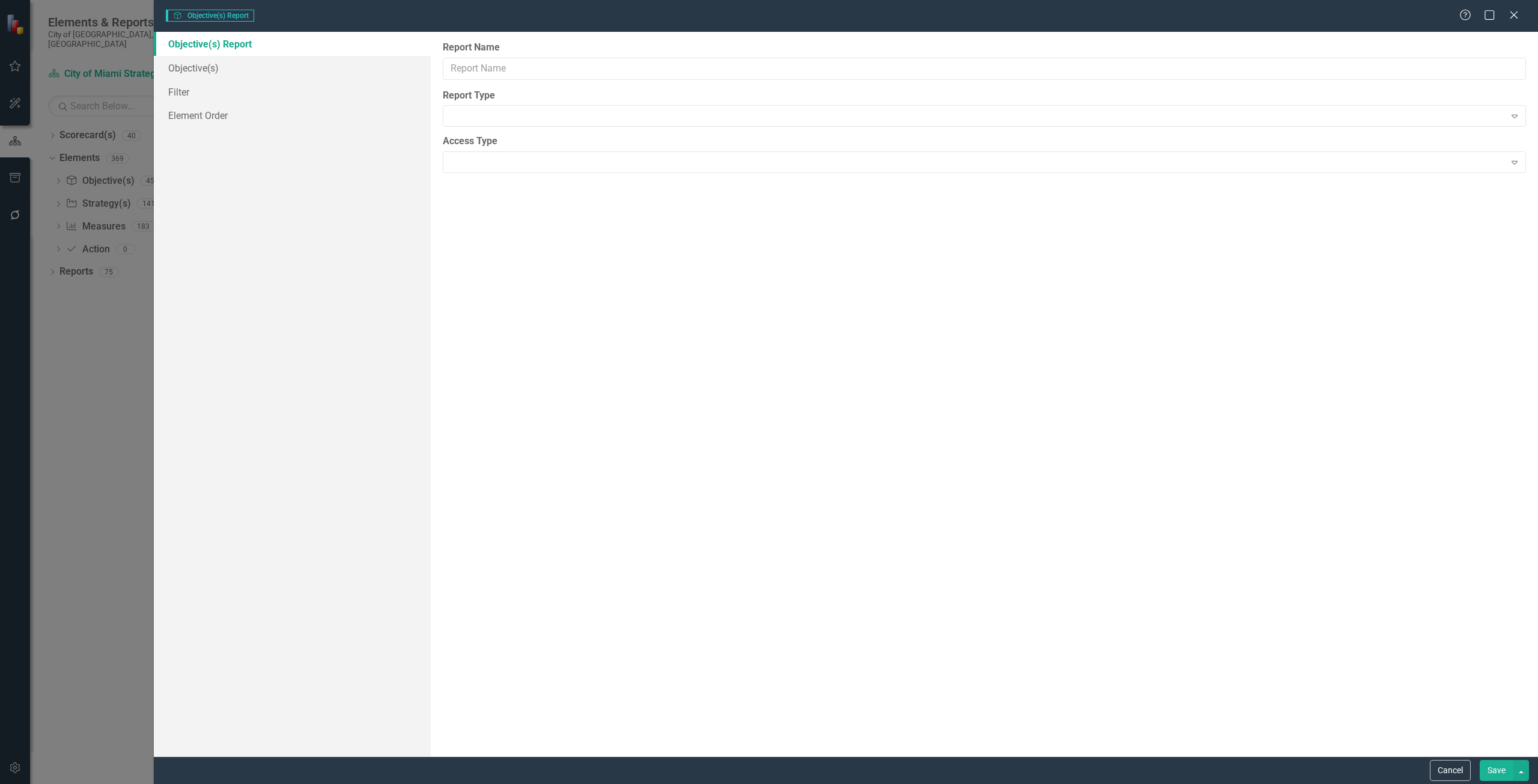
type input "community dashboard"
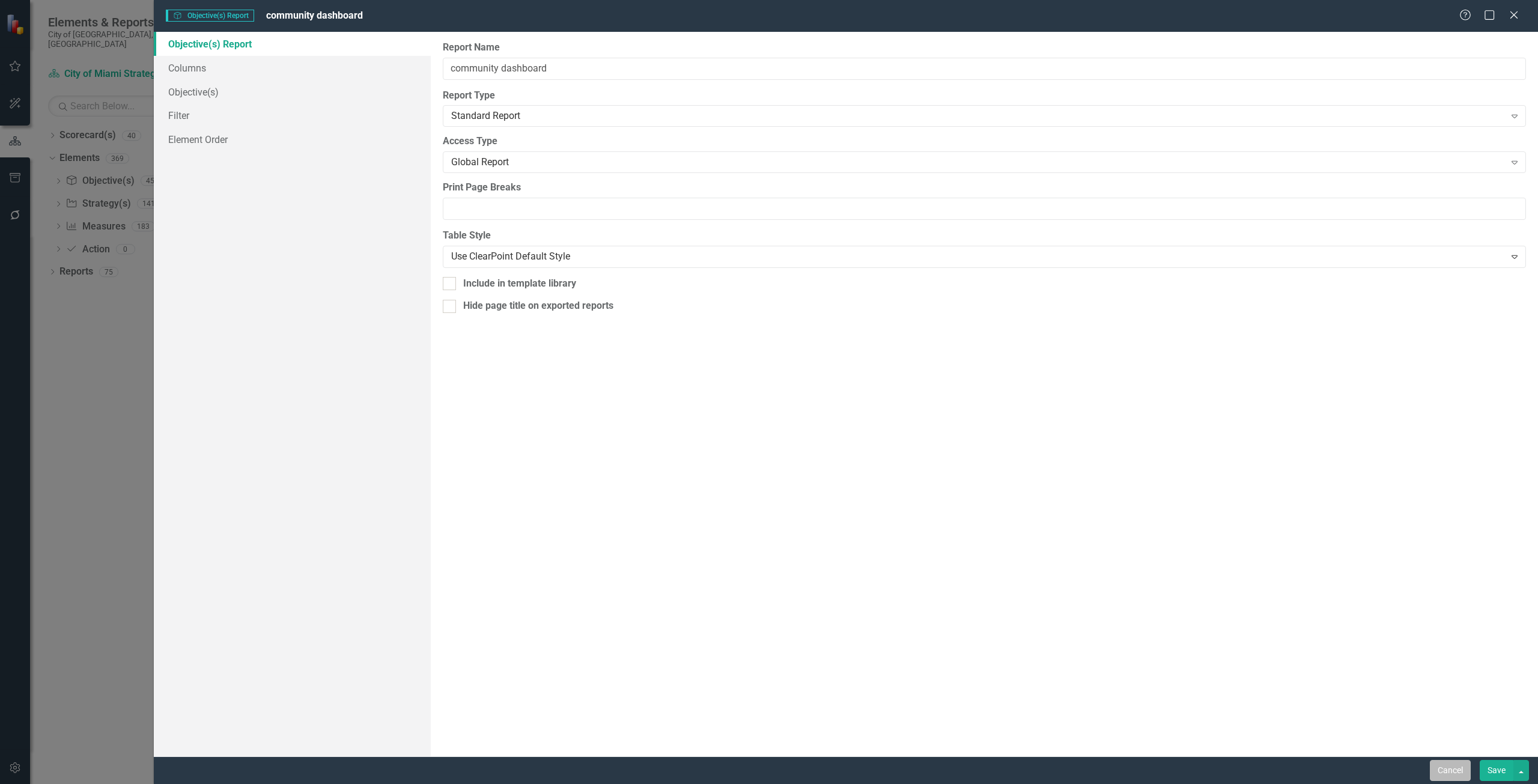
click at [1463, 765] on button "Cancel" at bounding box center [1451, 771] width 41 height 21
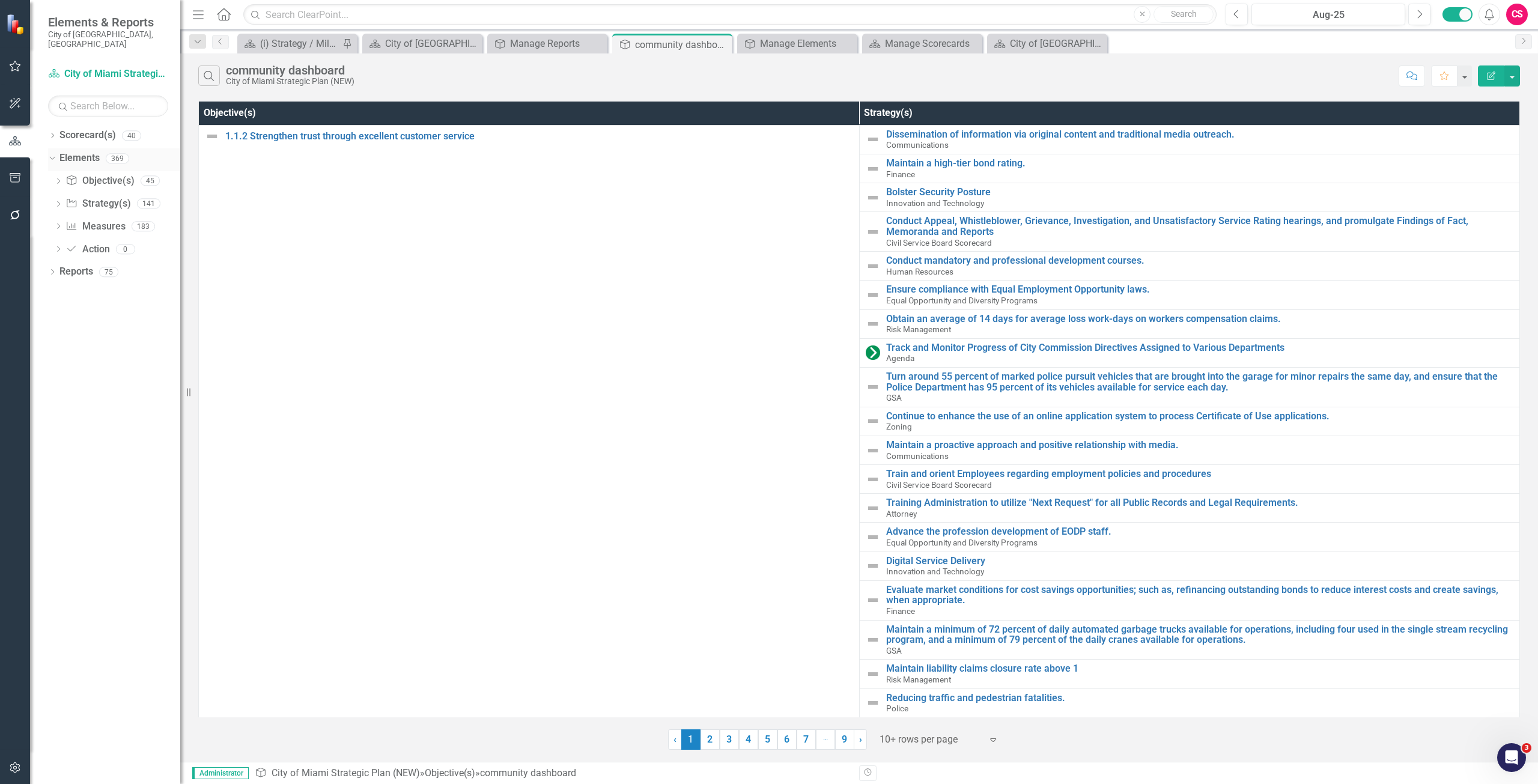
click at [87, 152] on link "Elements" at bounding box center [79, 158] width 40 height 14
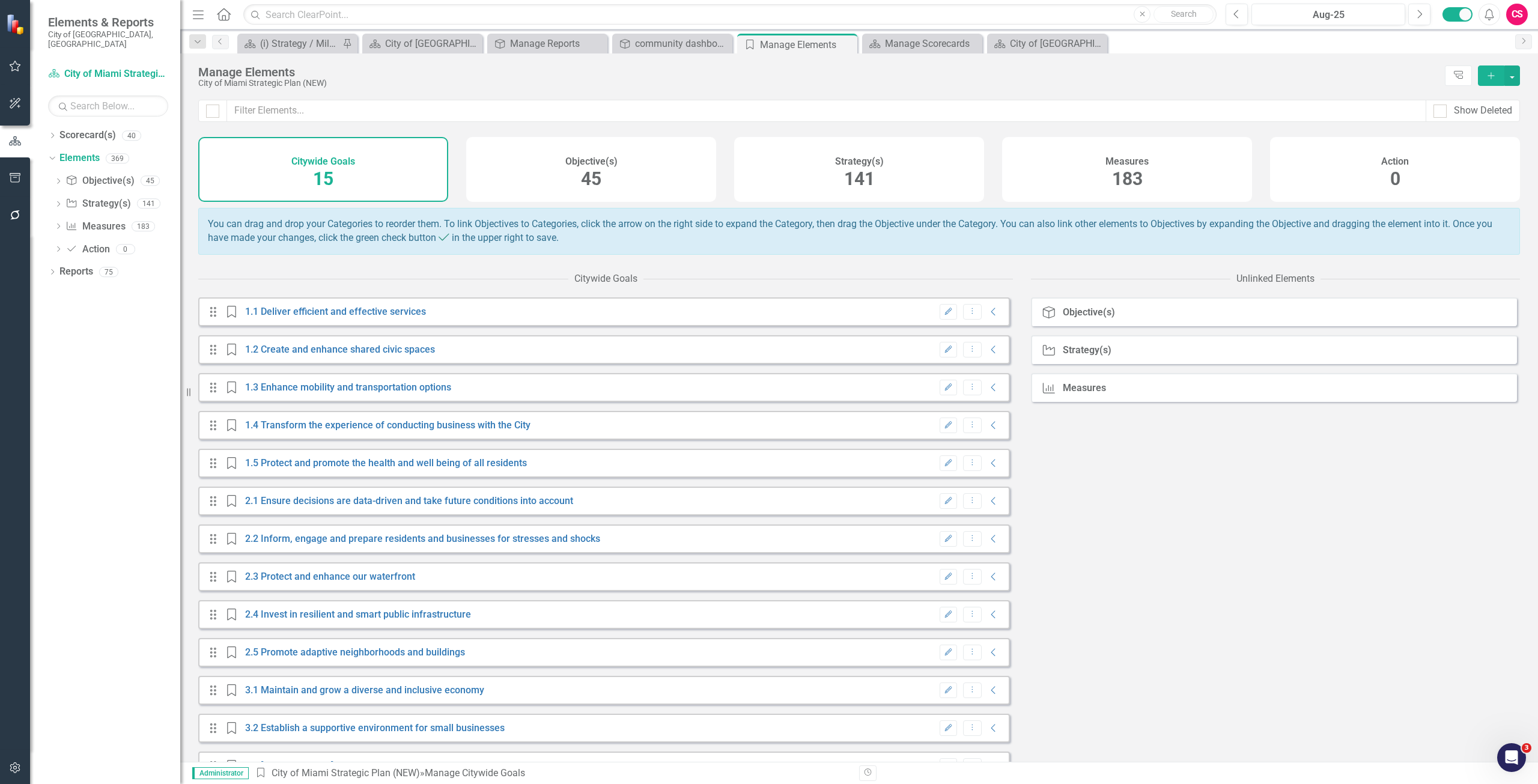
click at [1150, 176] on div "Measures 183" at bounding box center [1126, 169] width 250 height 65
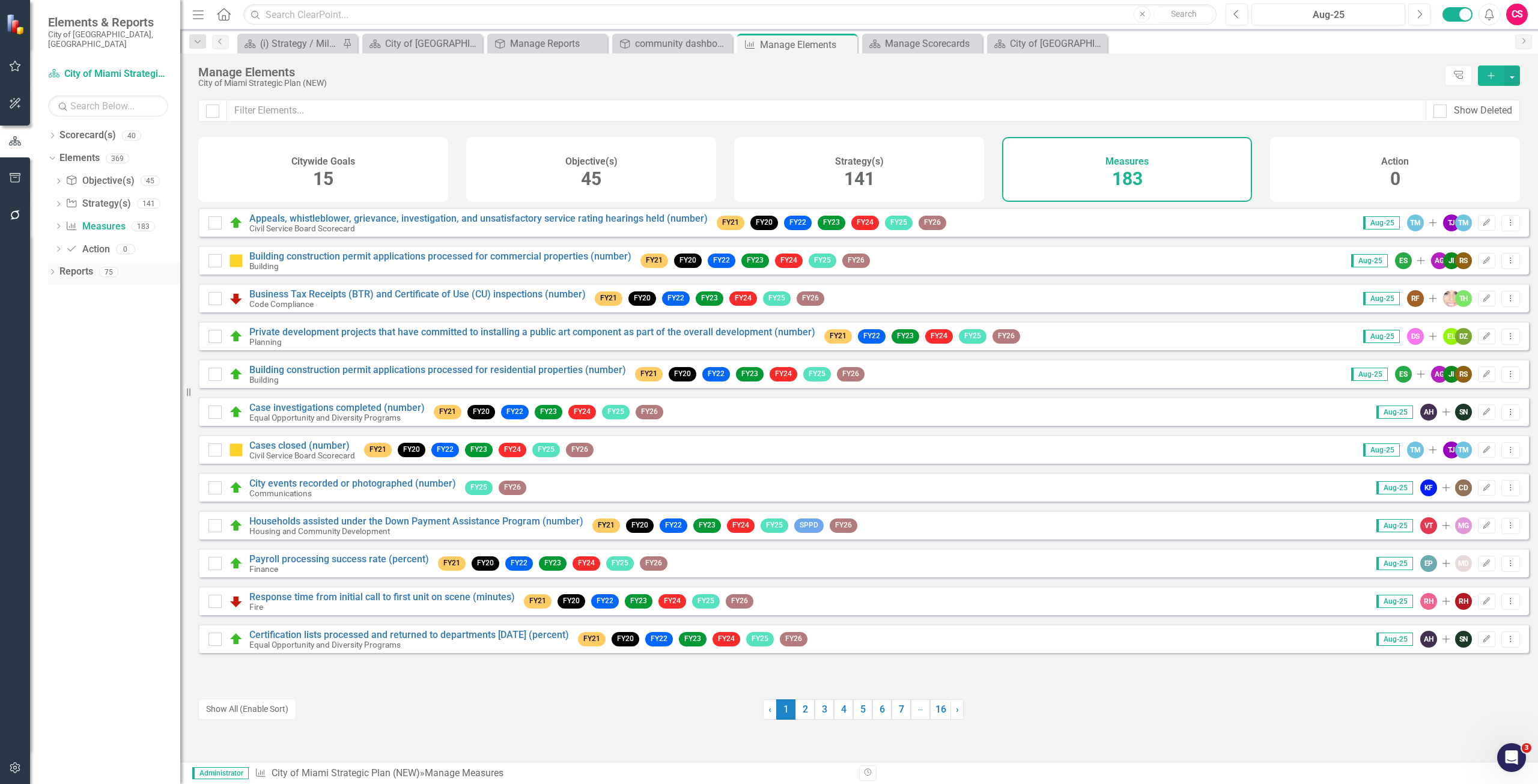
click at [81, 266] on link "Reports" at bounding box center [76, 271] width 34 height 14
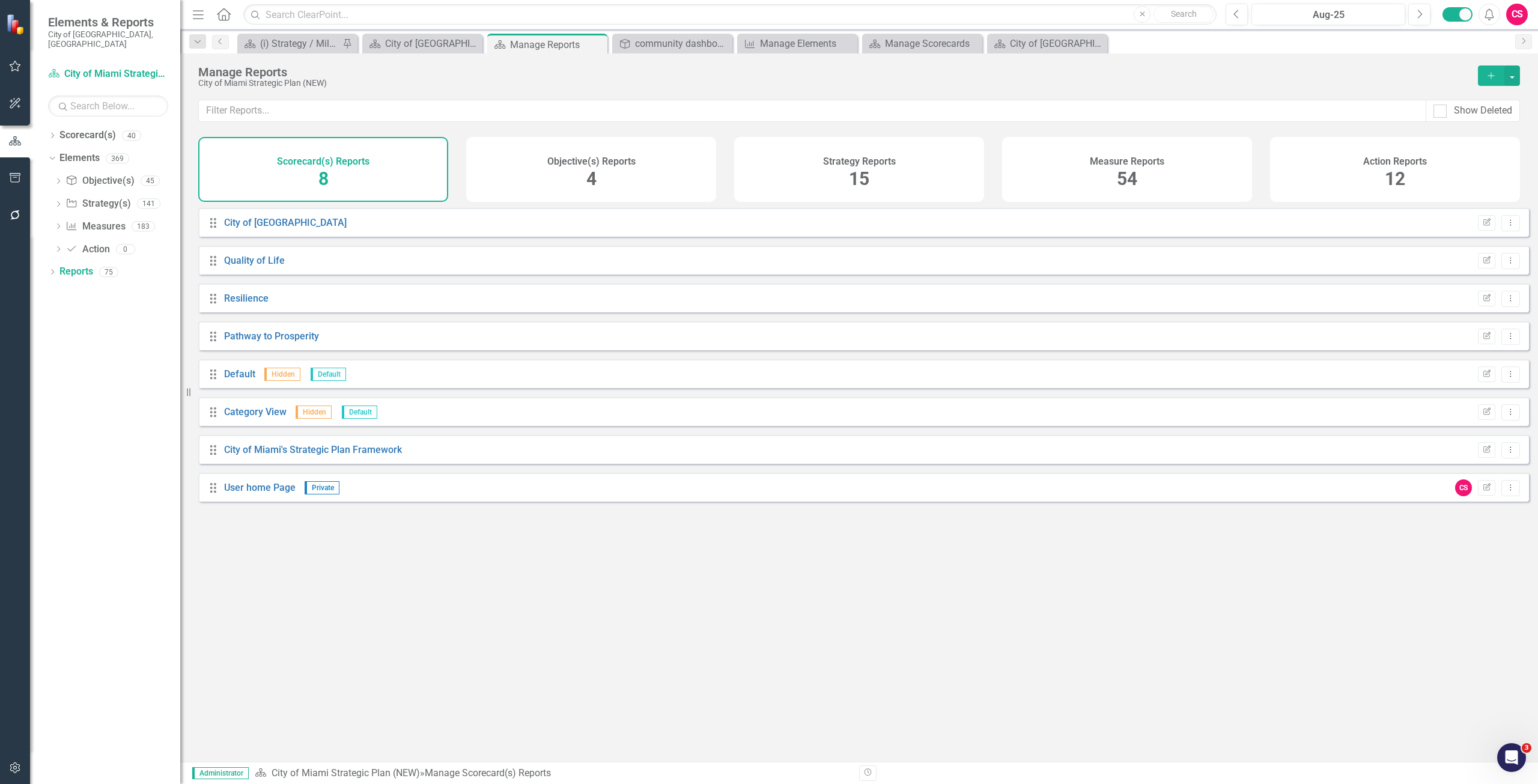
click at [592, 171] on span "4" at bounding box center [591, 179] width 10 height 21
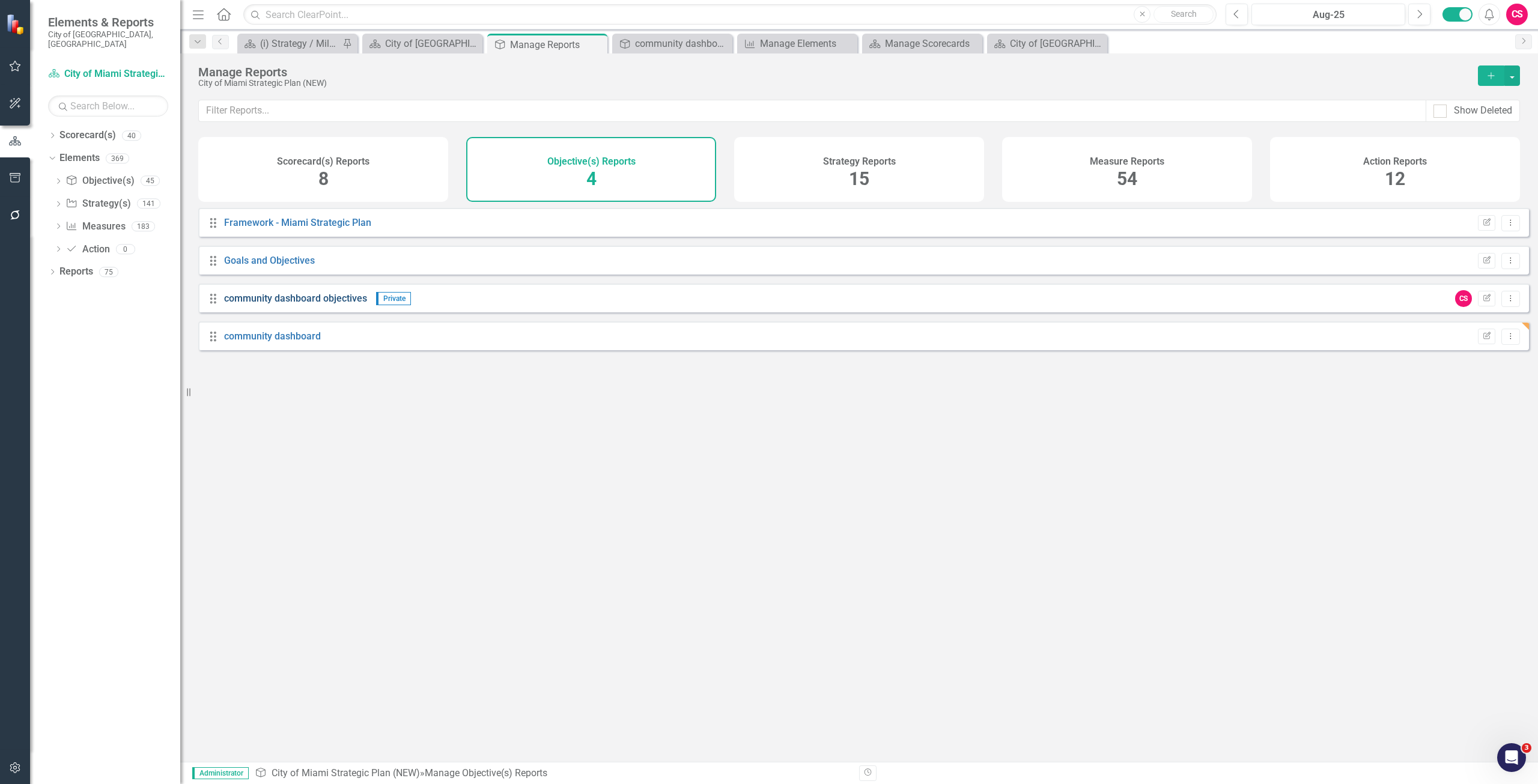
click at [308, 304] on link "community dashboard objectives" at bounding box center [295, 298] width 143 height 12
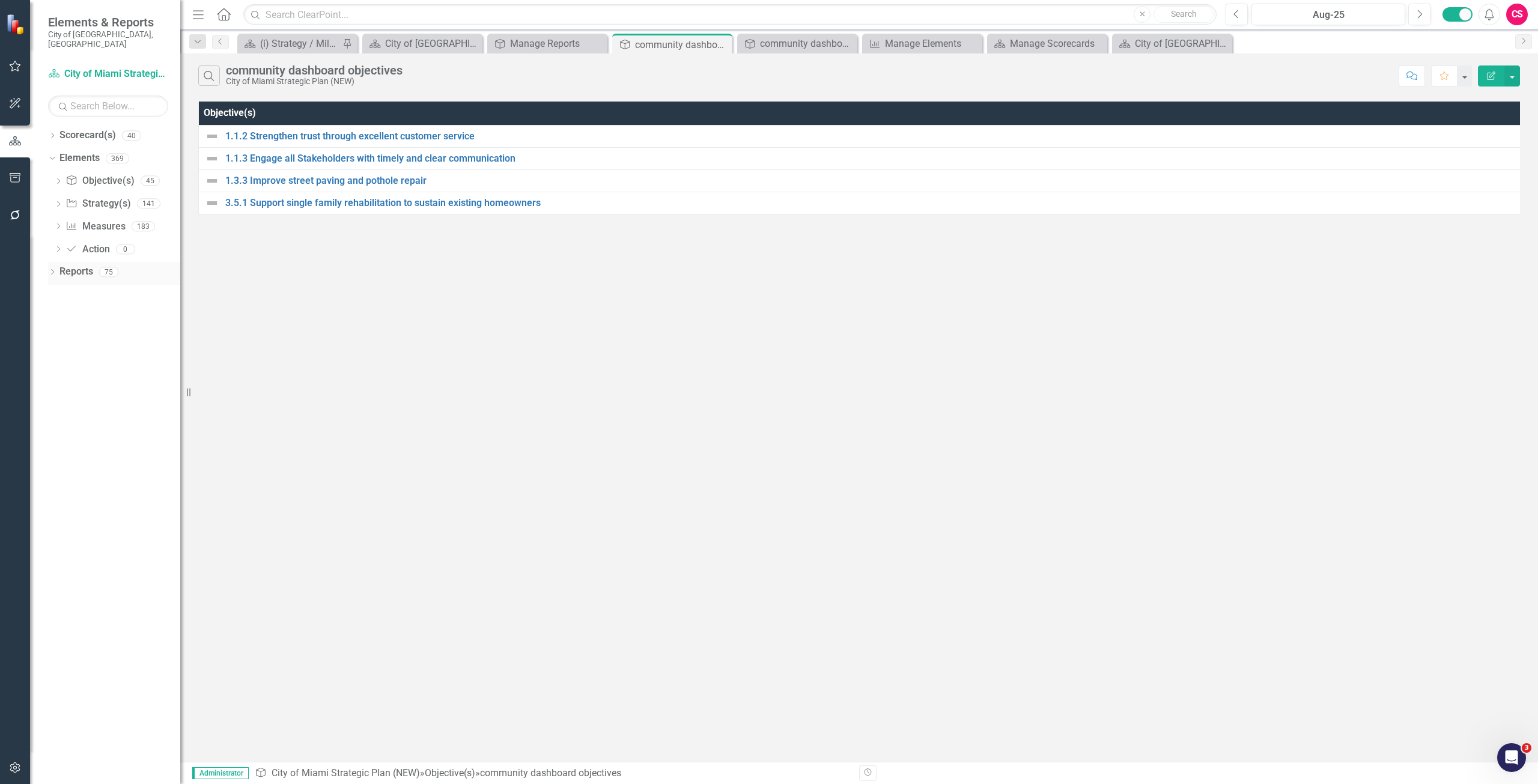
click at [86, 265] on link "Reports" at bounding box center [76, 271] width 34 height 14
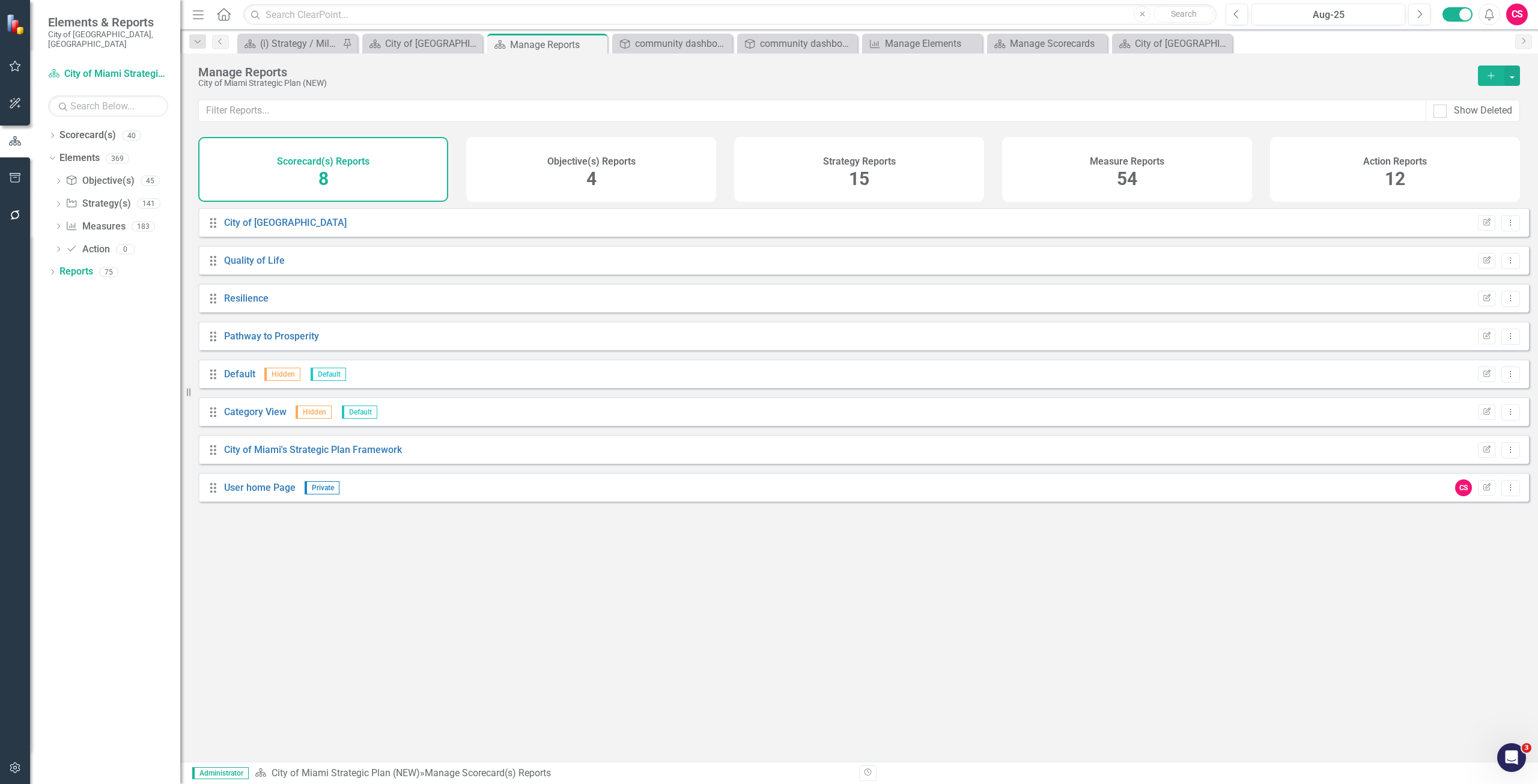
click at [846, 183] on div "Strategy Reports 15" at bounding box center [858, 169] width 250 height 65
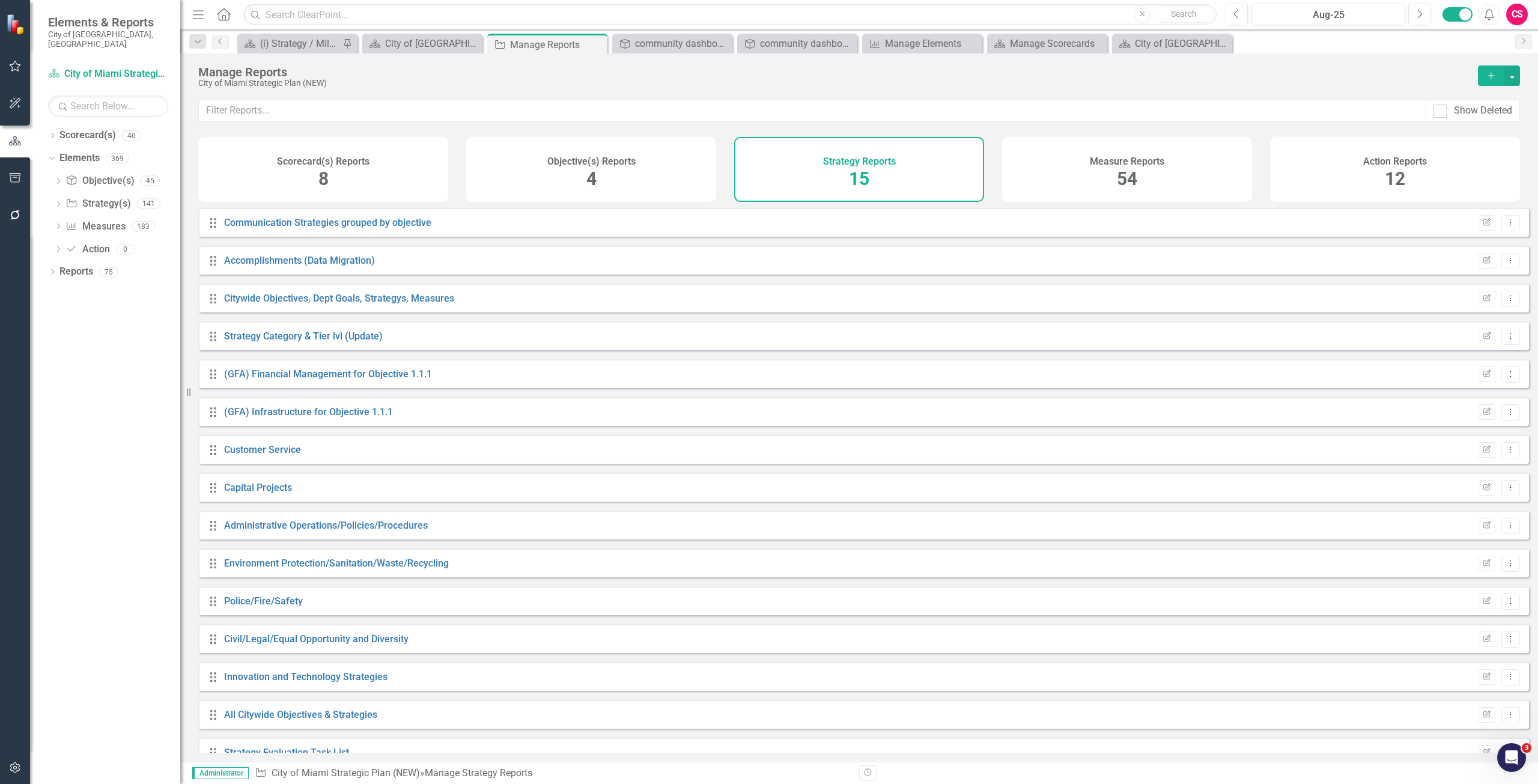
click at [1019, 176] on div "Measure Reports 54" at bounding box center [1126, 169] width 250 height 65
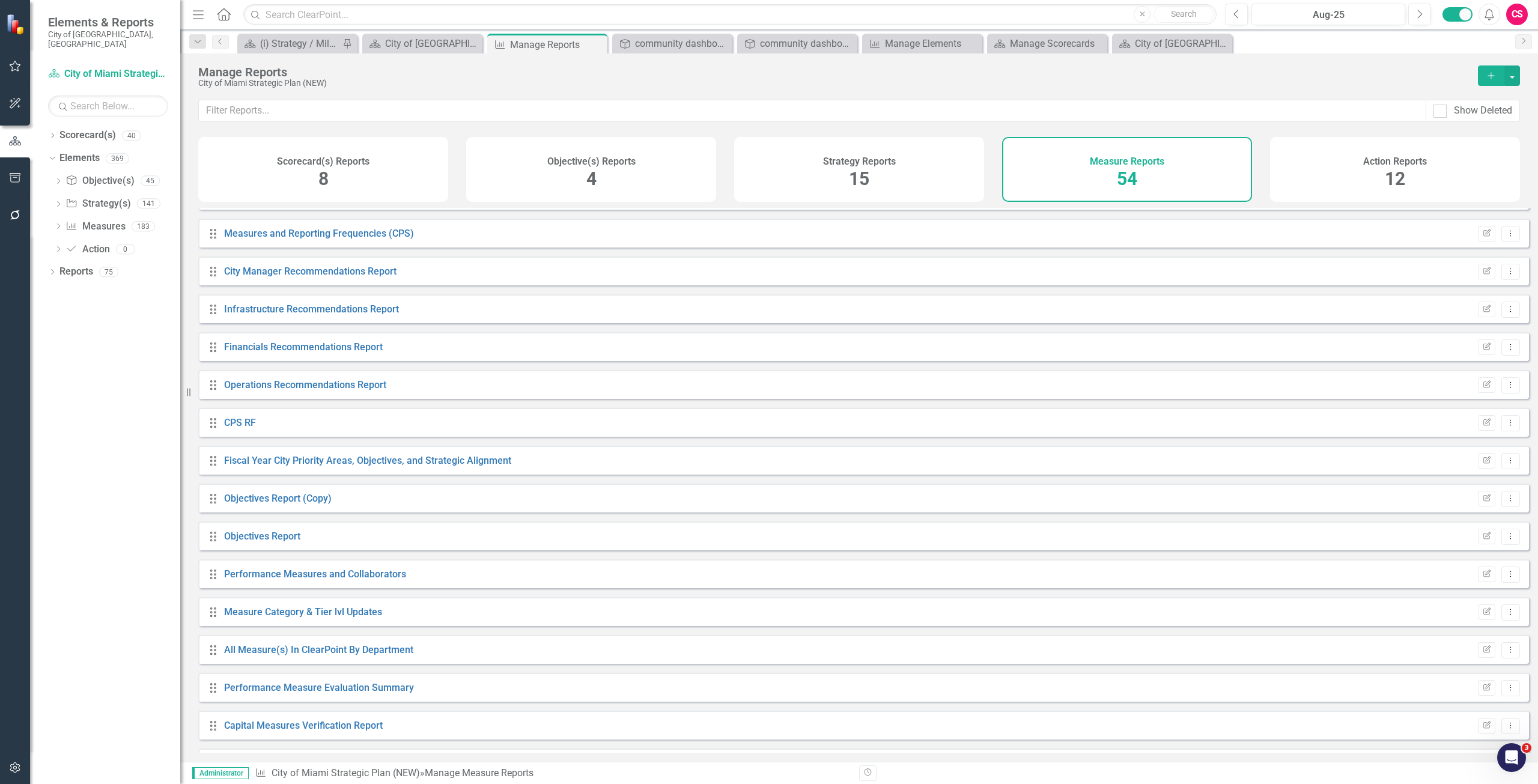
scroll to position [1499, 0]
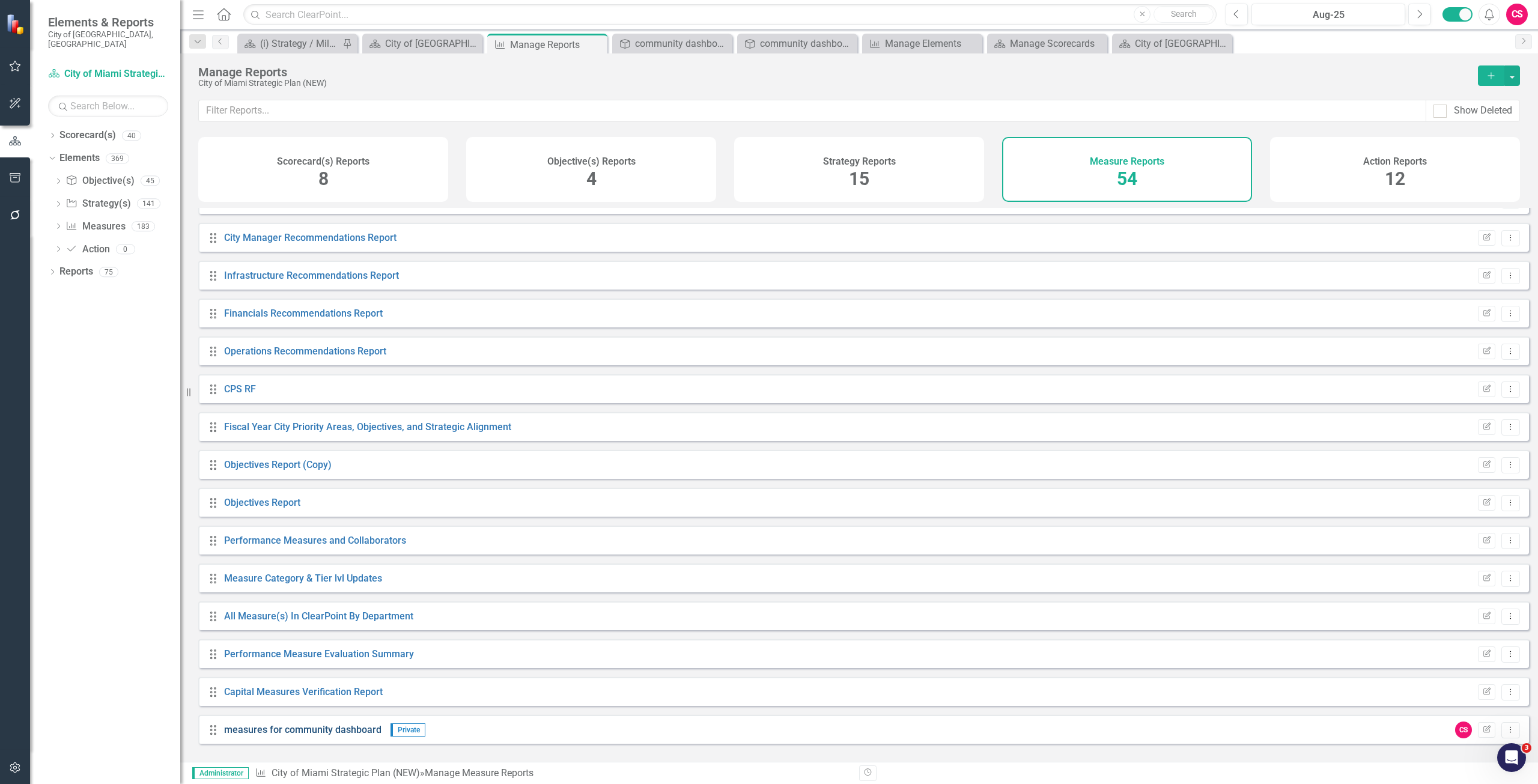
click at [331, 735] on link "measures for community dashboard" at bounding box center [303, 730] width 158 height 12
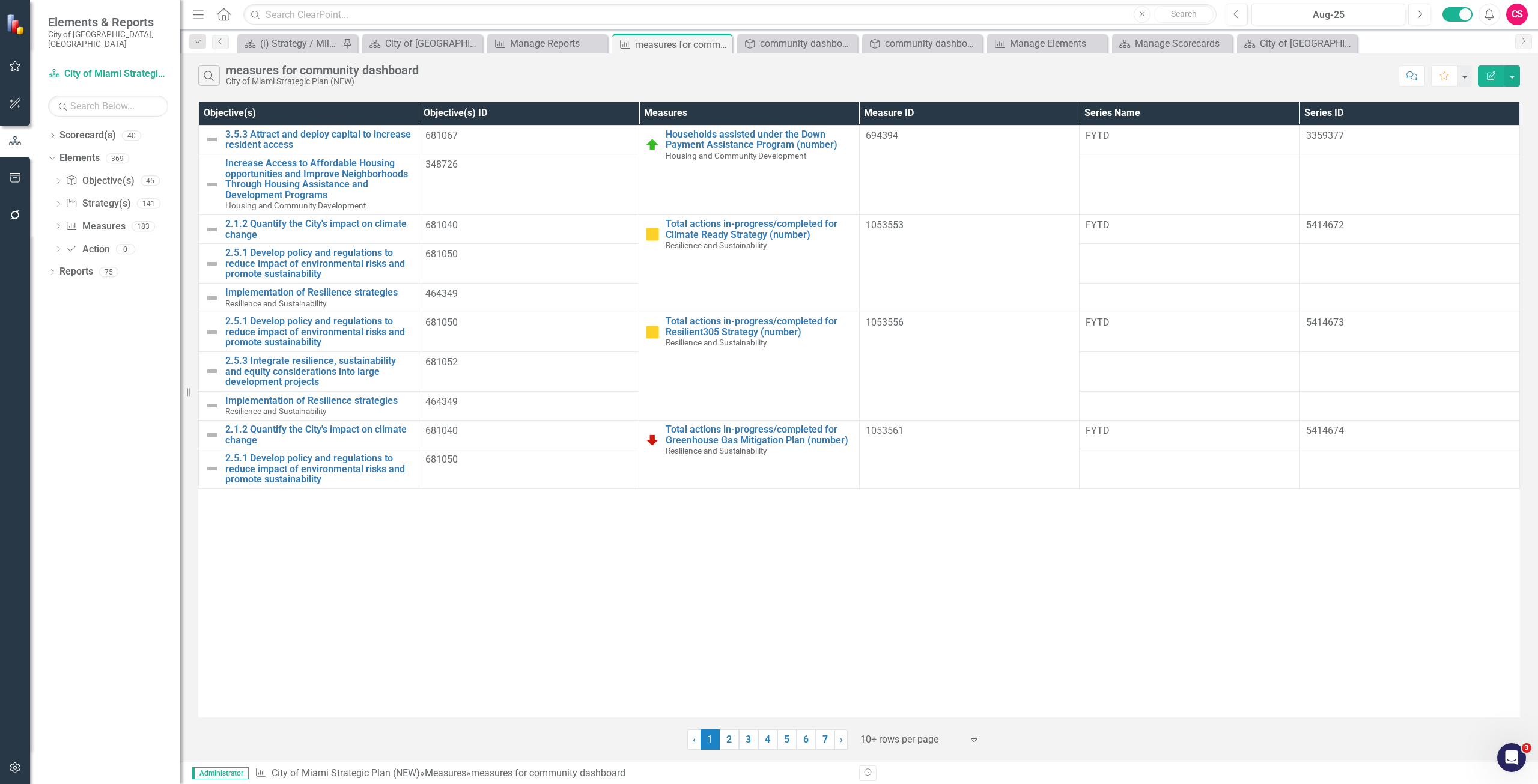
click at [1484, 78] on button "Edit Report" at bounding box center [1491, 76] width 26 height 21
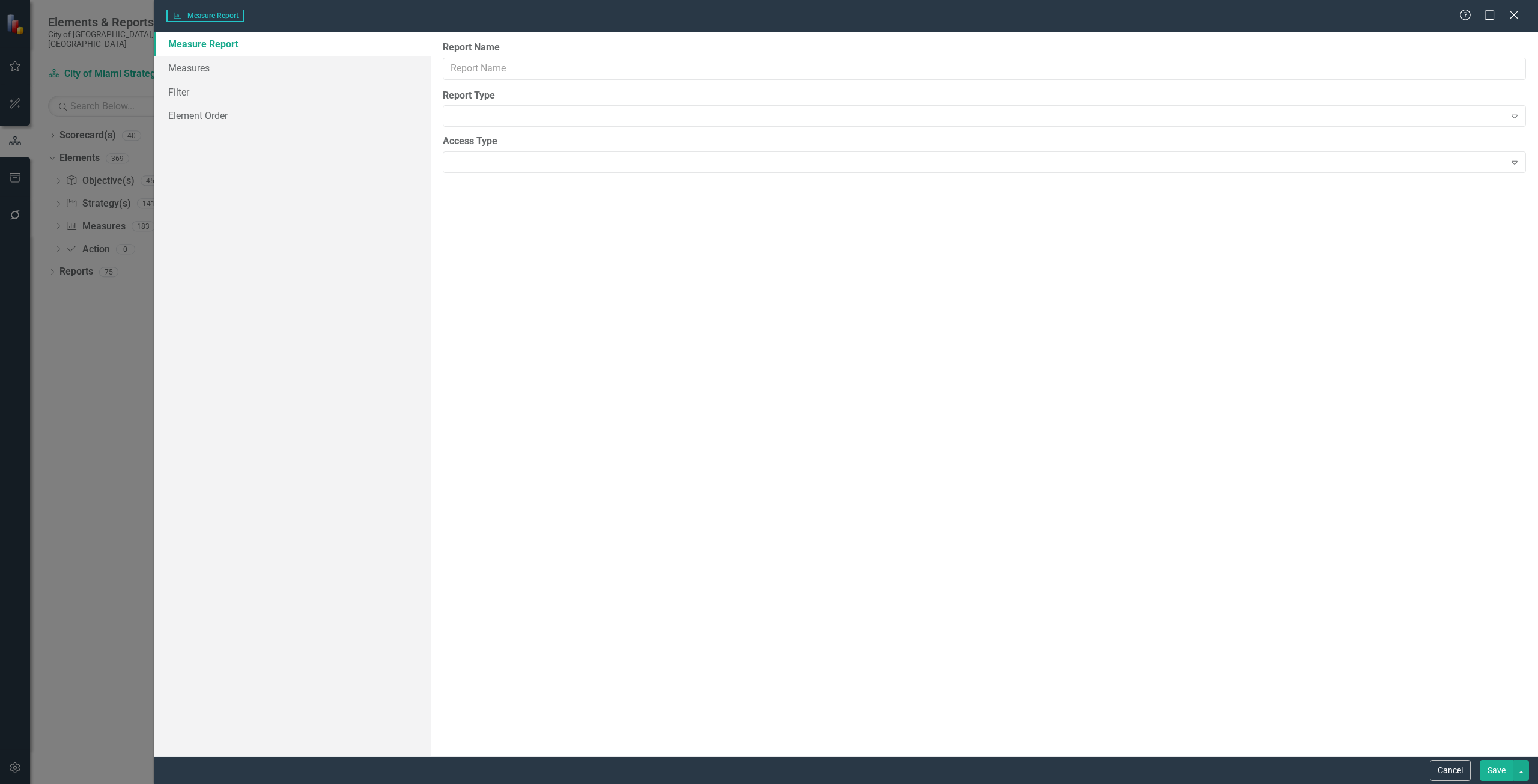
type input "measures for community dashboard"
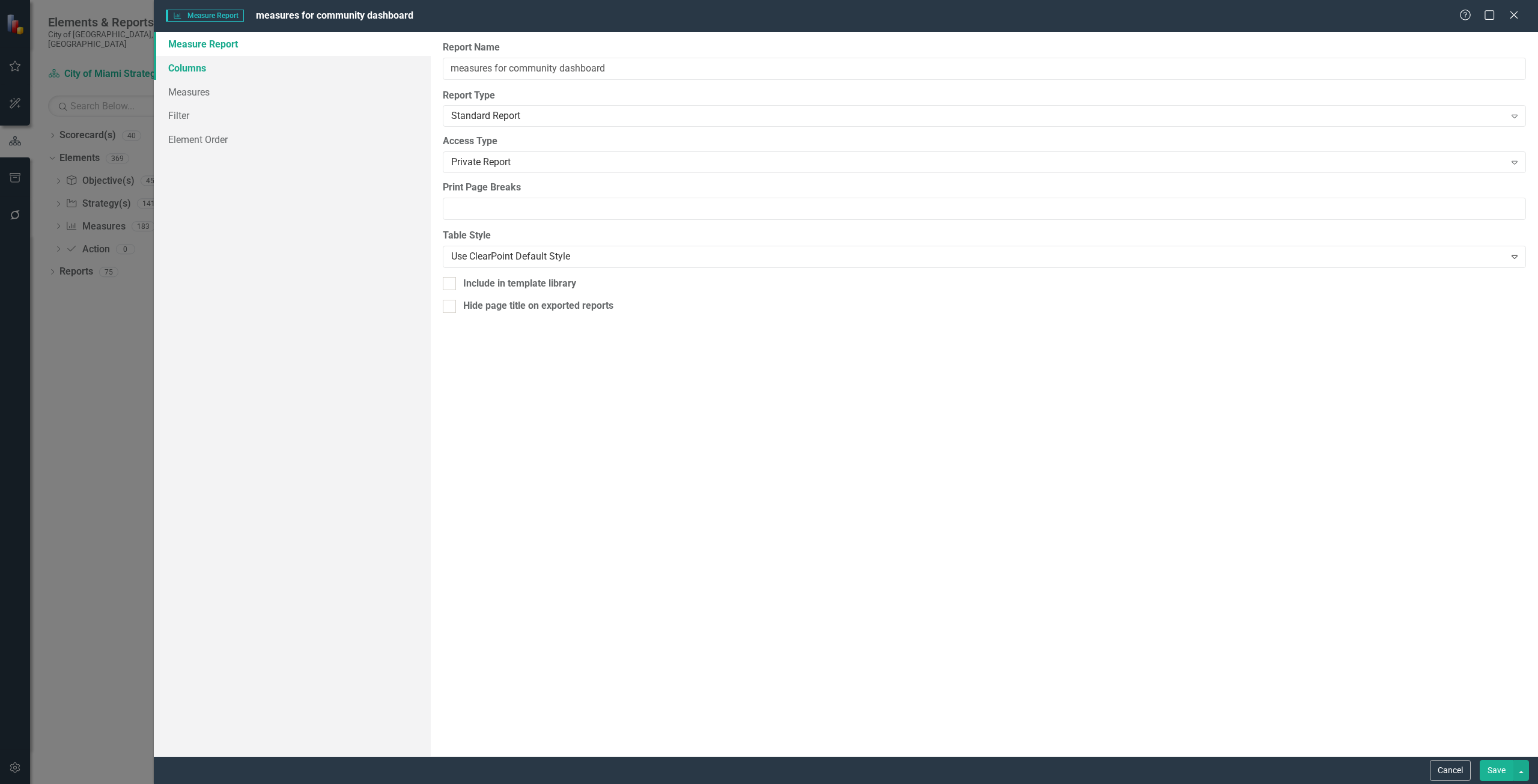
click at [300, 74] on link "Columns" at bounding box center [293, 68] width 277 height 24
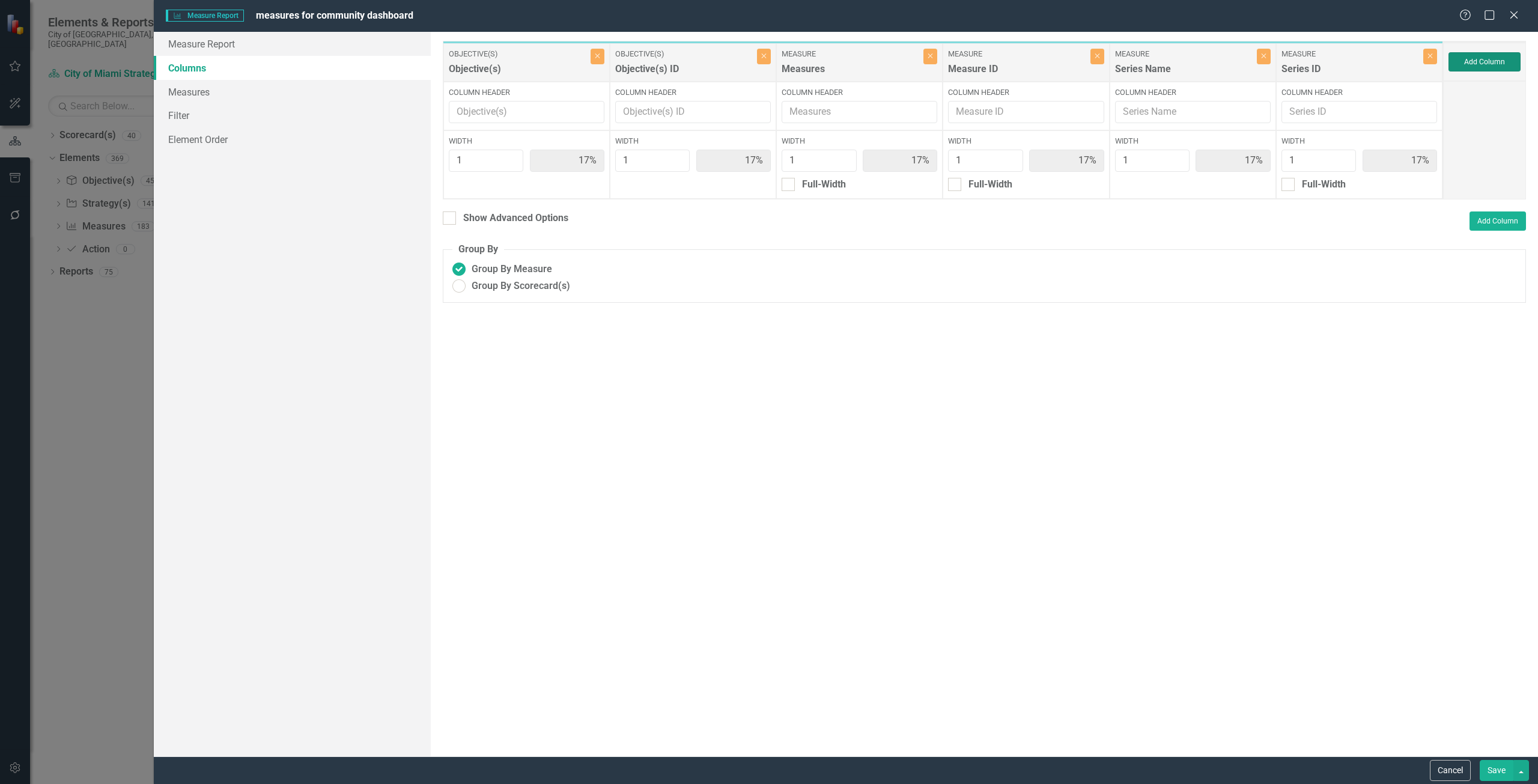
click at [1470, 63] on button "Add Column" at bounding box center [1484, 61] width 72 height 19
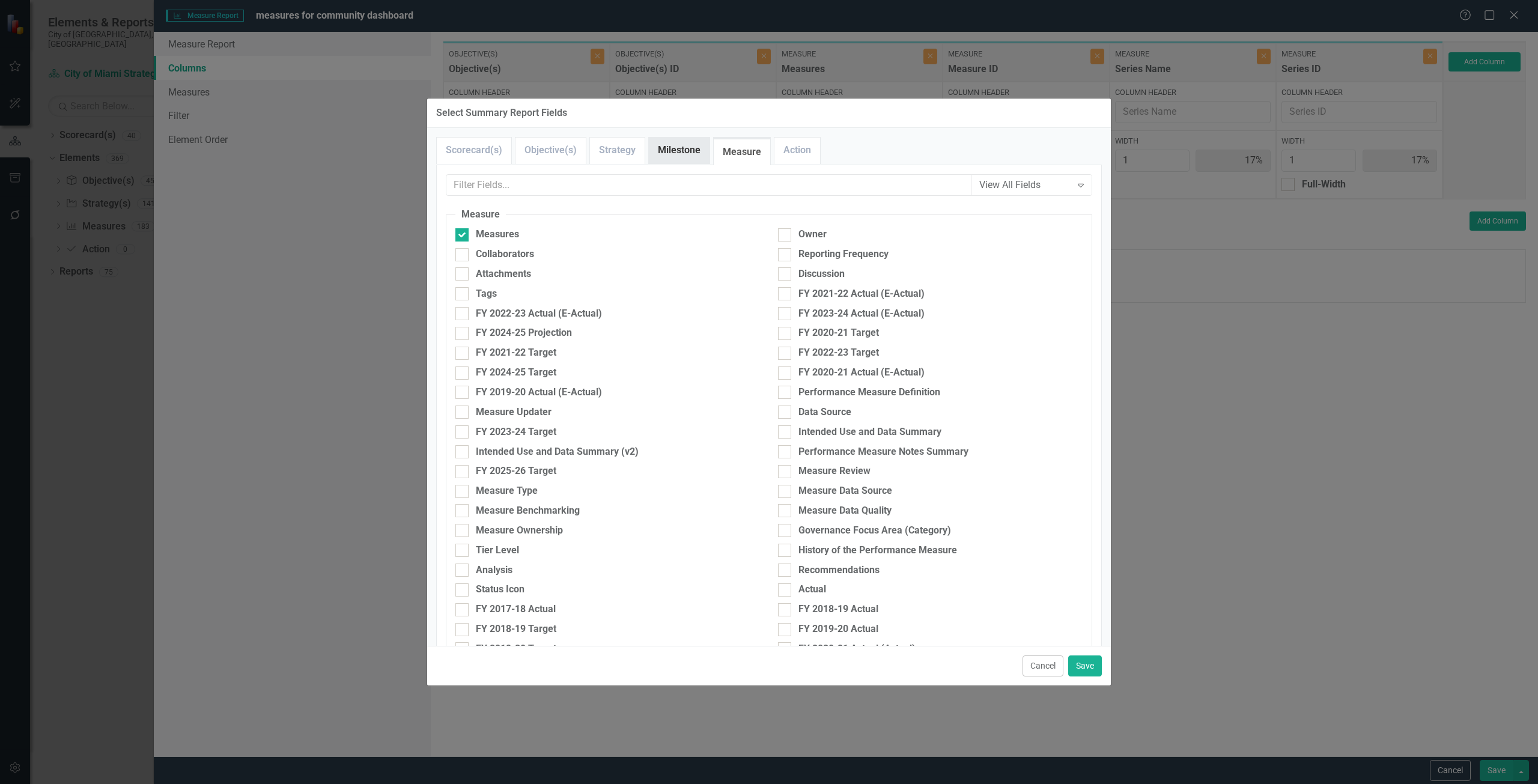
click at [658, 152] on link "Milestone" at bounding box center [680, 150] width 61 height 26
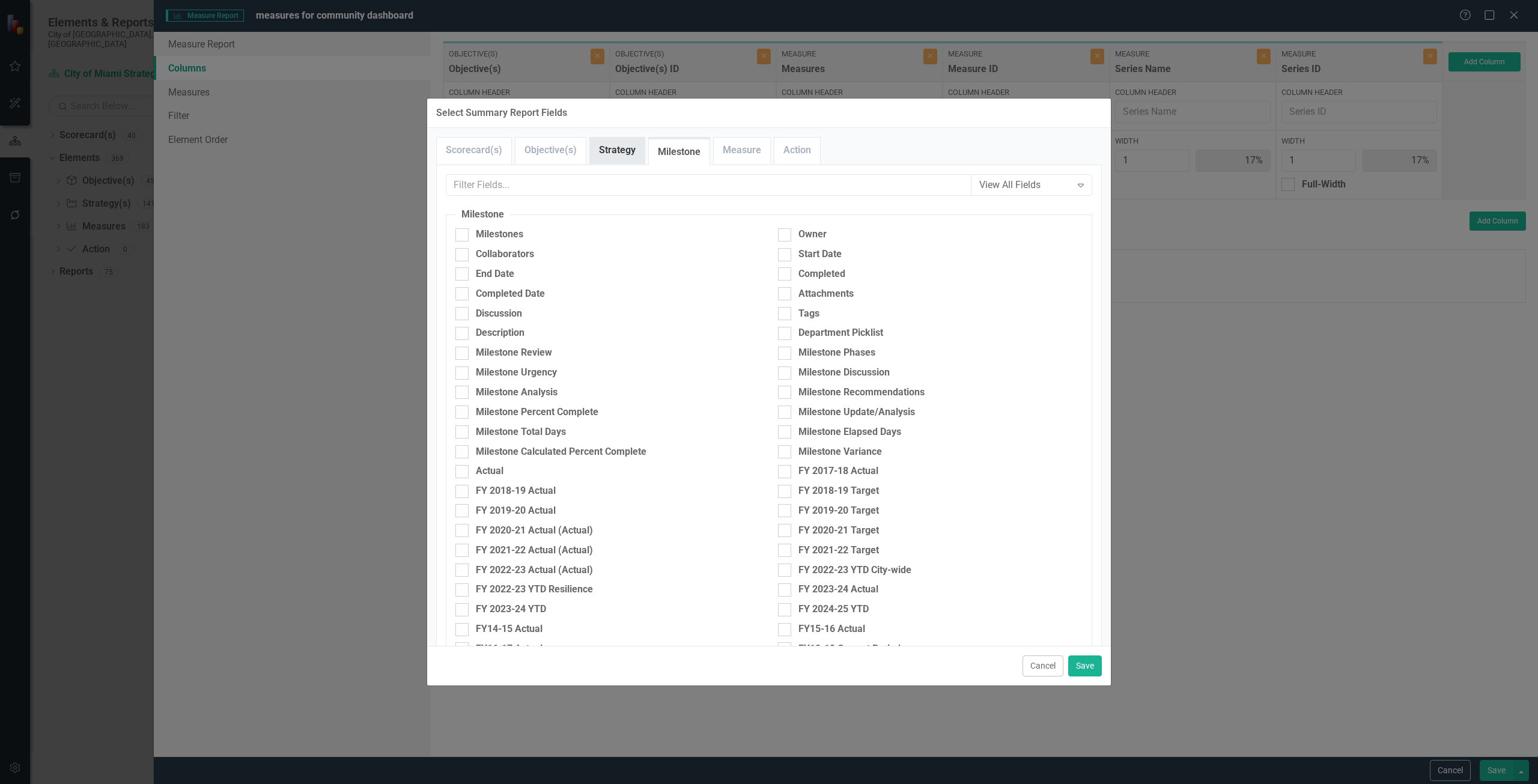
click at [595, 154] on link "Strategy" at bounding box center [618, 150] width 54 height 26
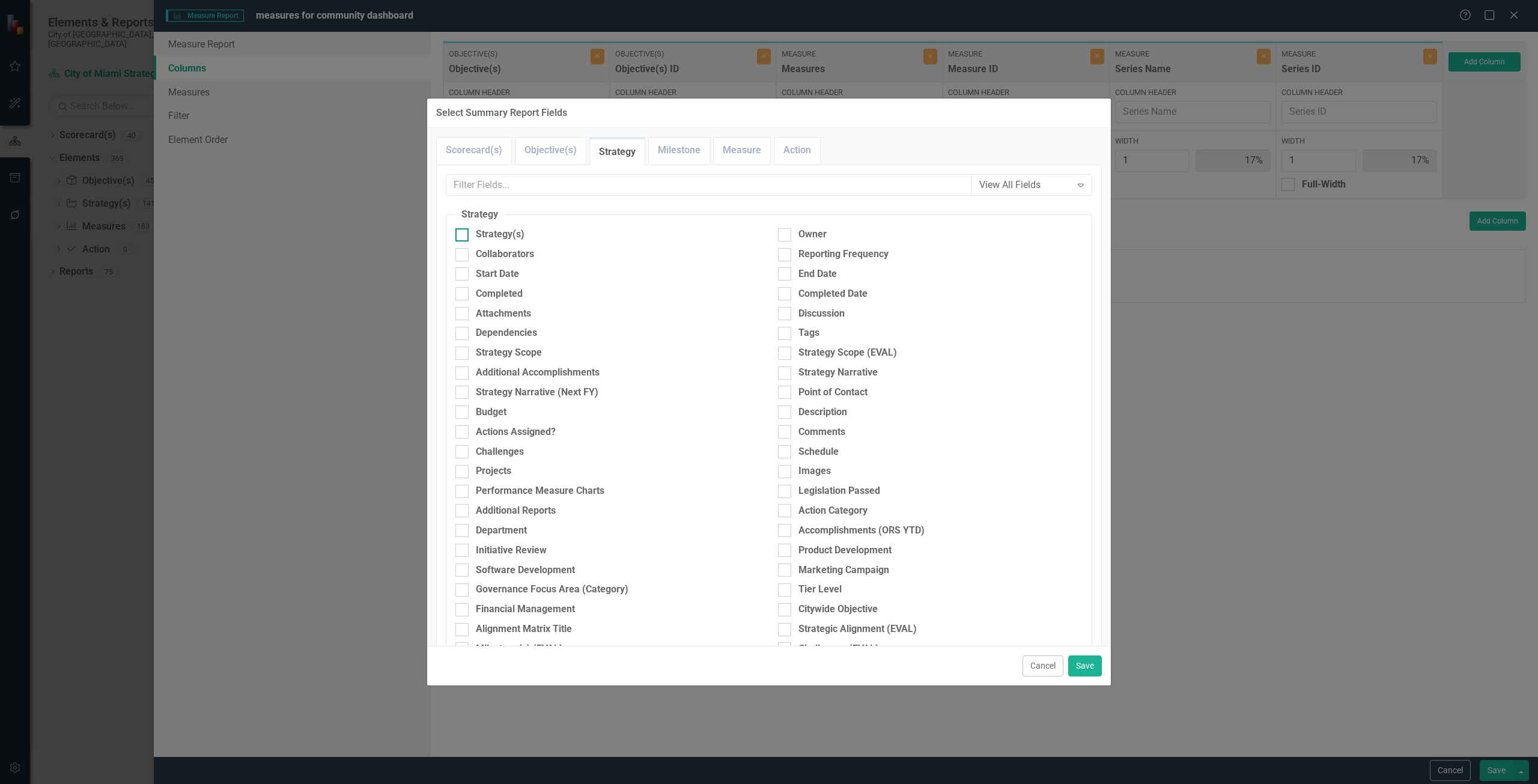
click at [550, 232] on div "Strategy(s)" at bounding box center [607, 234] width 304 height 14
click at [463, 232] on input "Strategy(s)" at bounding box center [459, 232] width 7 height 7
checkbox input "true"
click at [1089, 665] on button "Save" at bounding box center [1085, 666] width 34 height 21
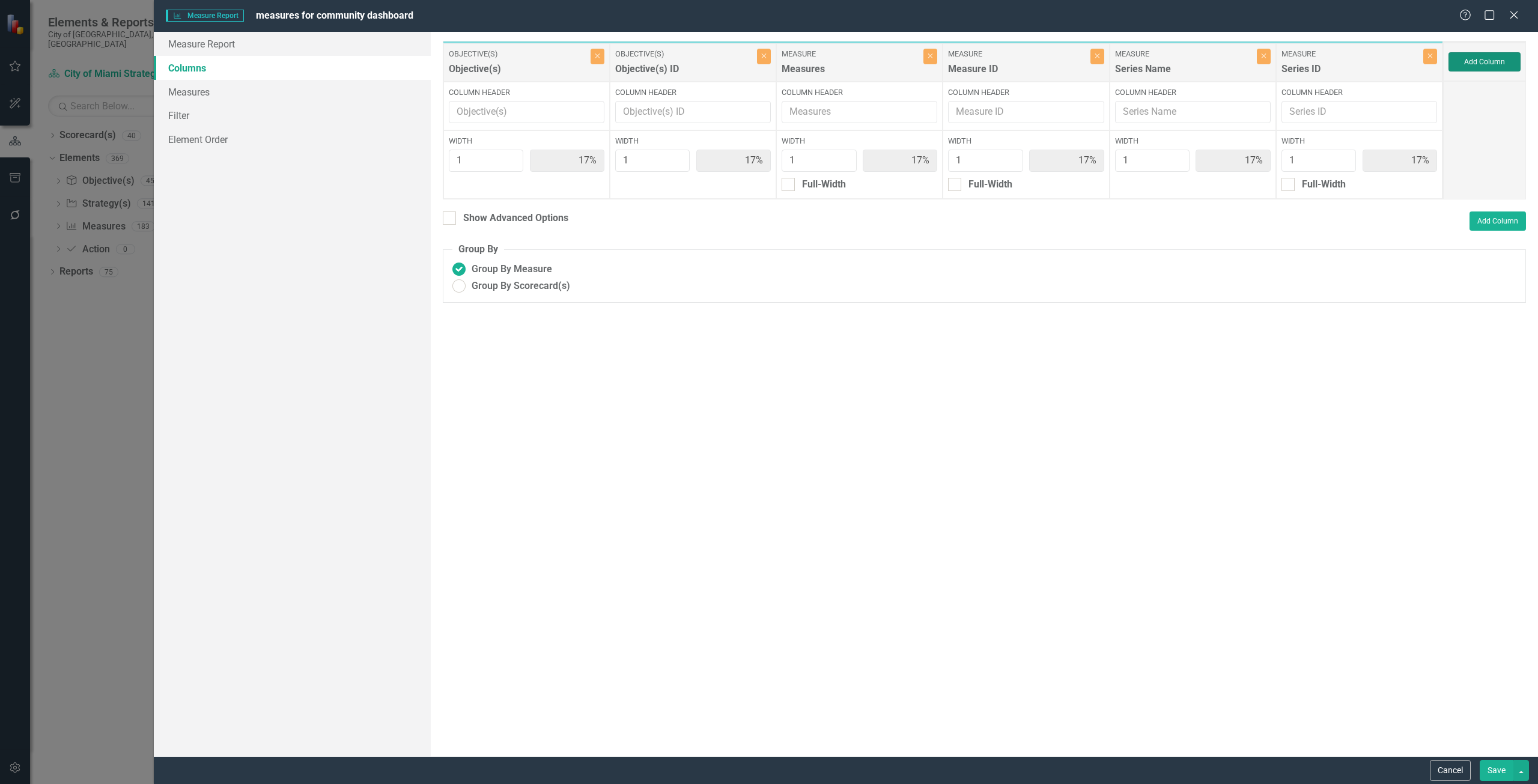
type input "14%"
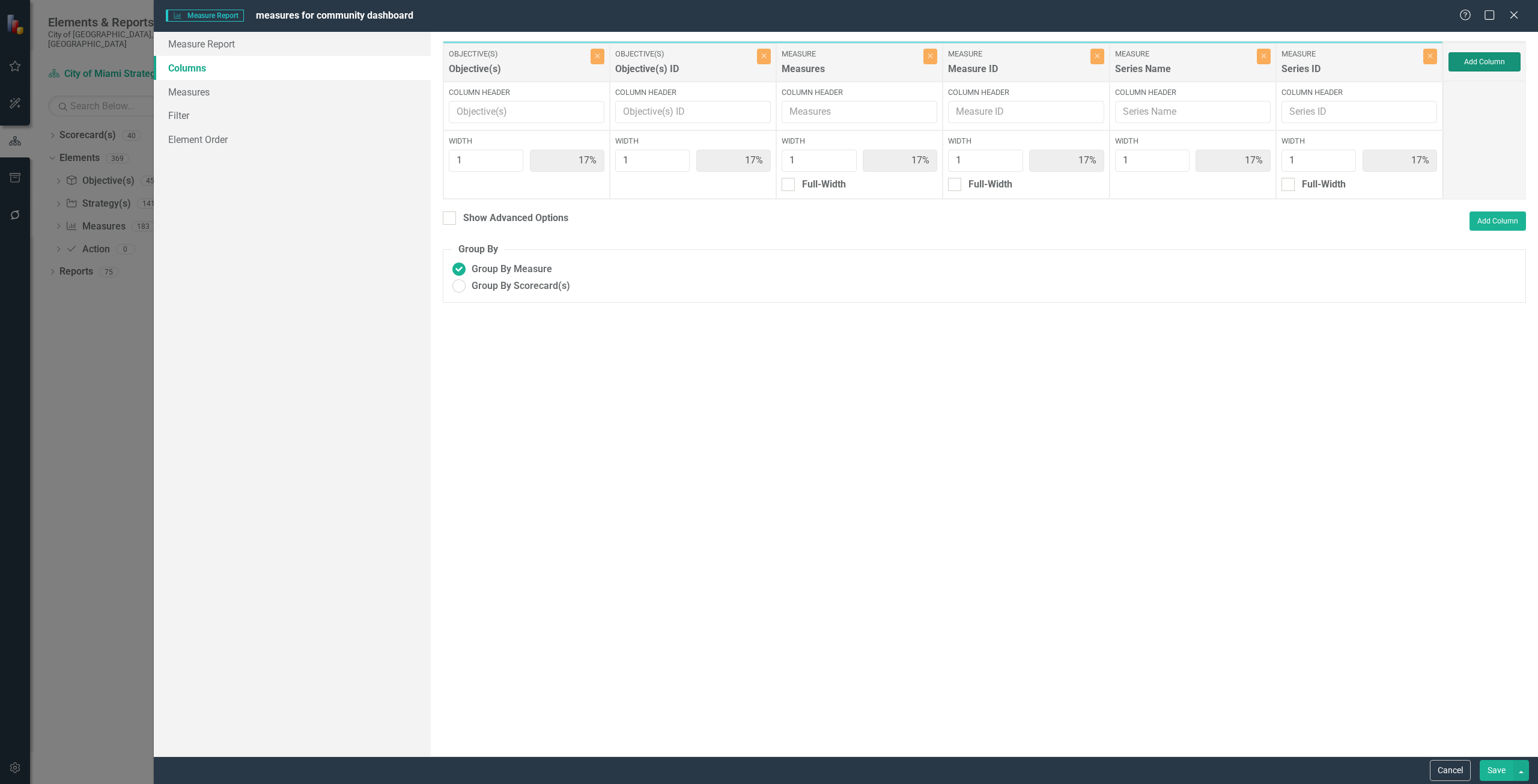
type input "14%"
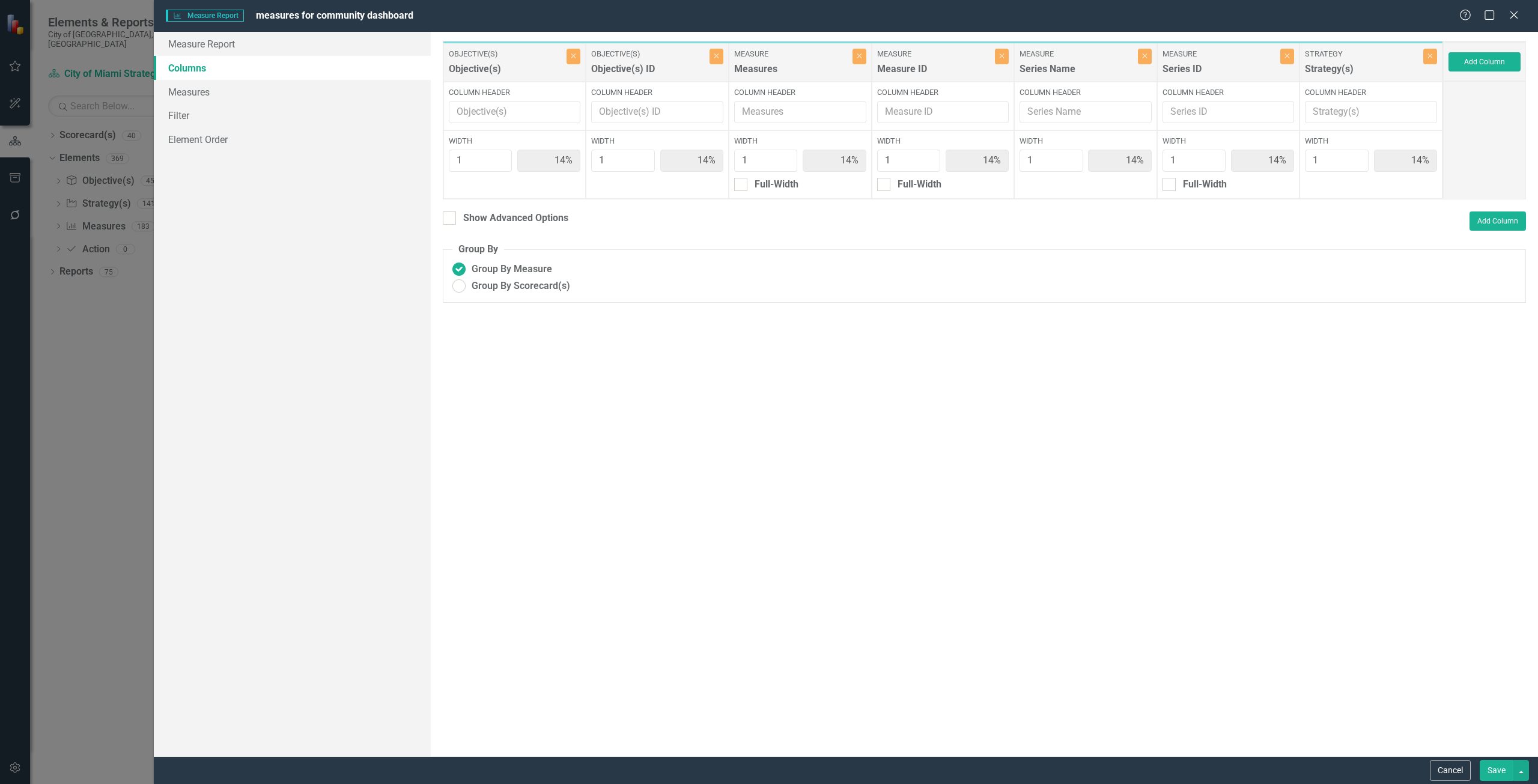
click at [1491, 766] on button "Save" at bounding box center [1497, 771] width 34 height 21
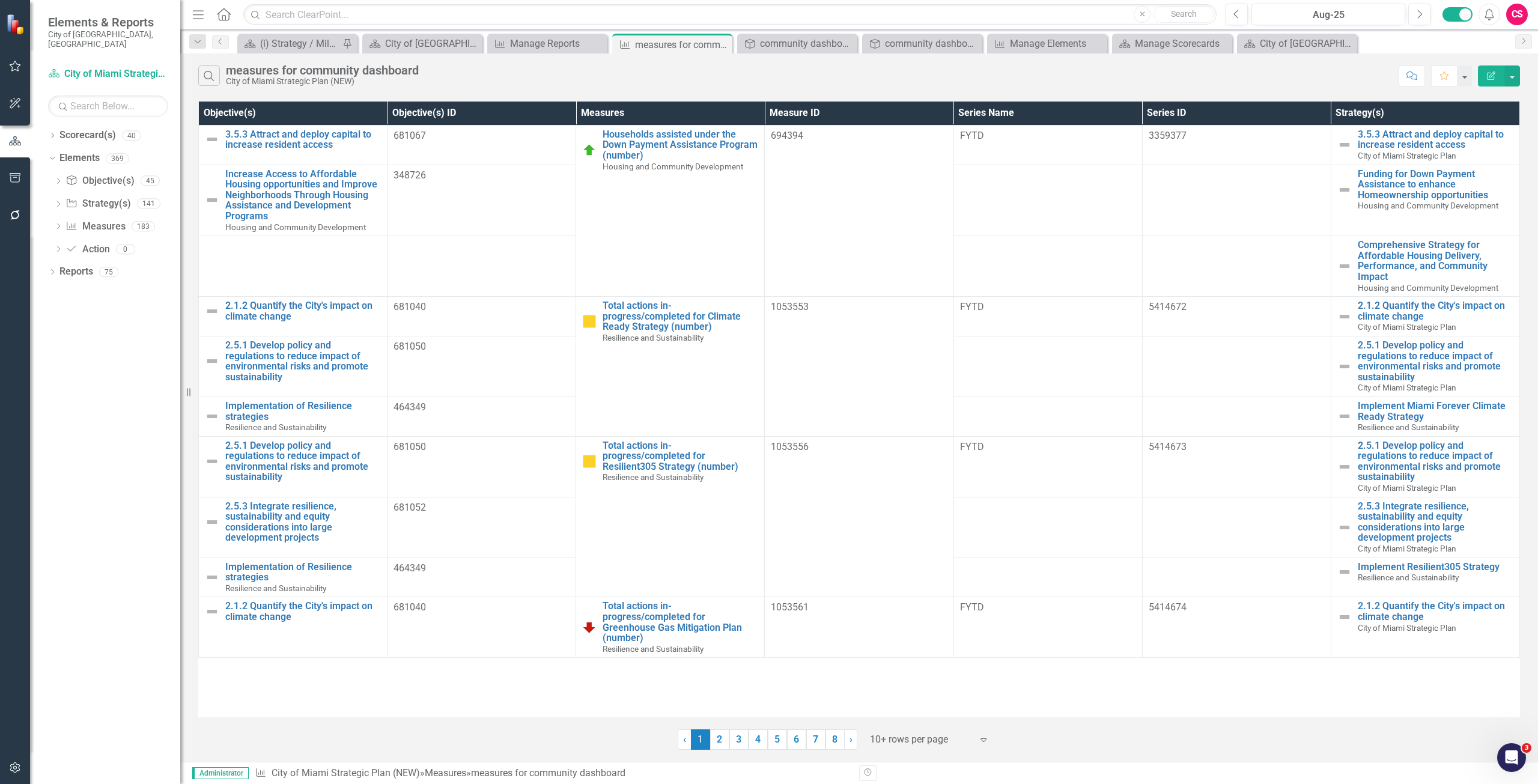
click at [1489, 77] on icon "Edit Report" at bounding box center [1491, 76] width 11 height 8
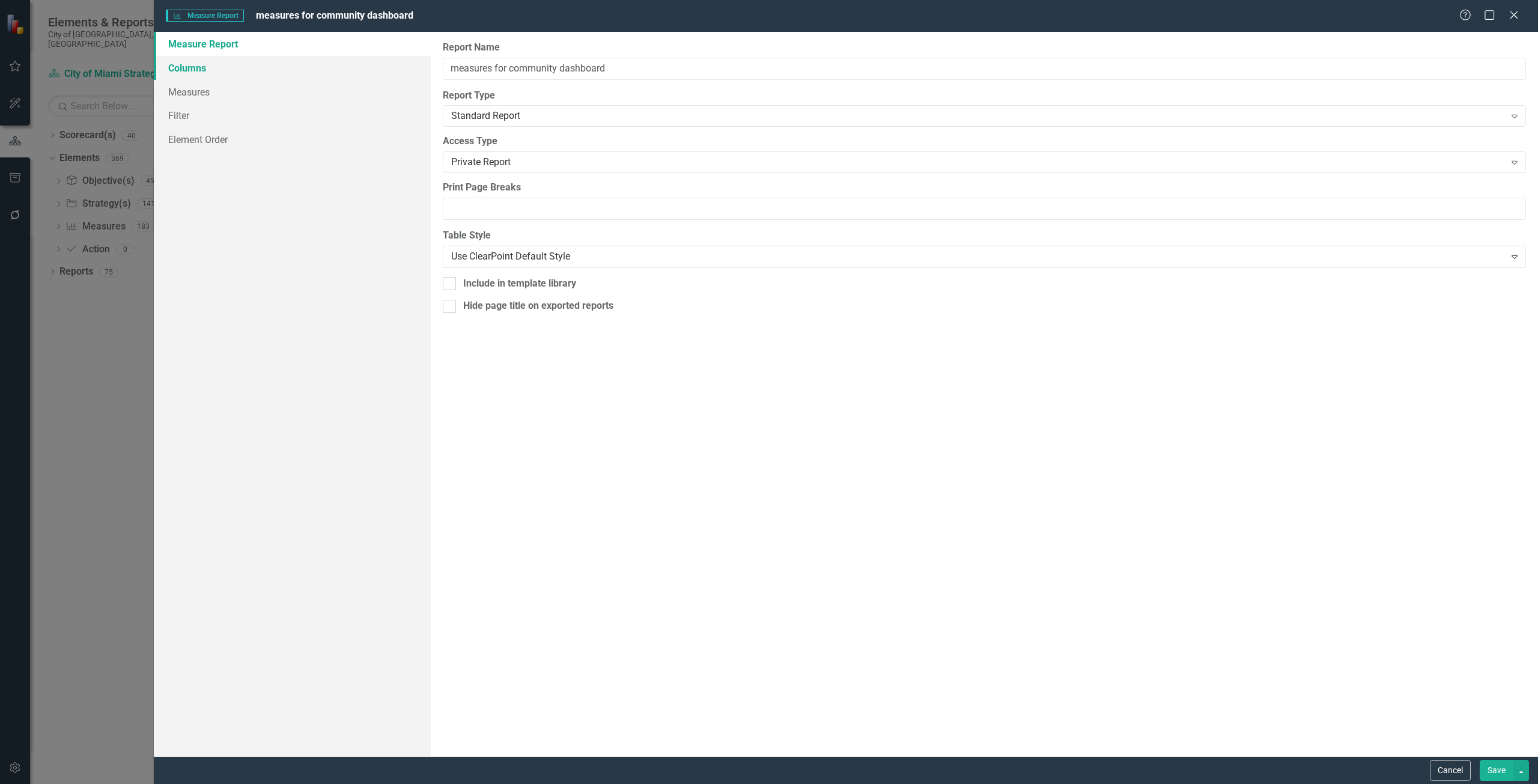
click at [263, 68] on link "Columns" at bounding box center [293, 68] width 277 height 24
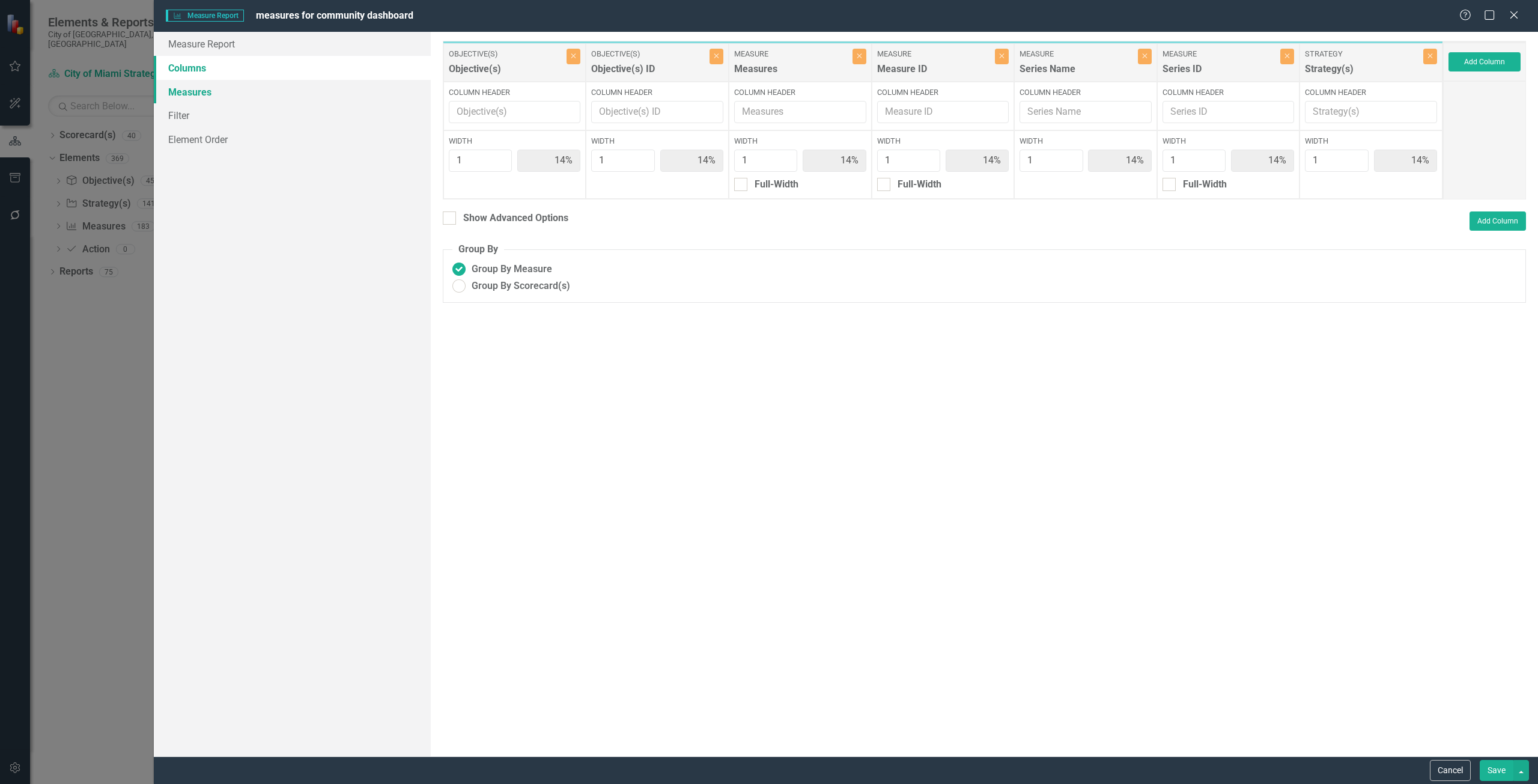
click at [245, 96] on link "Measures" at bounding box center [293, 92] width 277 height 24
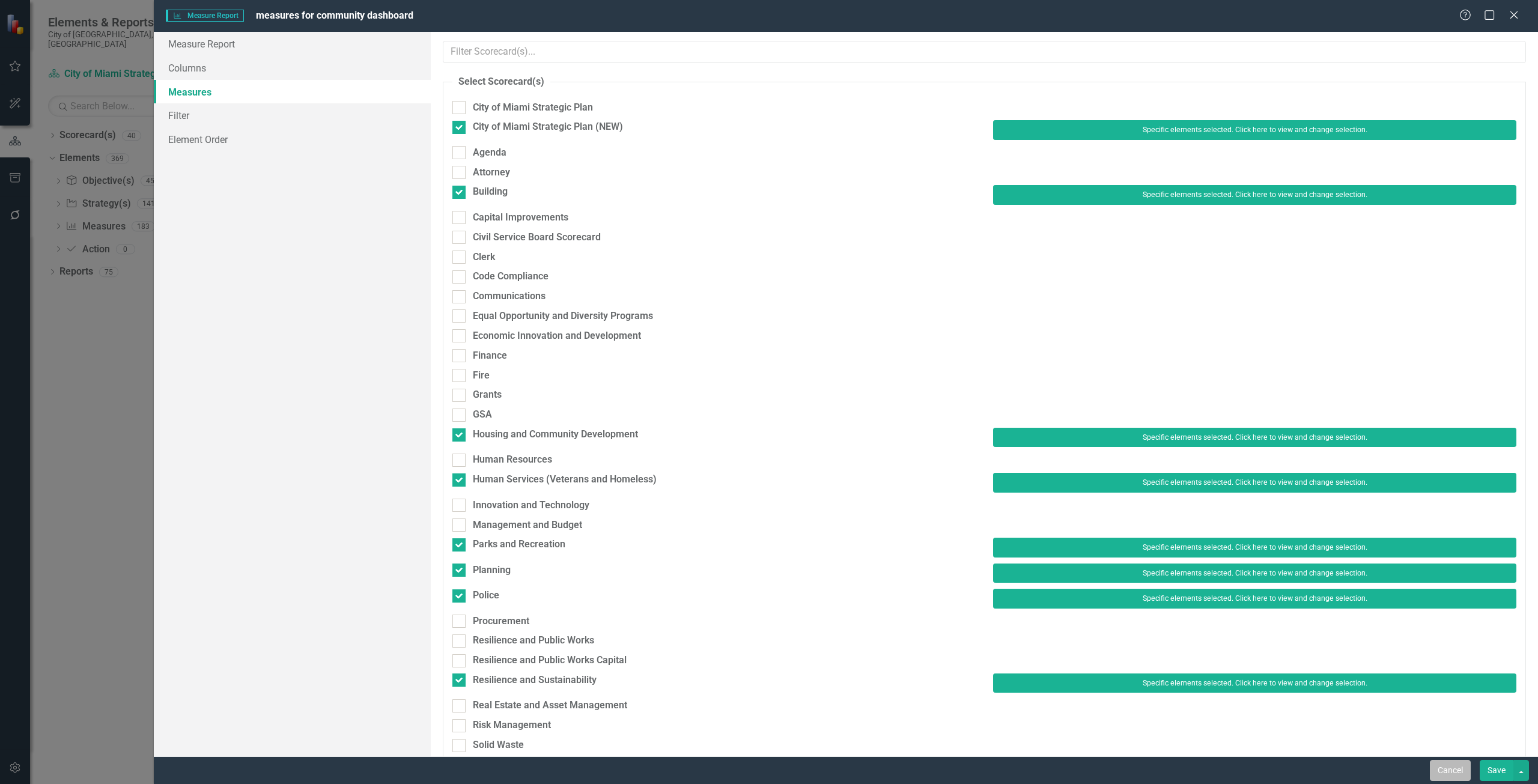
click at [1441, 772] on button "Cancel" at bounding box center [1451, 771] width 41 height 21
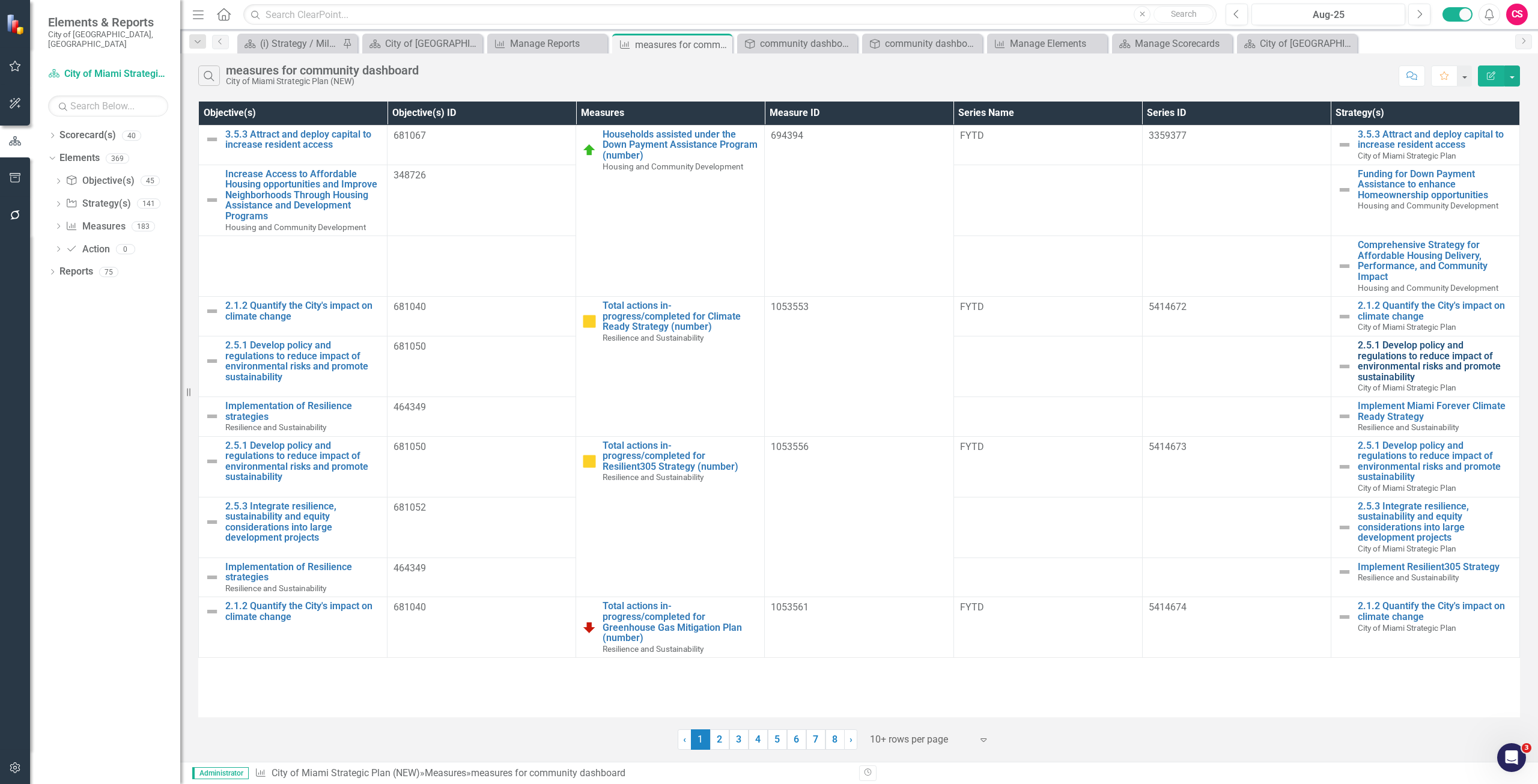
click at [1383, 359] on link "2.5.1 Develop policy and regulations to reduce impact of environmental risks an…" at bounding box center [1436, 360] width 156 height 42
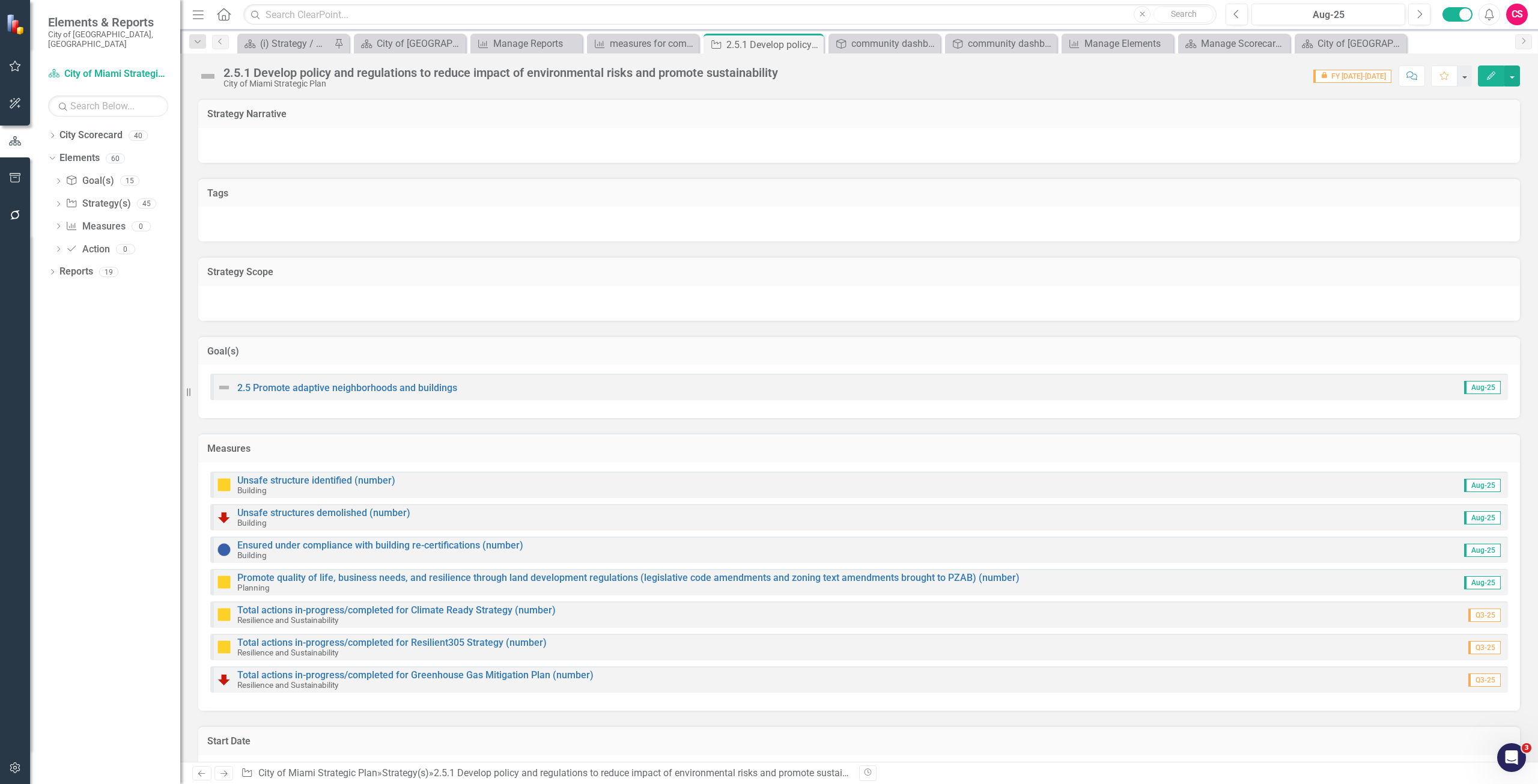
click at [872, 772] on icon "button" at bounding box center [868, 772] width 7 height 7
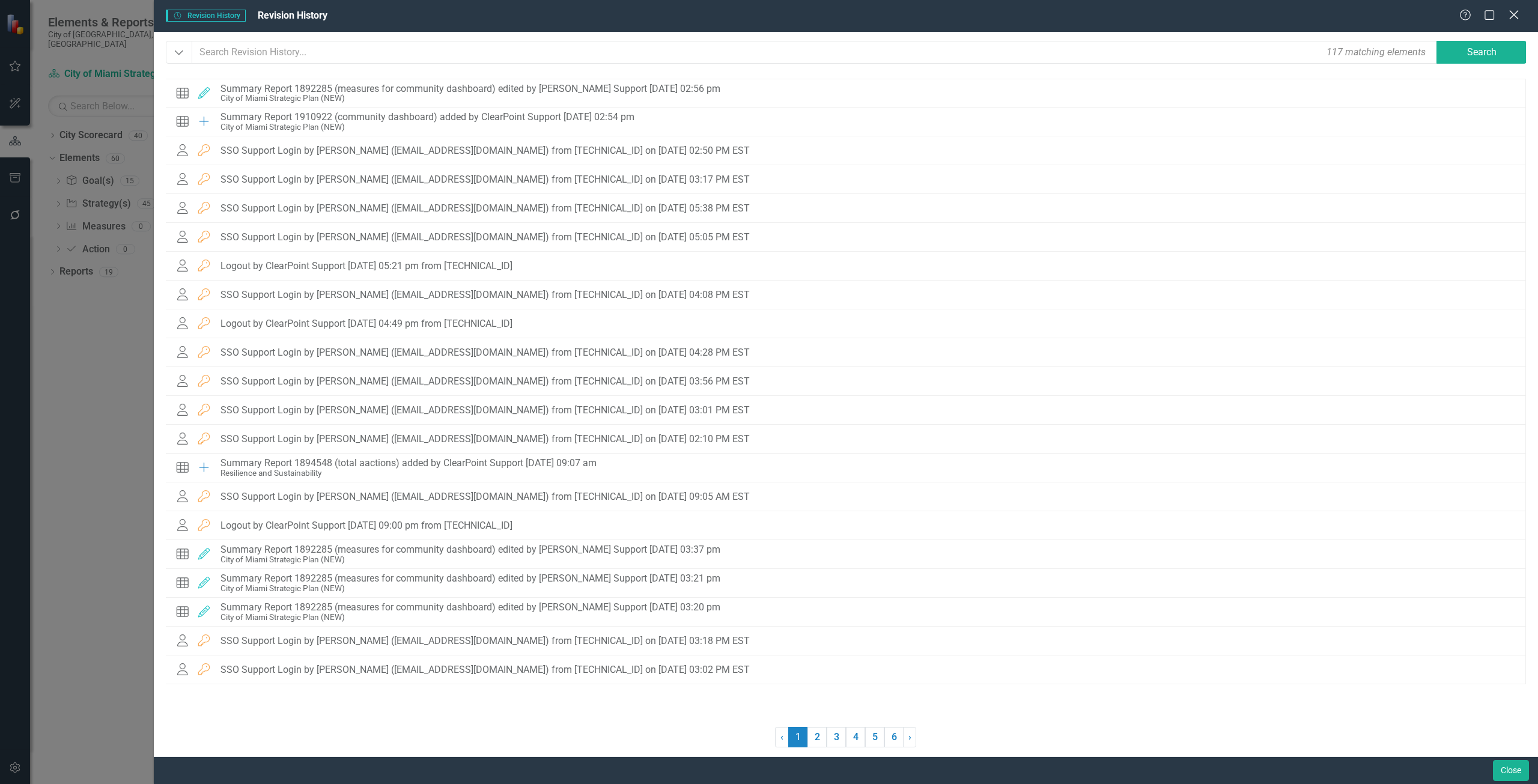
click at [1512, 14] on icon "Close" at bounding box center [1514, 15] width 15 height 12
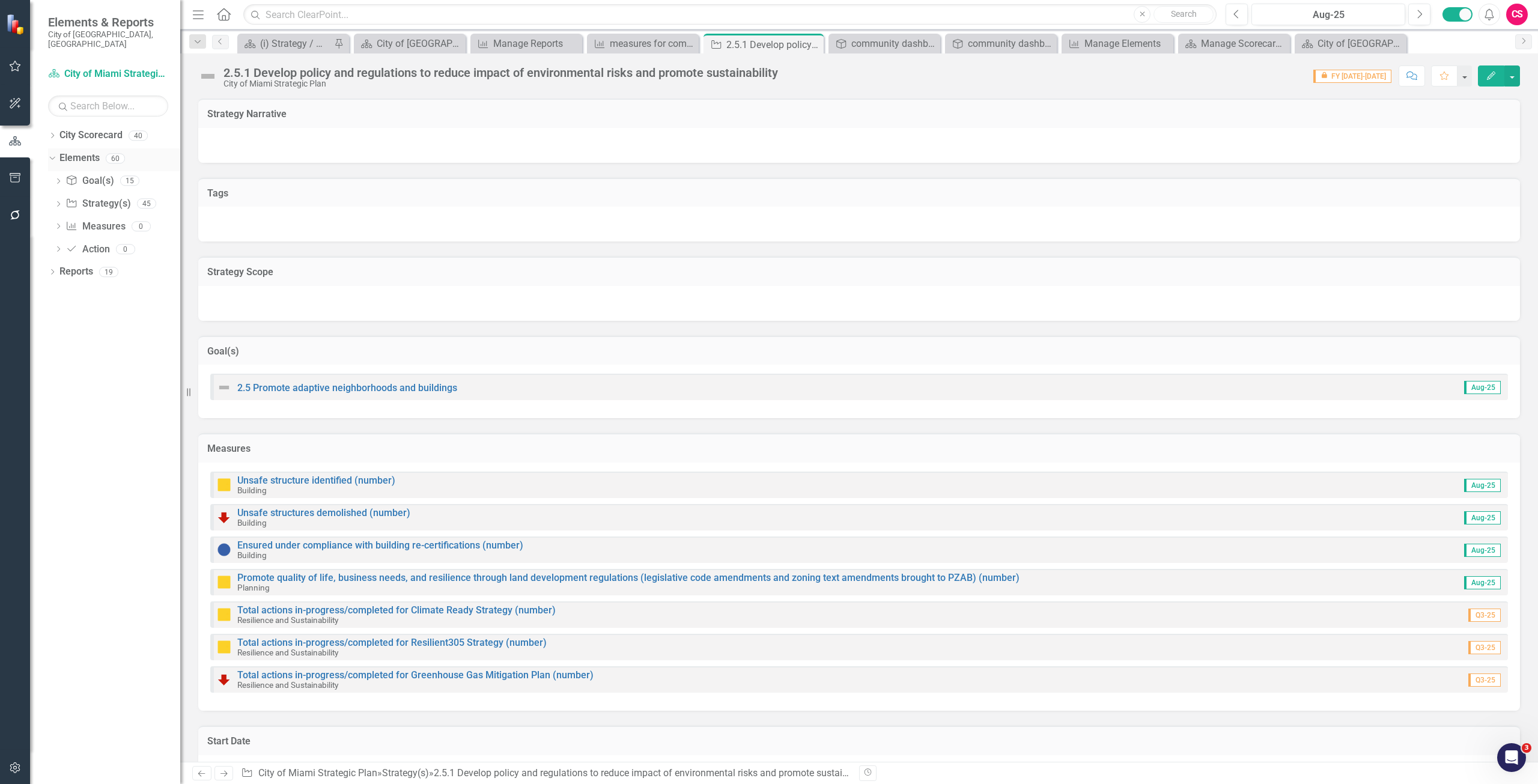
click at [72, 152] on link "Elements" at bounding box center [79, 158] width 40 height 14
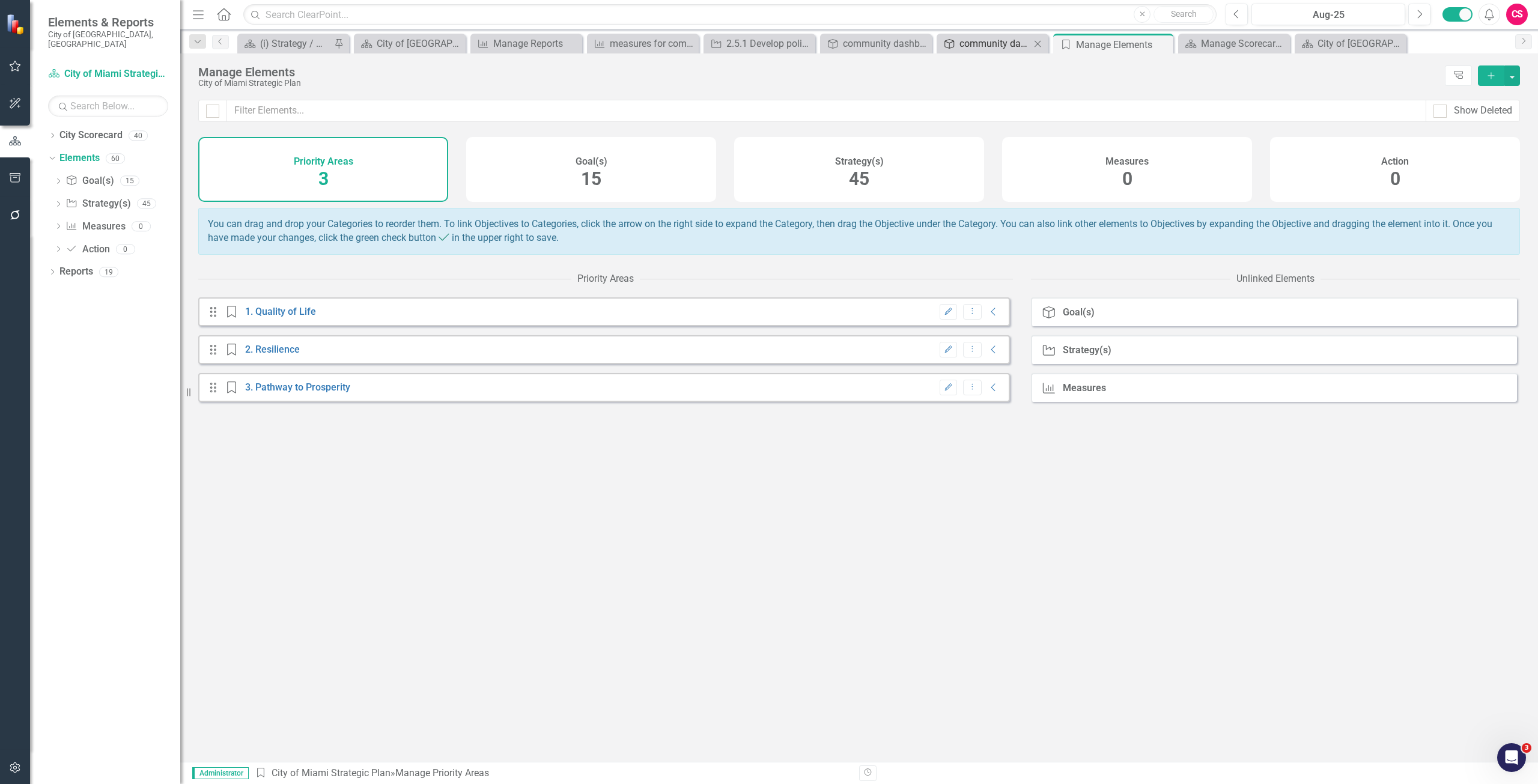
click at [989, 48] on div "community dashboard" at bounding box center [995, 44] width 71 height 15
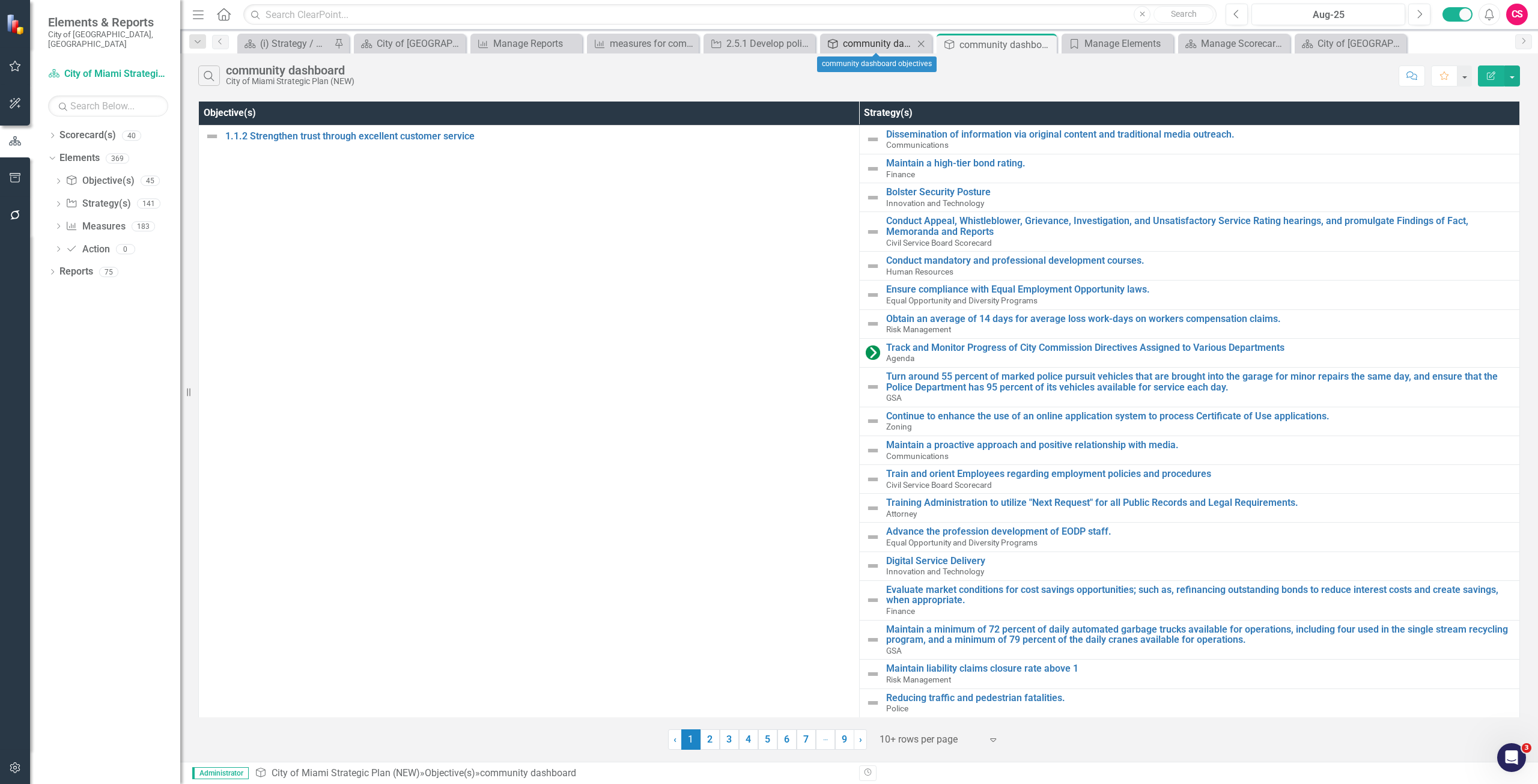
click at [858, 41] on div "community dashboard objectives" at bounding box center [878, 44] width 71 height 15
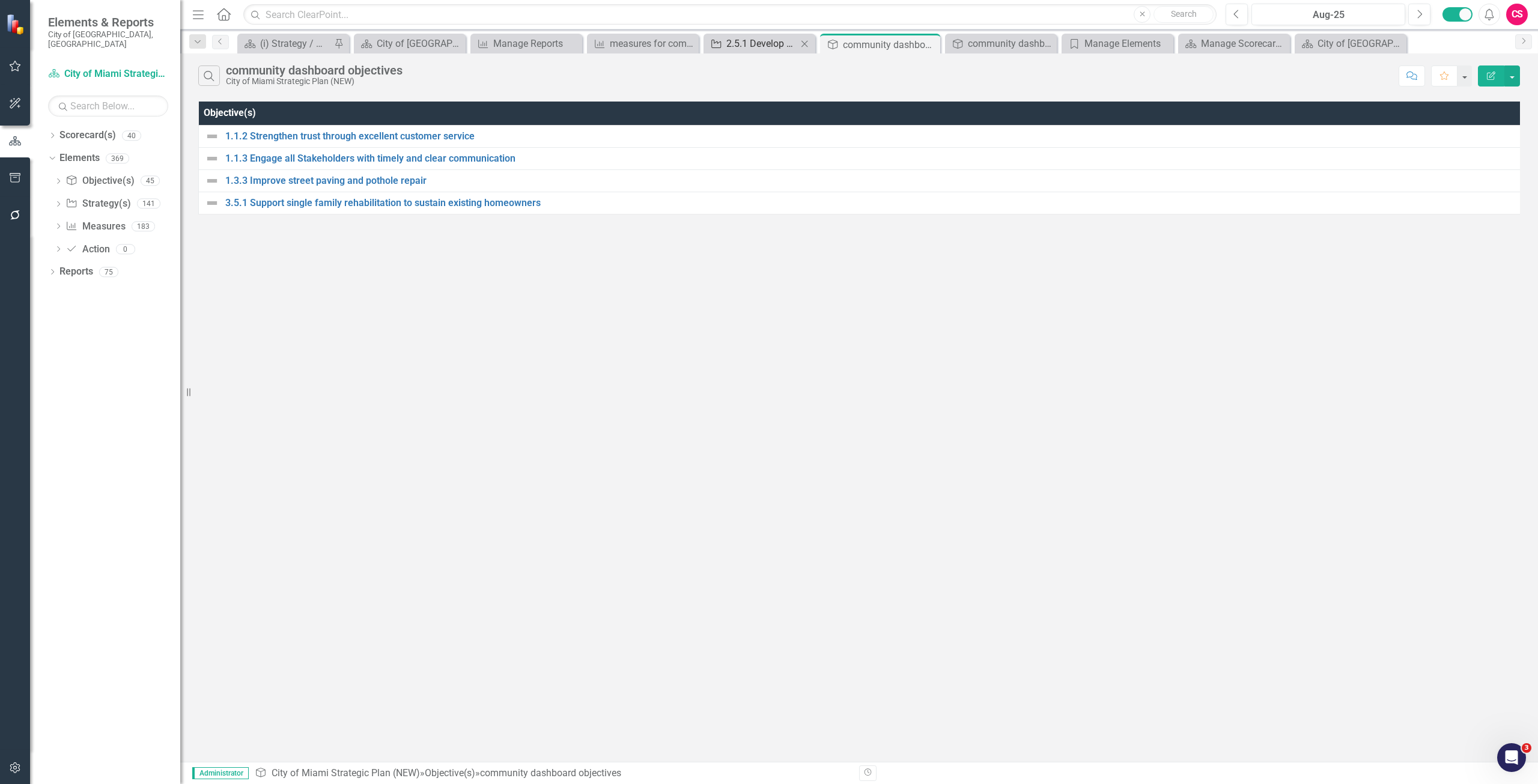
click at [730, 42] on div "2.5.1 Develop policy and regulations to reduce impact of environmental risks an…" at bounding box center [762, 44] width 71 height 15
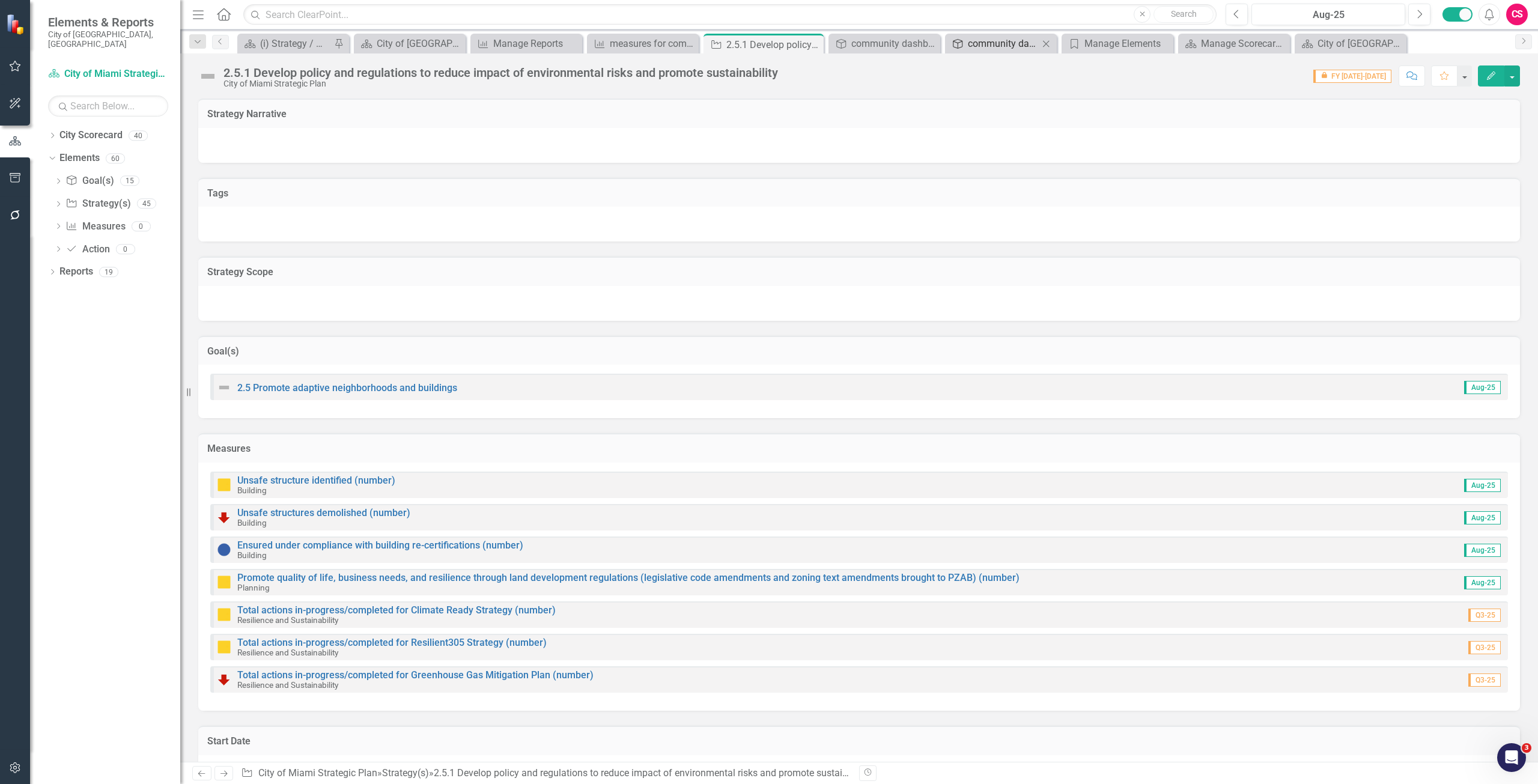
click at [976, 46] on div "community dashboard" at bounding box center [1004, 44] width 71 height 15
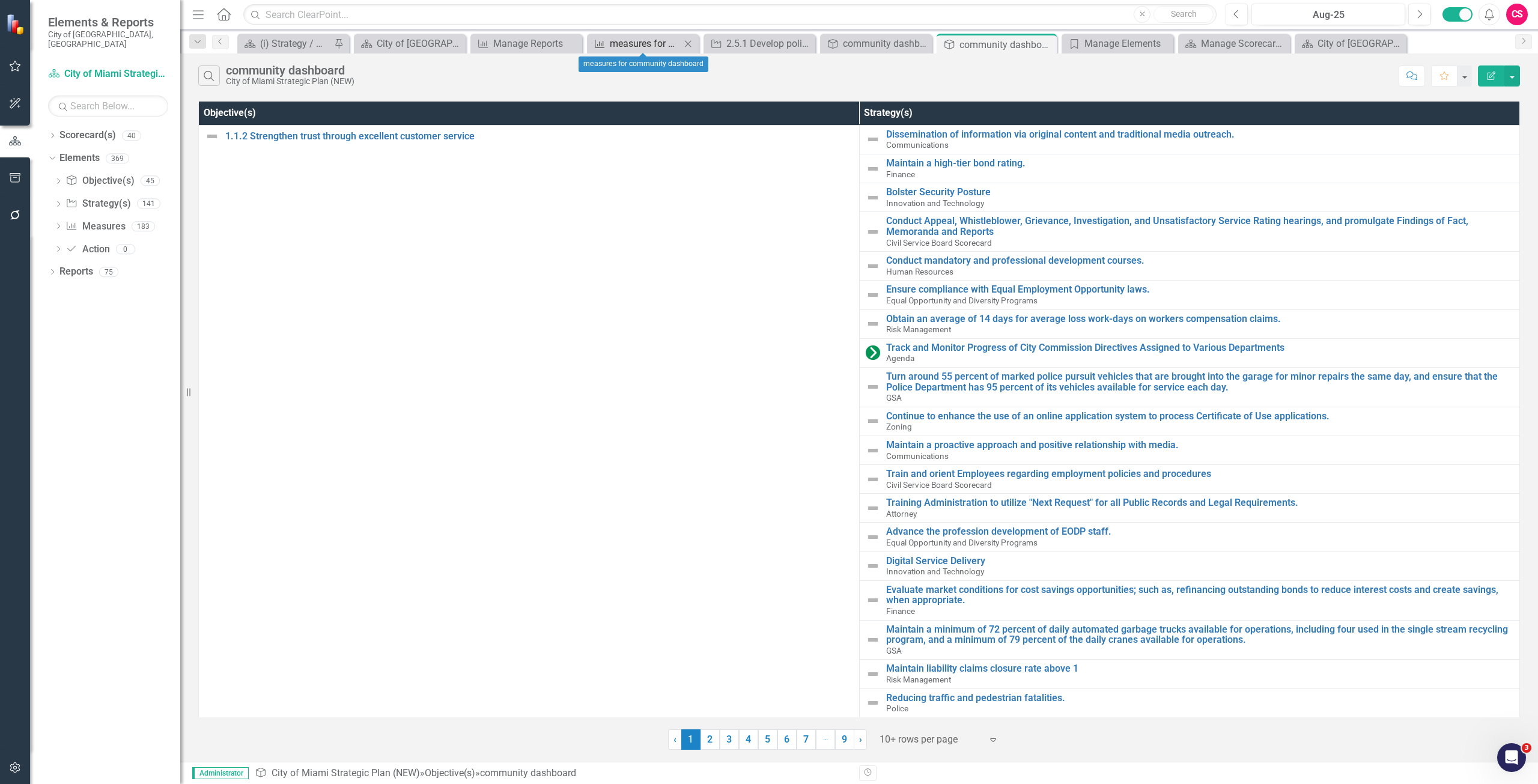
click at [617, 43] on div "measures for community dashboard" at bounding box center [646, 44] width 71 height 15
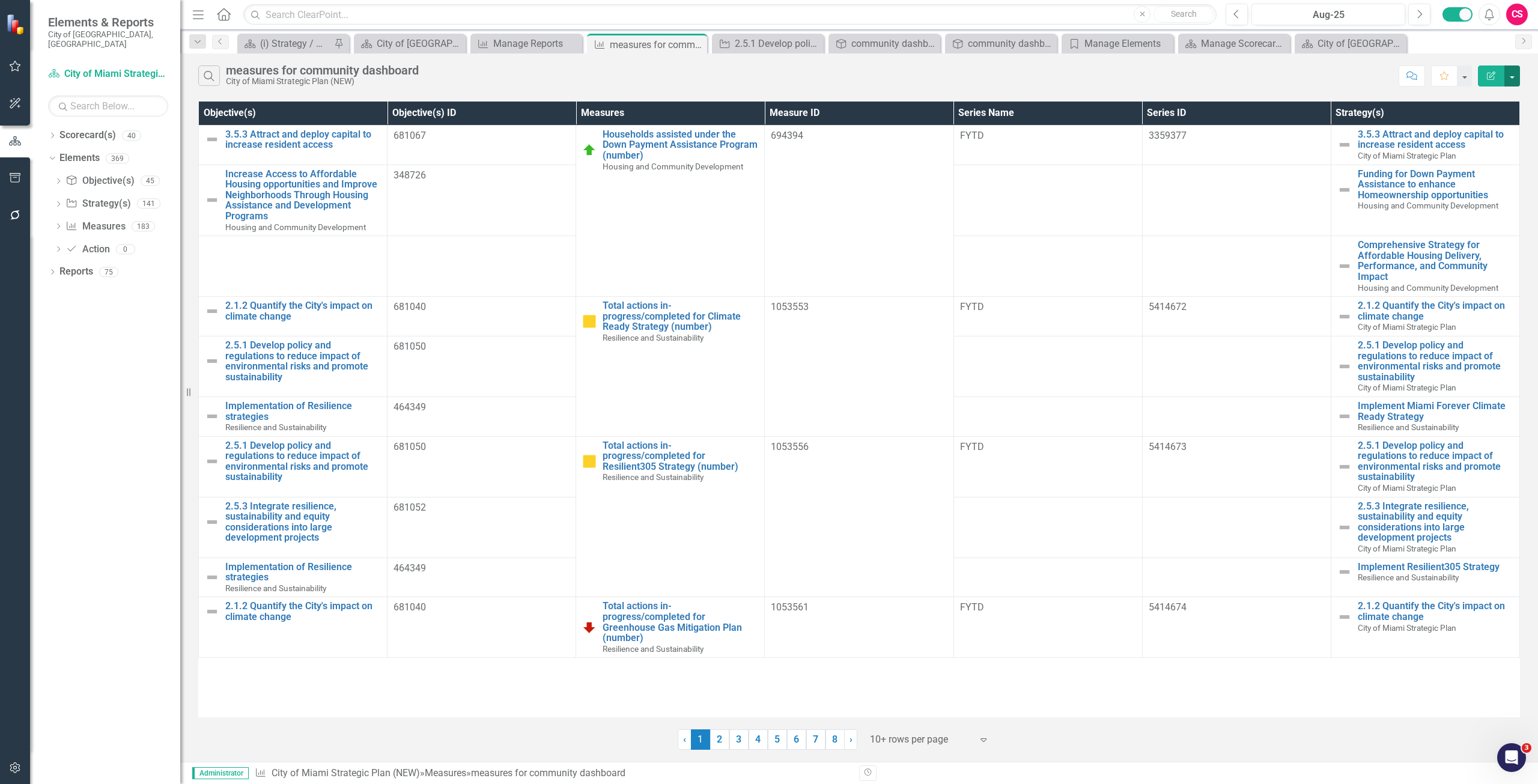
click at [1512, 77] on button "button" at bounding box center [1512, 76] width 16 height 21
click at [1485, 101] on link "Edit Report Edit Report" at bounding box center [1472, 98] width 95 height 22
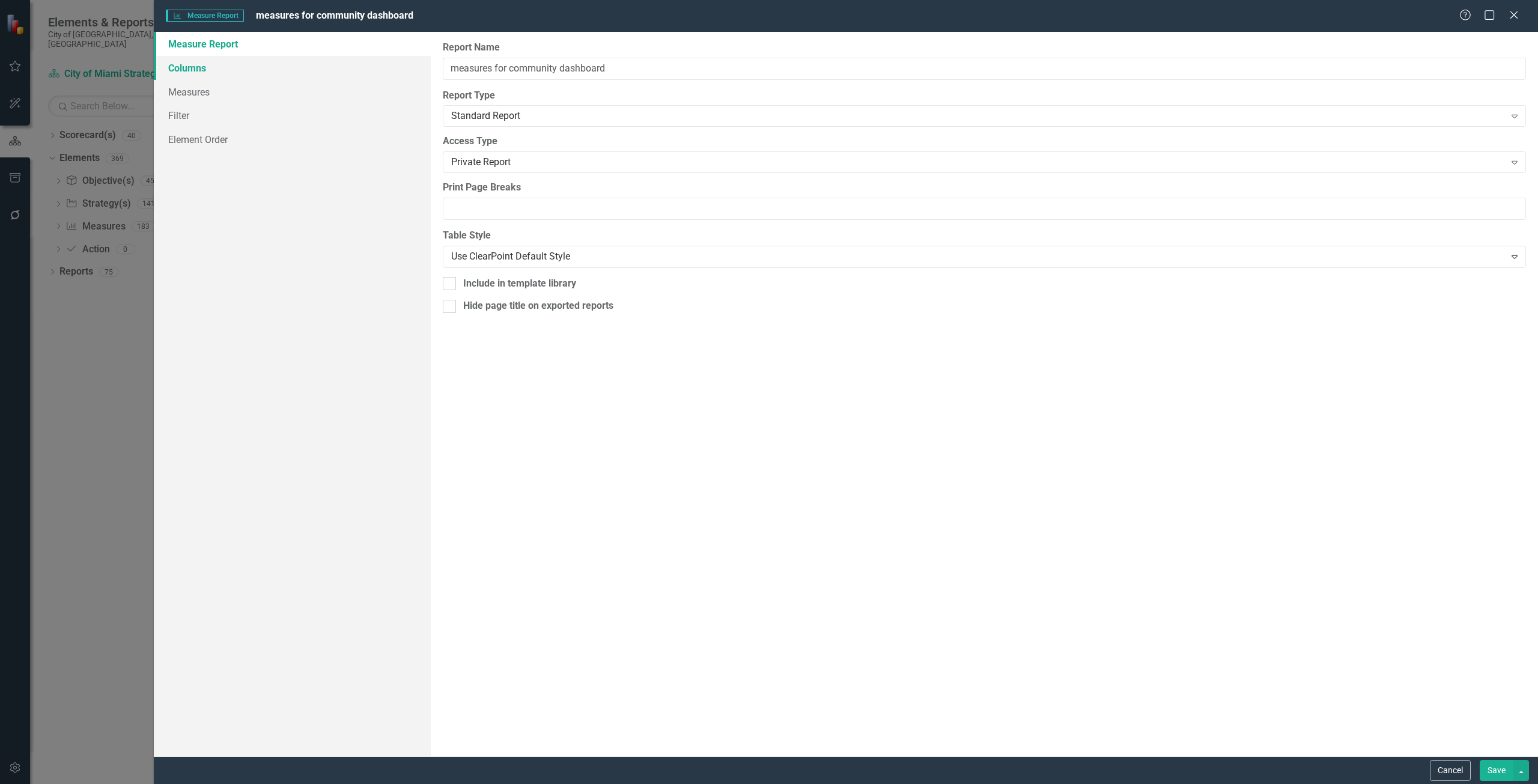
click at [317, 70] on link "Columns" at bounding box center [293, 68] width 277 height 24
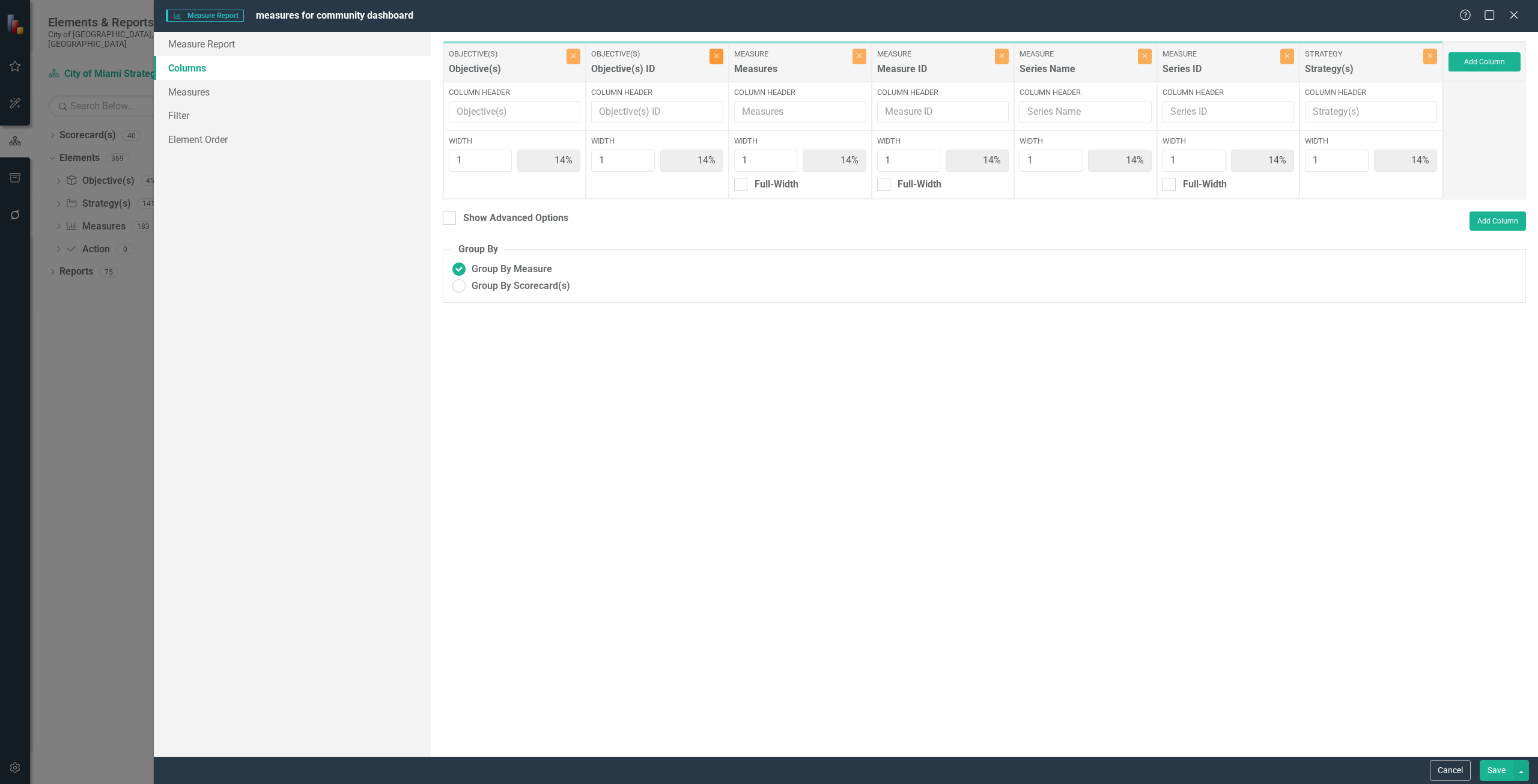
click at [717, 61] on button "Close" at bounding box center [717, 56] width 14 height 16
type input "17%"
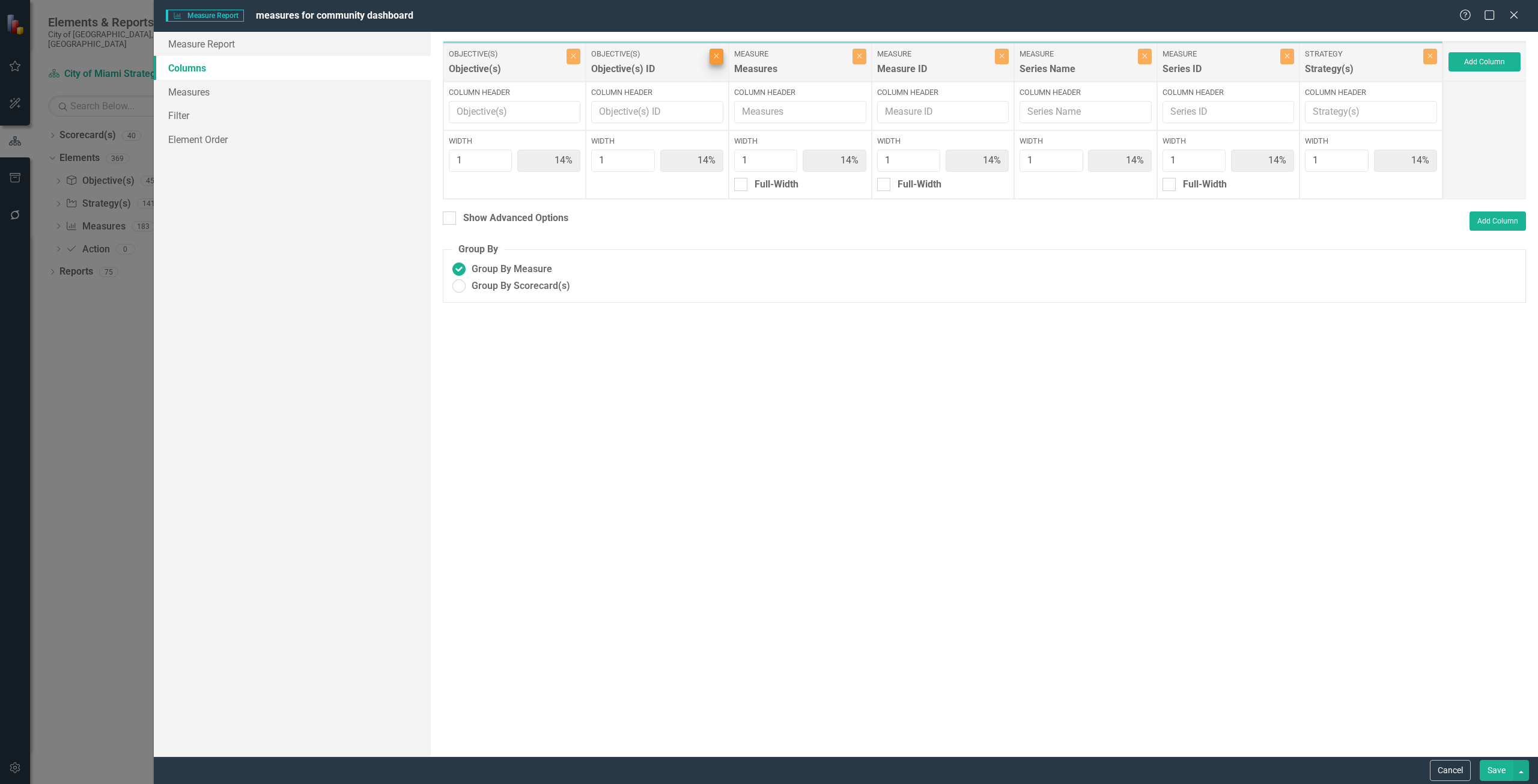
type input "17%"
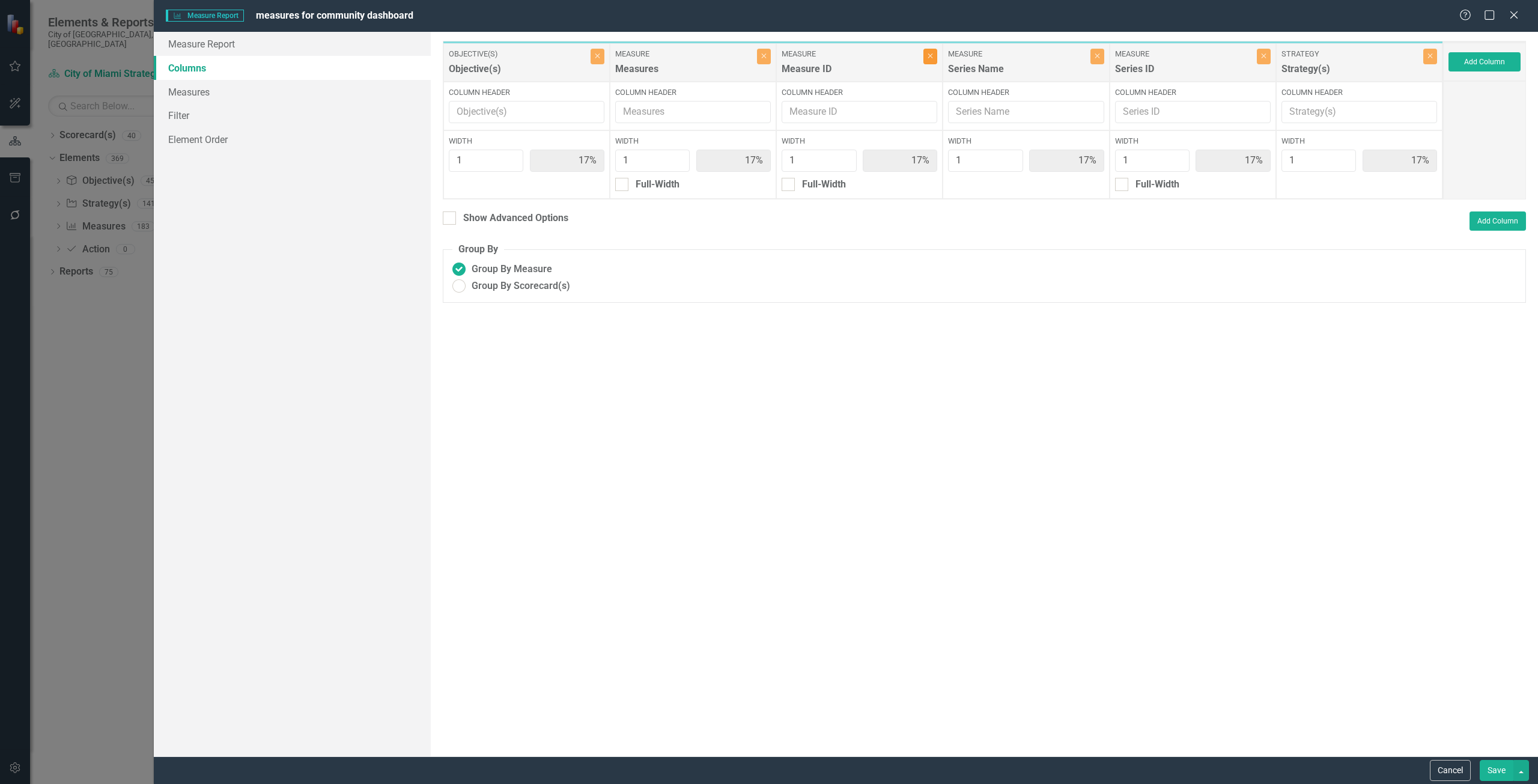
click at [934, 56] on icon "Close" at bounding box center [930, 55] width 6 height 7
type input "20%"
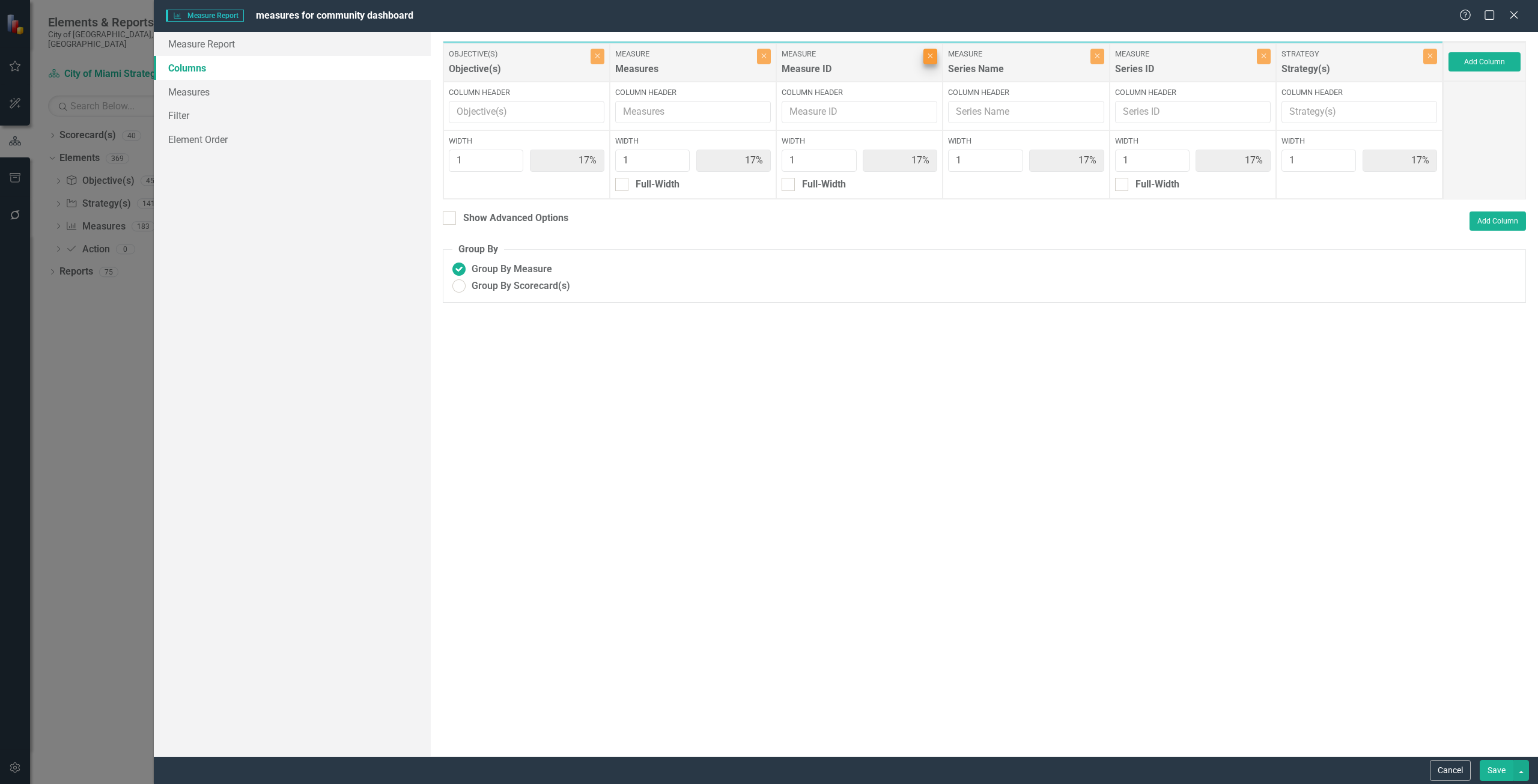
type input "20%"
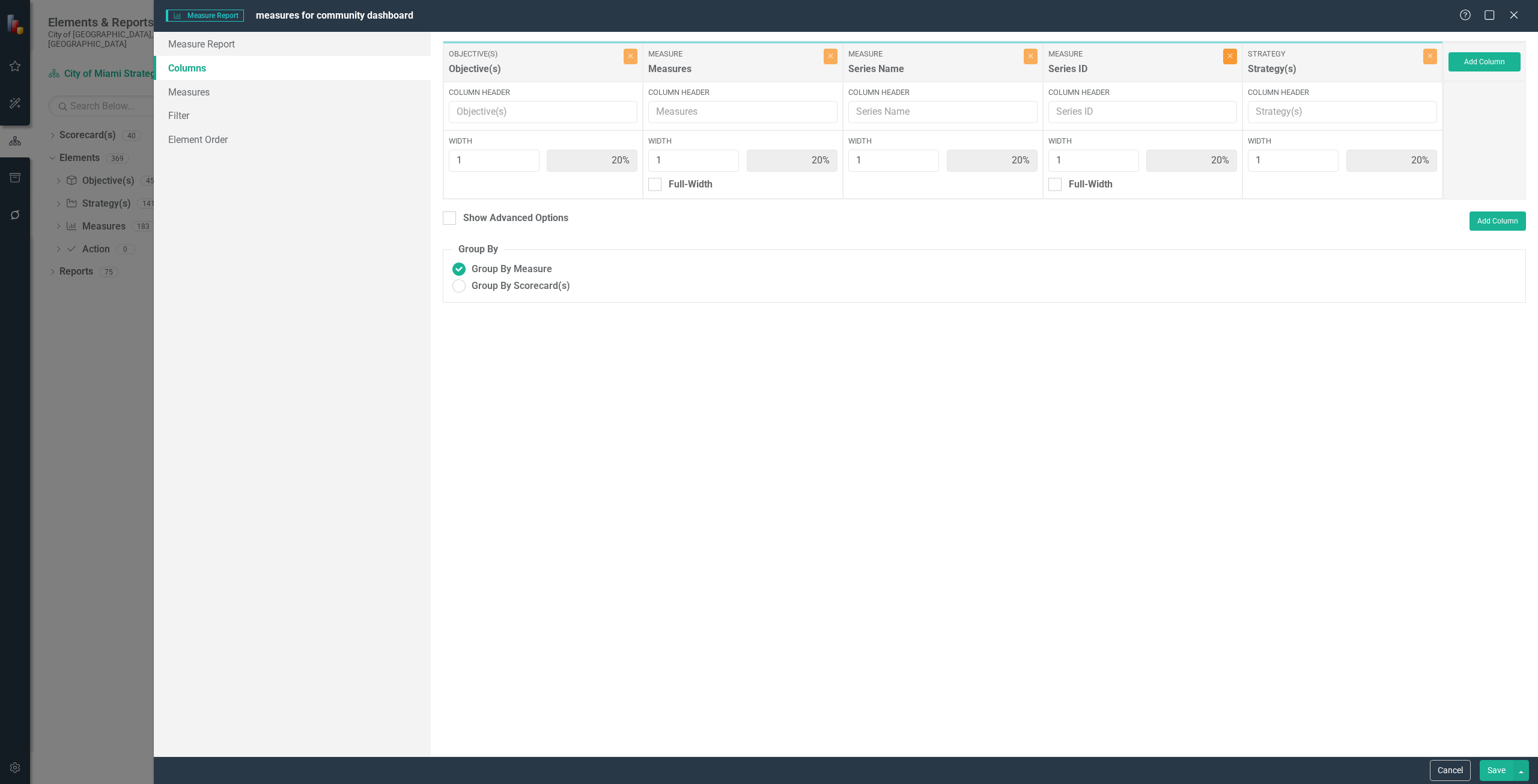
click at [1225, 62] on button "Close" at bounding box center [1230, 56] width 14 height 16
type input "25%"
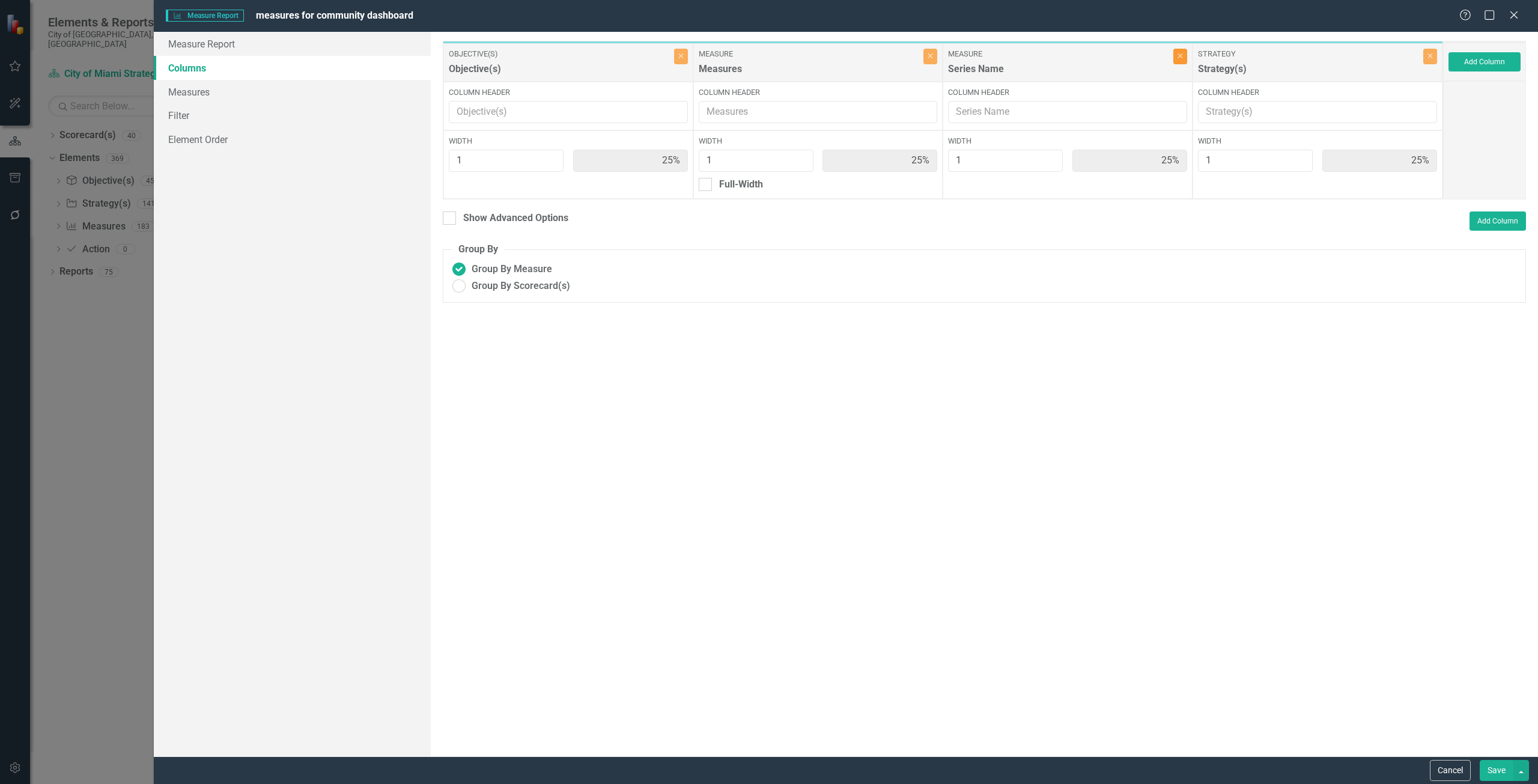
click at [1184, 61] on button "Close" at bounding box center [1180, 56] width 14 height 16
type input "33%"
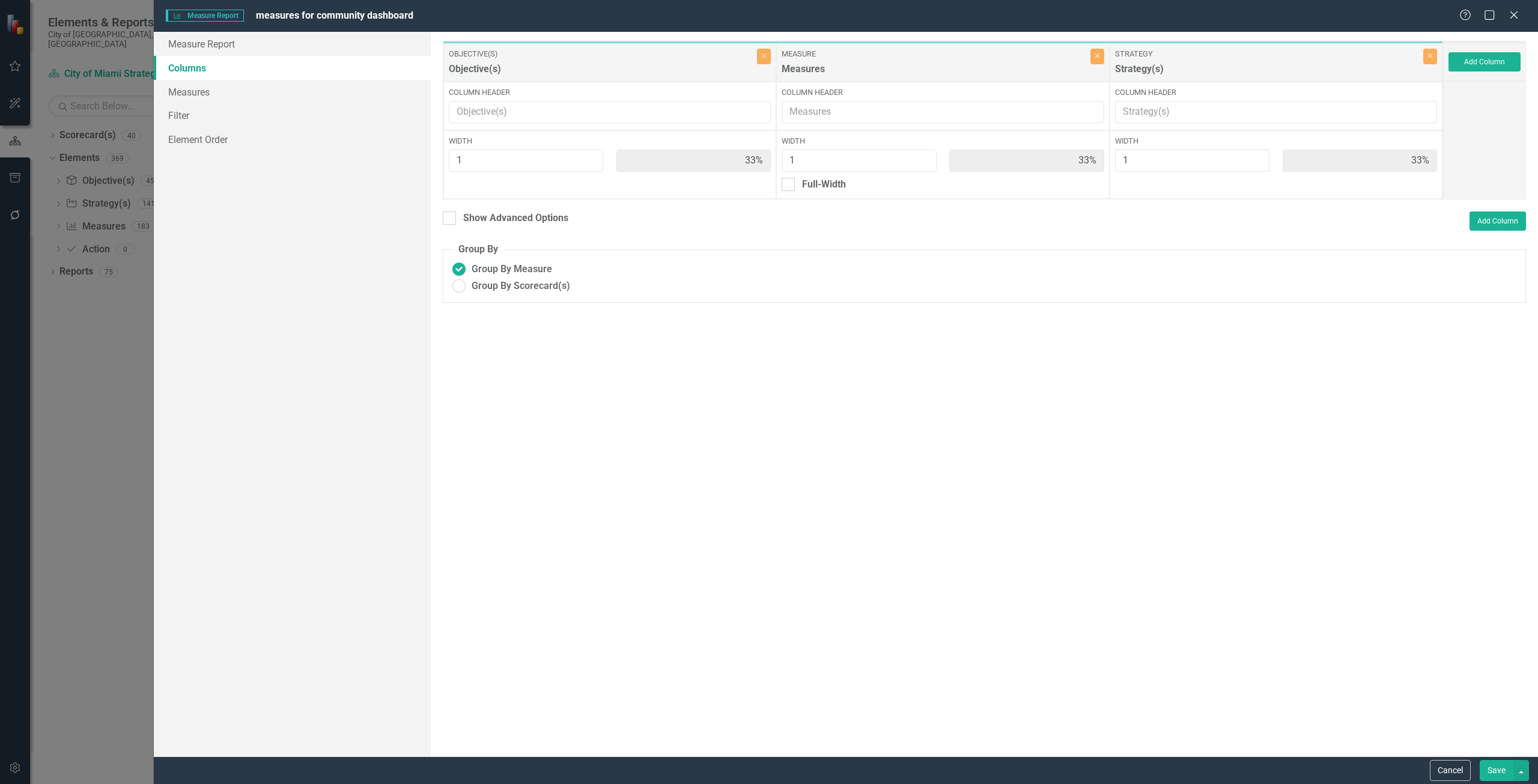
click at [1490, 779] on button "Save" at bounding box center [1497, 771] width 34 height 21
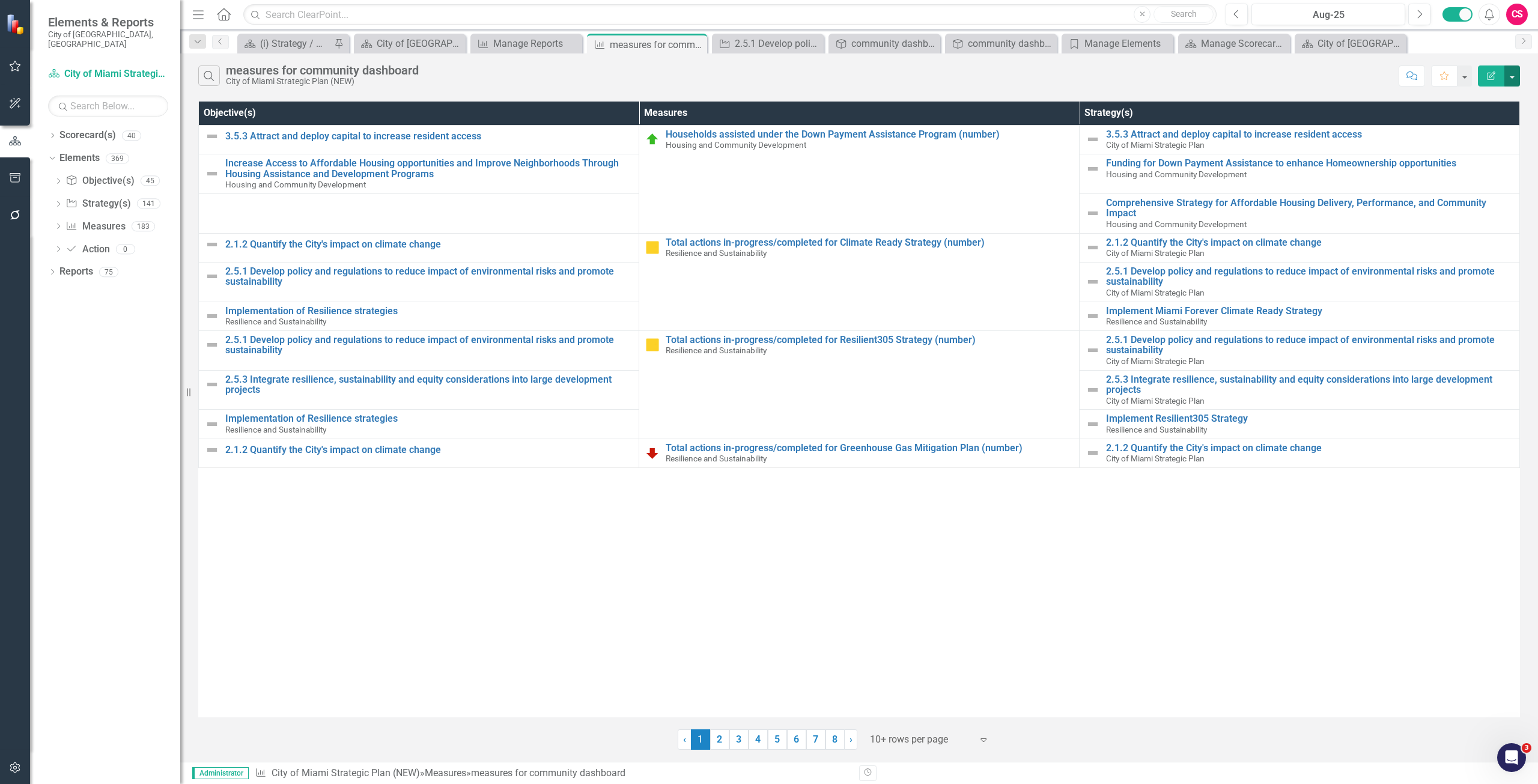
click at [1516, 74] on button "button" at bounding box center [1512, 76] width 16 height 21
click at [1465, 140] on link "Excel Export to Excel" at bounding box center [1472, 144] width 95 height 22
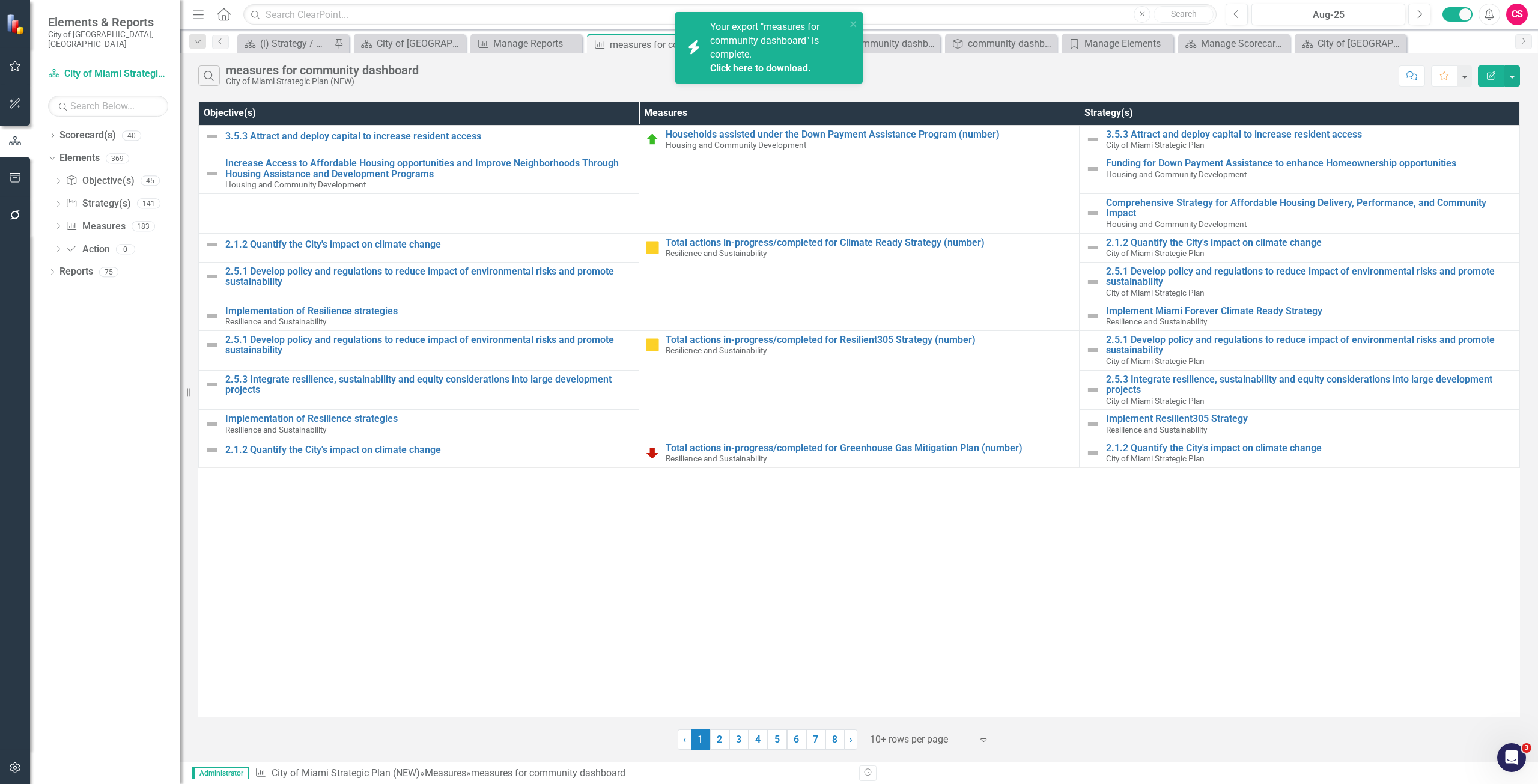
click at [1493, 17] on icon "button" at bounding box center [1489, 14] width 9 height 12
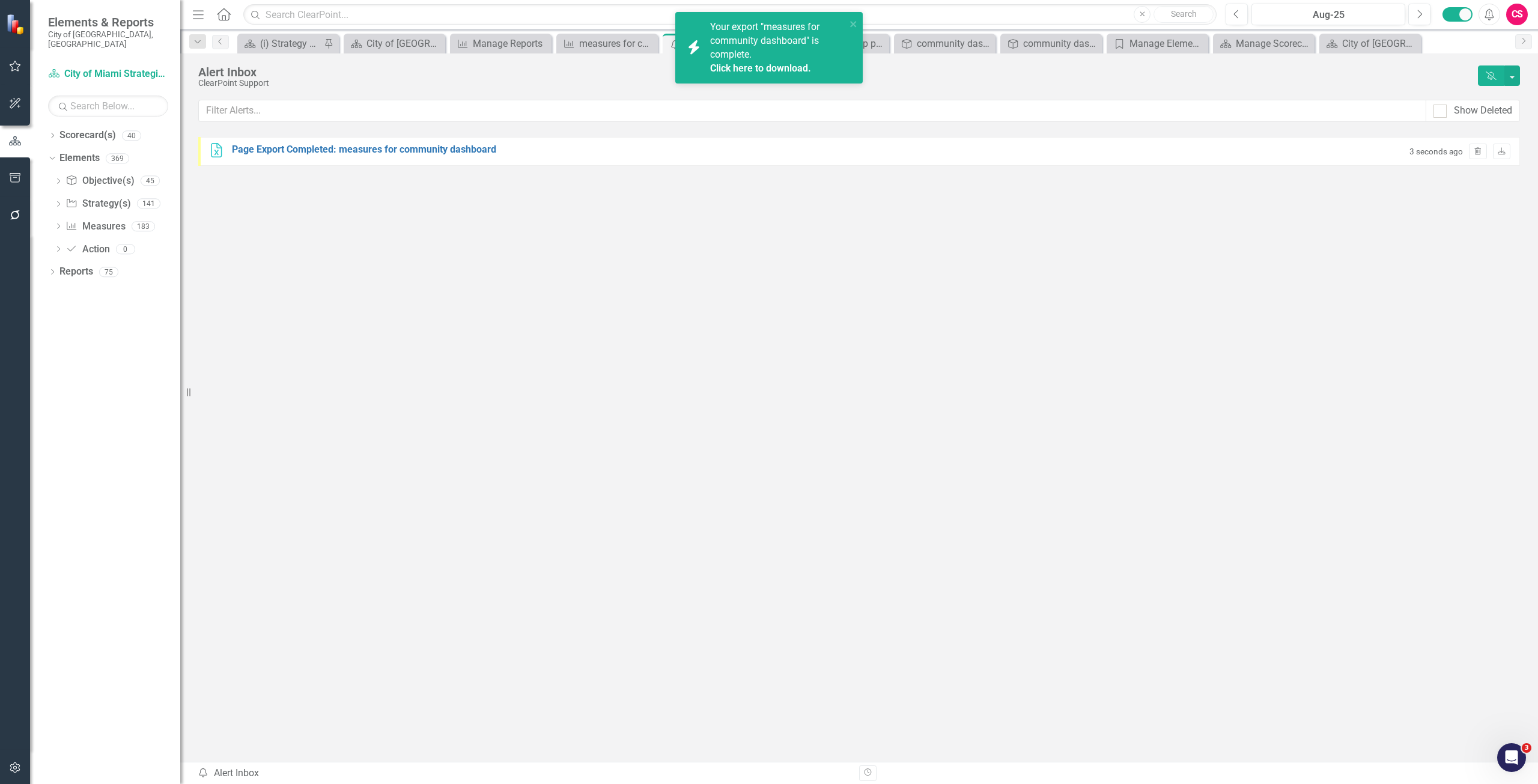
click at [772, 65] on link "Click here to download." at bounding box center [760, 68] width 101 height 12
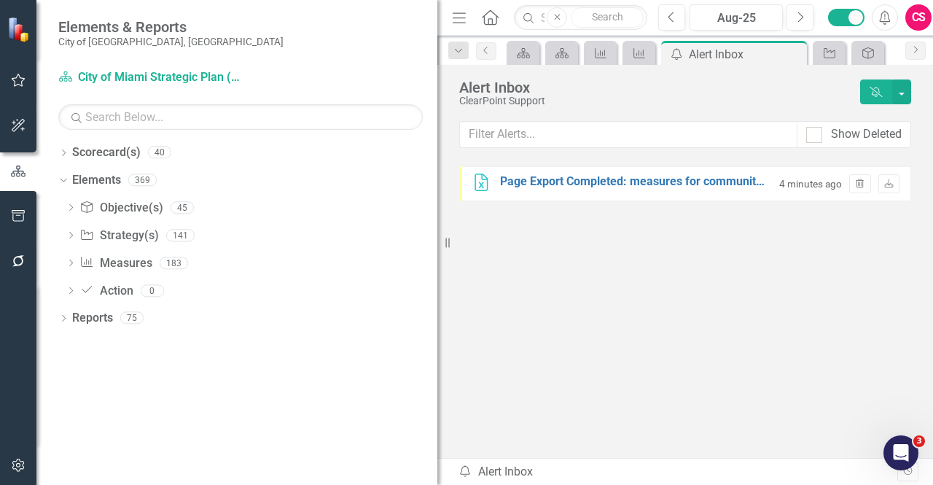
drag, startPoint x: 224, startPoint y: 88, endPoint x: 467, endPoint y: 83, distance: 242.7
click at [467, 83] on div "Elements & Reports City of [GEOGRAPHIC_DATA], [GEOGRAPHIC_DATA] Scorecard(s) Ci…" at bounding box center [466, 242] width 933 height 485
click at [97, 318] on link "Reports" at bounding box center [92, 318] width 41 height 17
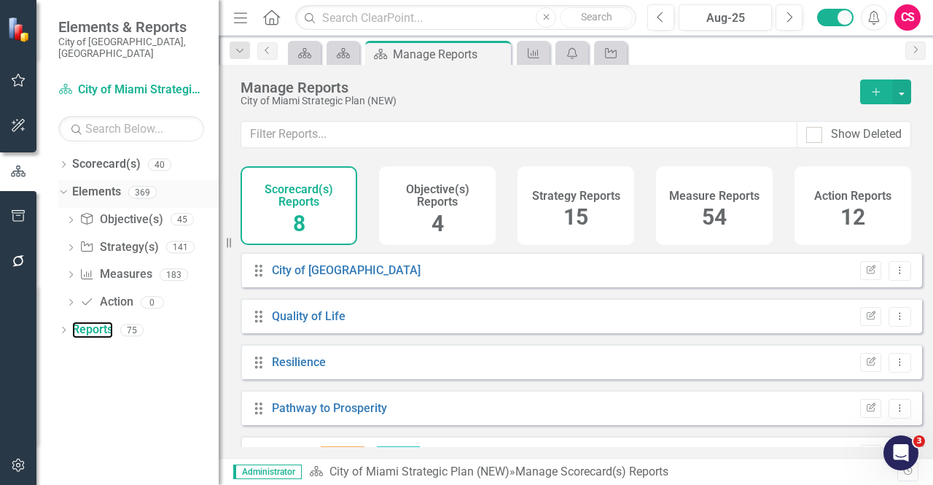
drag, startPoint x: 442, startPoint y: 175, endPoint x: 149, endPoint y: 186, distance: 293.1
click at [151, 187] on div "Elements & Reports City of [GEOGRAPHIC_DATA], [GEOGRAPHIC_DATA] Scorecard(s) Ci…" at bounding box center [109, 242] width 219 height 485
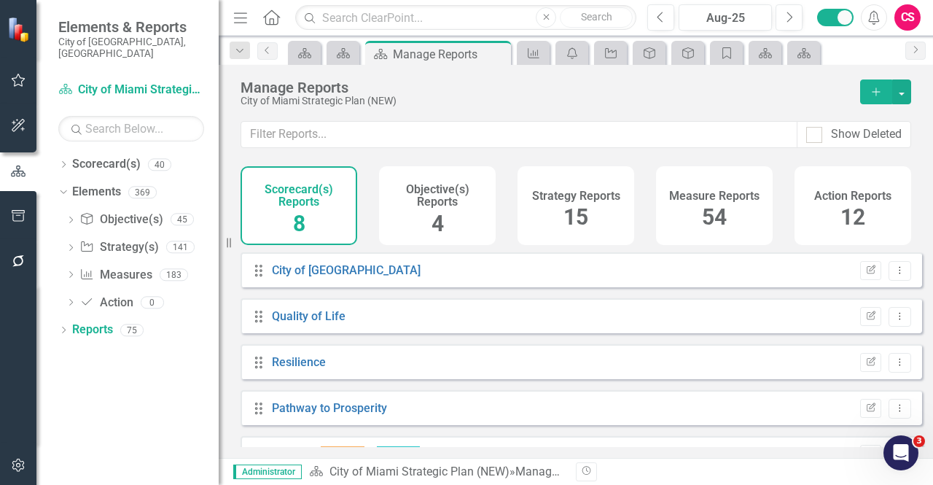
click at [600, 212] on div "Strategy Reports 15" at bounding box center [575, 205] width 117 height 79
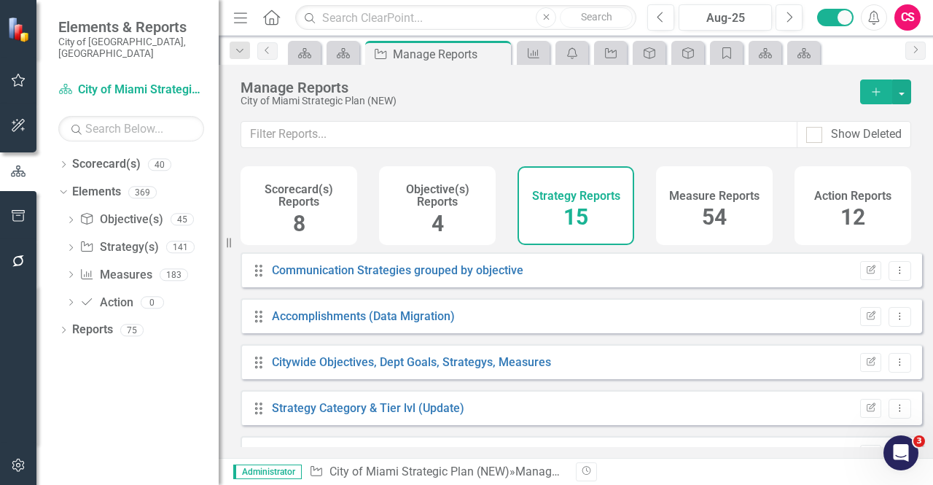
scroll to position [493, 0]
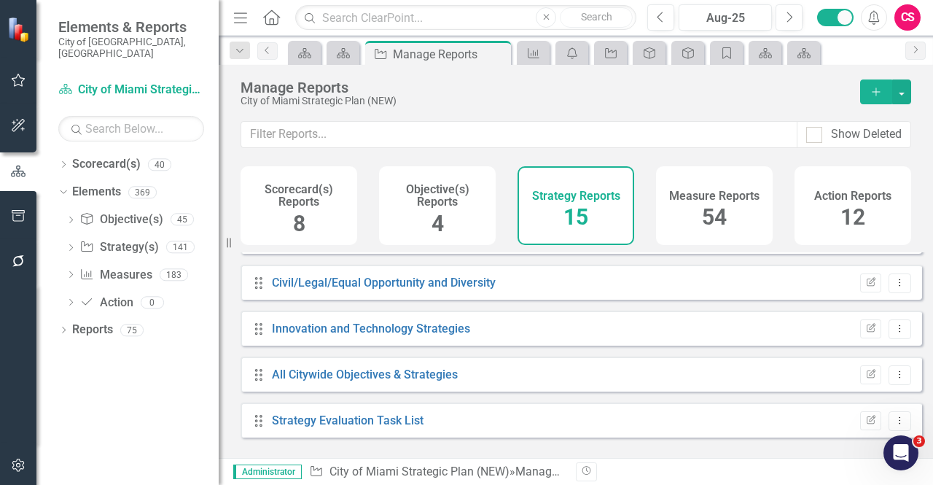
click at [866, 93] on button "Add" at bounding box center [876, 91] width 32 height 25
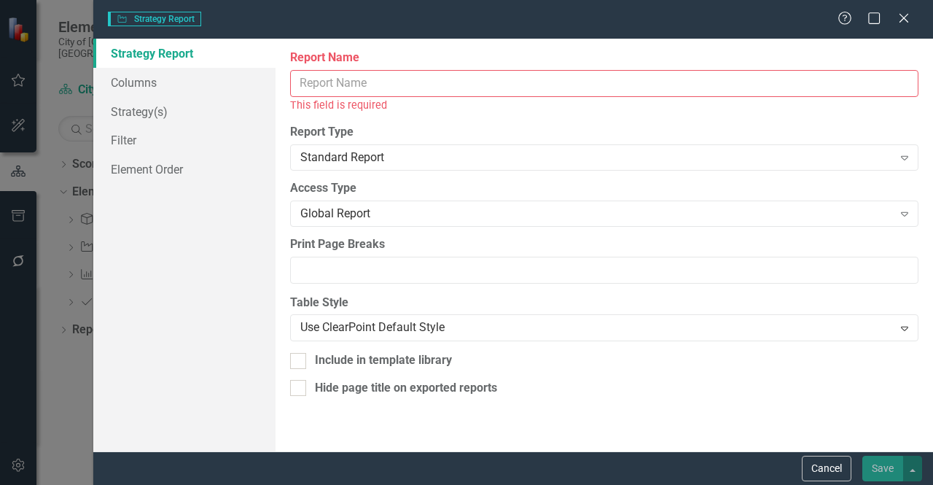
click at [669, 82] on input "Report Name" at bounding box center [604, 83] width 628 height 27
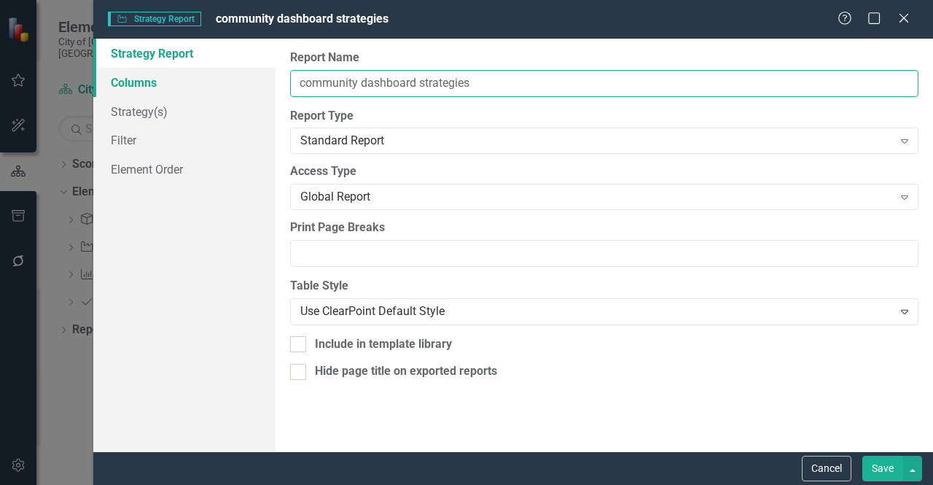
type input "community dashboard strategies"
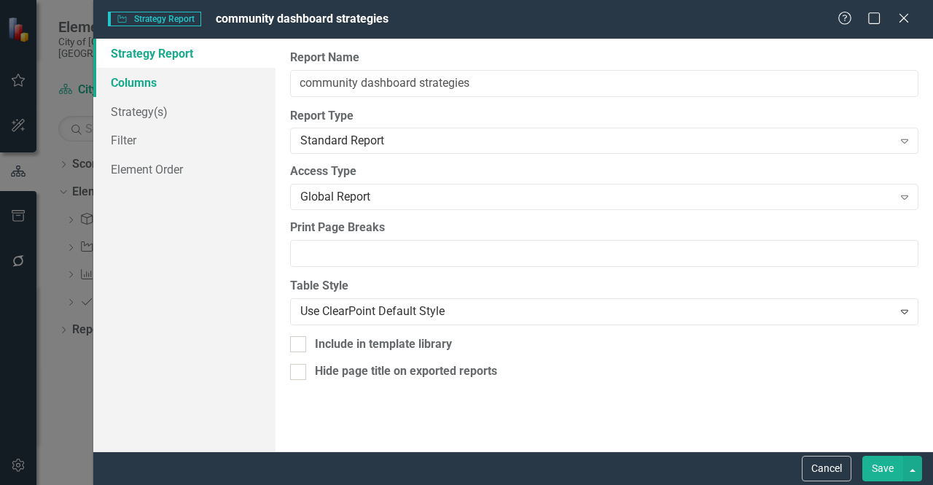
click at [246, 82] on link "Columns" at bounding box center [184, 82] width 182 height 29
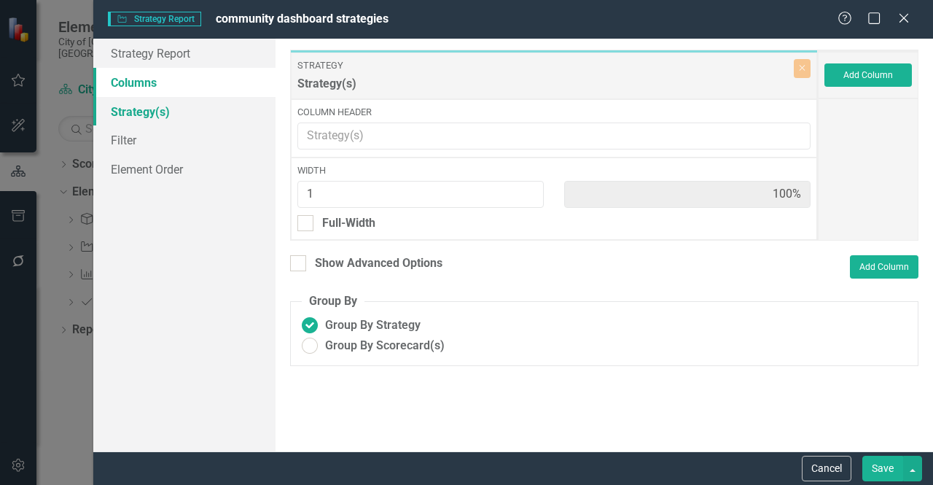
click at [229, 116] on link "Strategy(s)" at bounding box center [184, 111] width 182 height 29
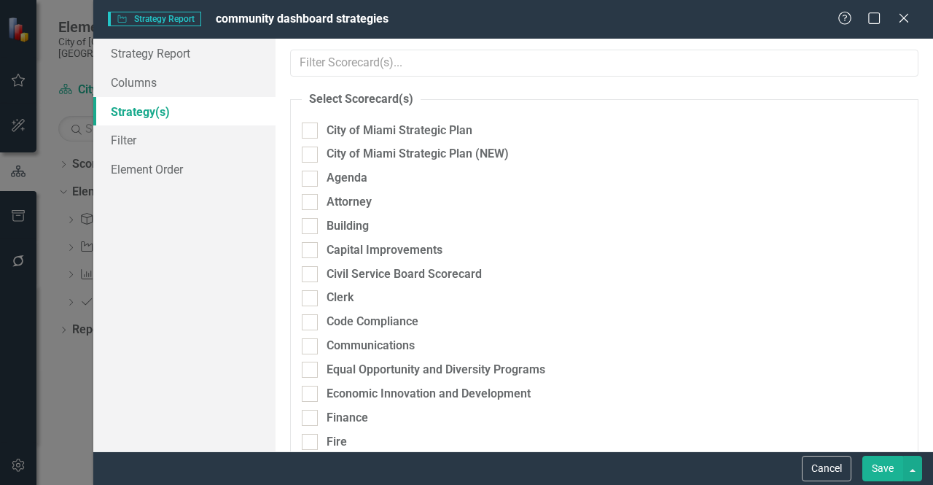
checkbox input "true"
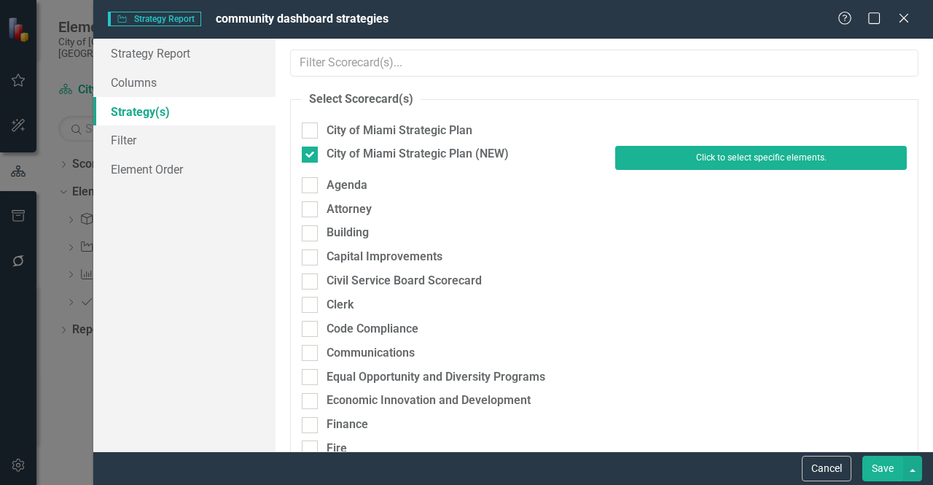
click at [659, 154] on button "Click to select specific elements." at bounding box center [760, 157] width 291 height 23
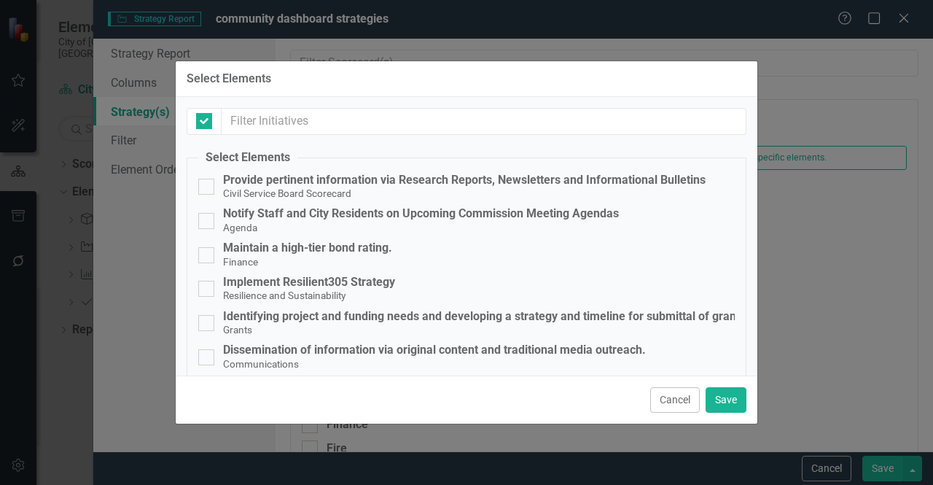
checkbox input "false"
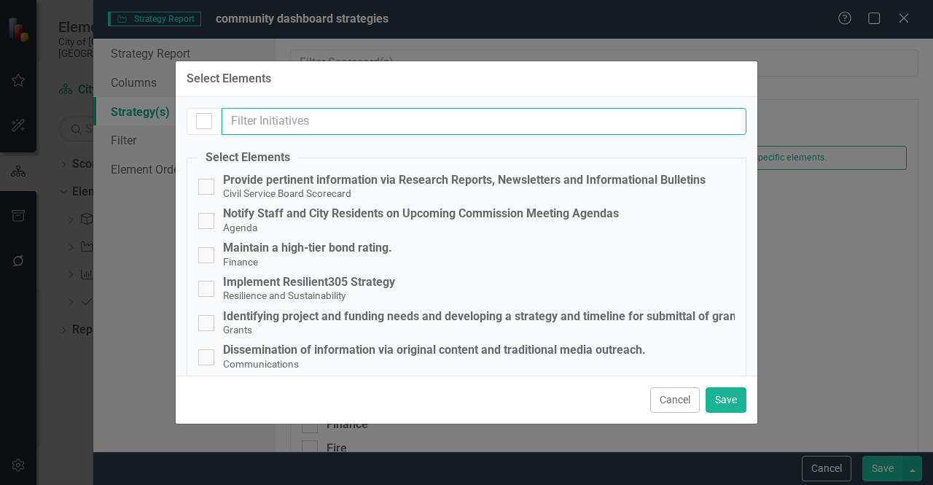
click at [315, 123] on input "text" at bounding box center [484, 121] width 525 height 27
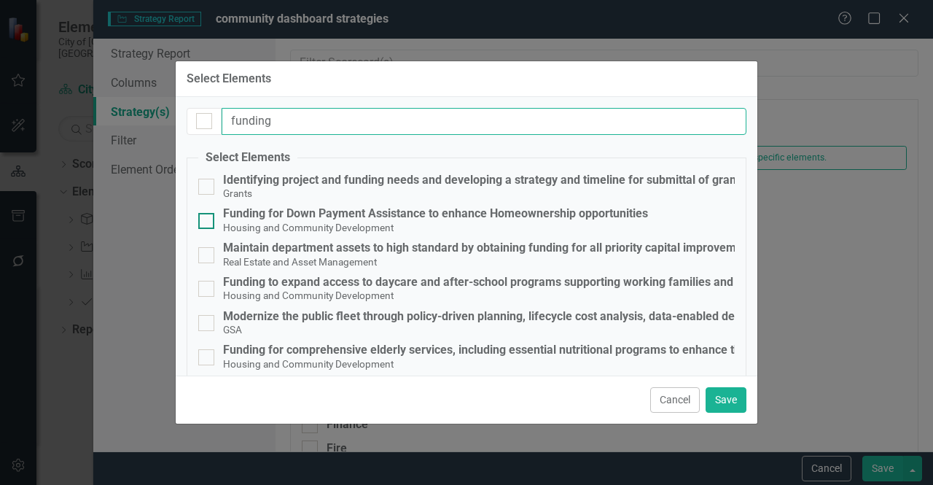
type input "funding"
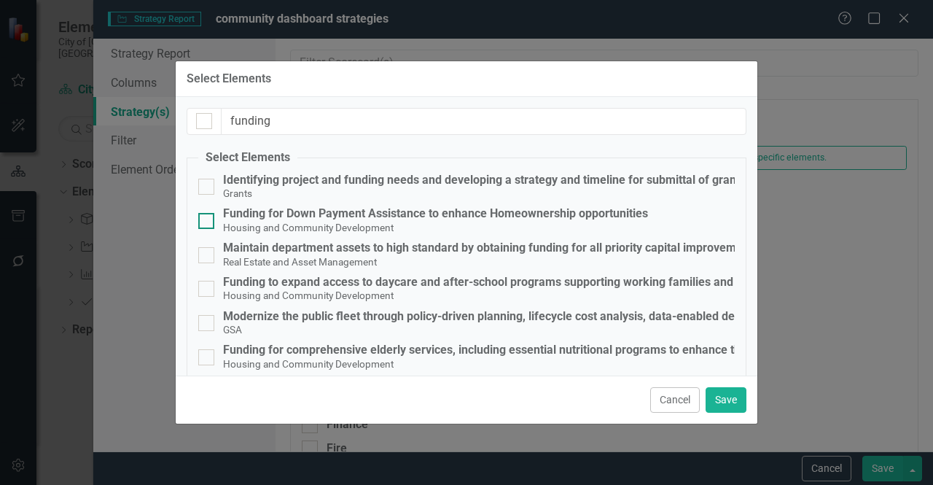
click at [421, 211] on div "Funding for Down Payment Assistance to enhance Homeownership opportunities" at bounding box center [435, 213] width 425 height 13
click at [208, 213] on input "Funding for Down Payment Assistance to enhance Homeownership opportunities Hous…" at bounding box center [202, 217] width 9 height 9
checkbox input "true"
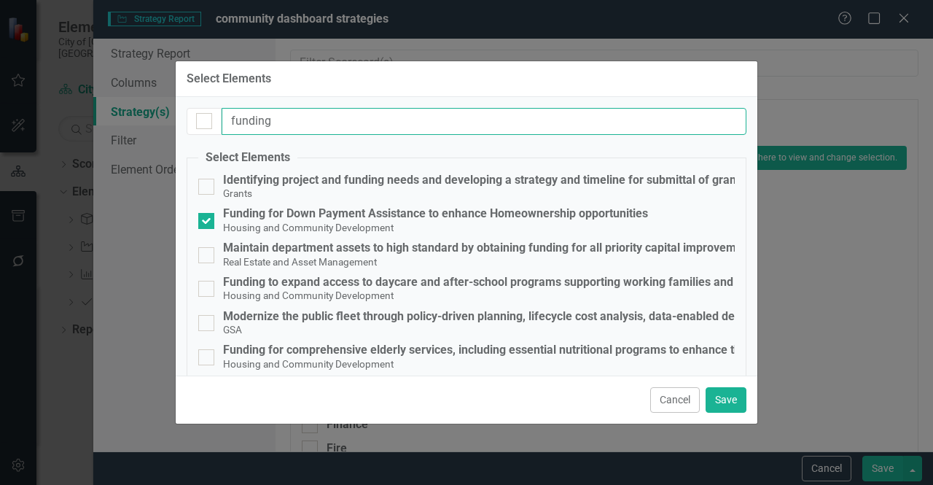
drag, startPoint x: 299, startPoint y: 119, endPoint x: 180, endPoint y: 109, distance: 119.9
click at [180, 109] on div "funding Select Elements Provide pertinent information via Research Reports, New…" at bounding box center [466, 236] width 581 height 278
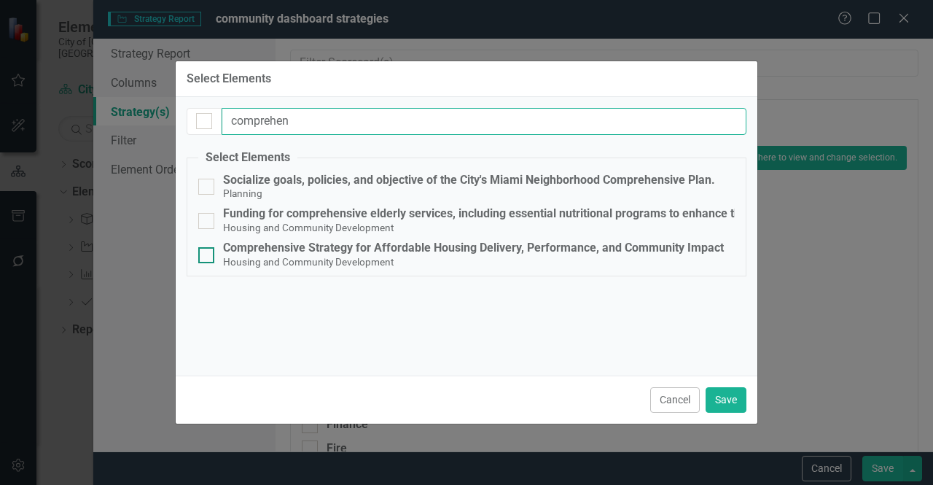
type input "comprehen"
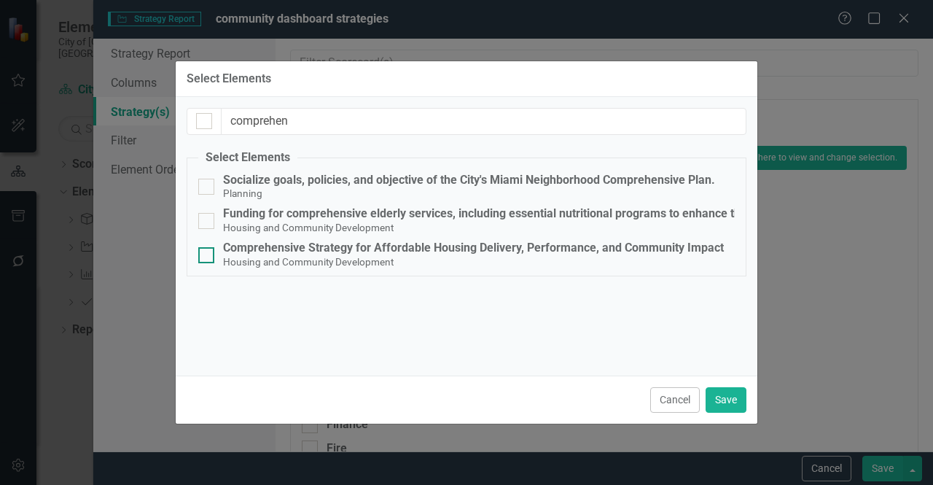
click at [475, 254] on div "Comprehensive Strategy for Affordable Housing Delivery, Performance, and Commun…" at bounding box center [473, 247] width 501 height 13
click at [208, 254] on input "Comprehensive Strategy for Affordable Housing Delivery, Performance, and Commun…" at bounding box center [202, 251] width 9 height 9
checkbox input "true"
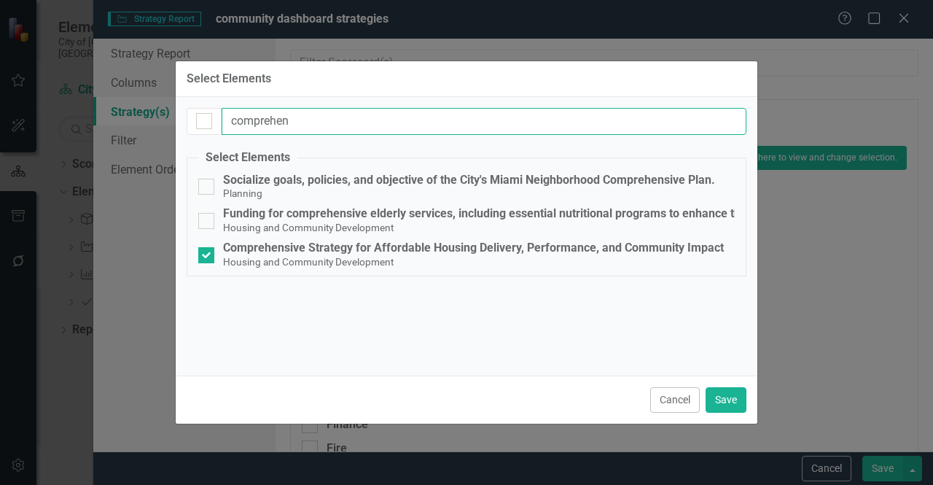
drag, startPoint x: 307, startPoint y: 118, endPoint x: 226, endPoint y: 119, distance: 81.6
click at [226, 119] on input "comprehen" at bounding box center [484, 121] width 525 height 27
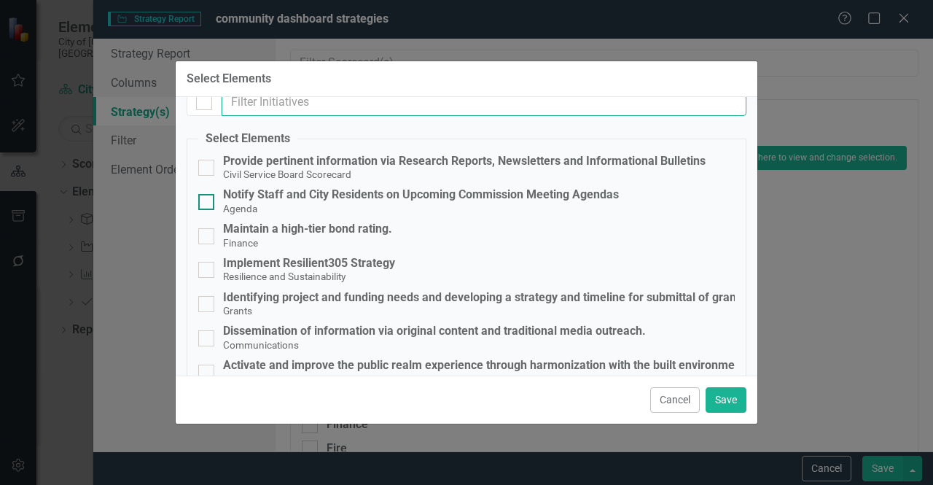
scroll to position [0, 0]
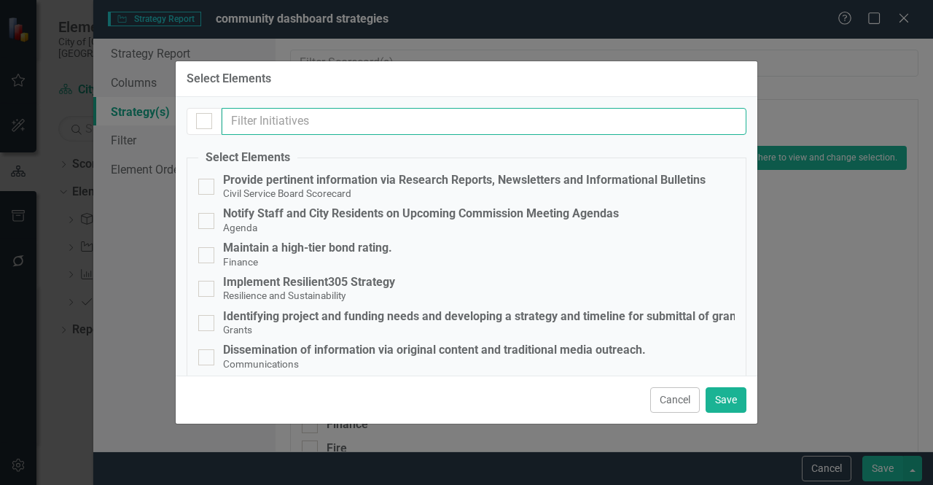
click at [314, 122] on input "text" at bounding box center [484, 121] width 525 height 27
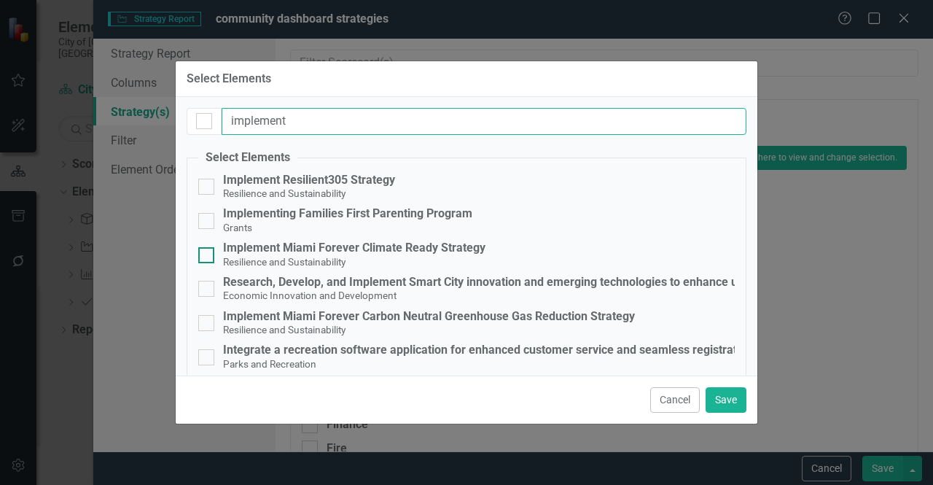
type input "implement"
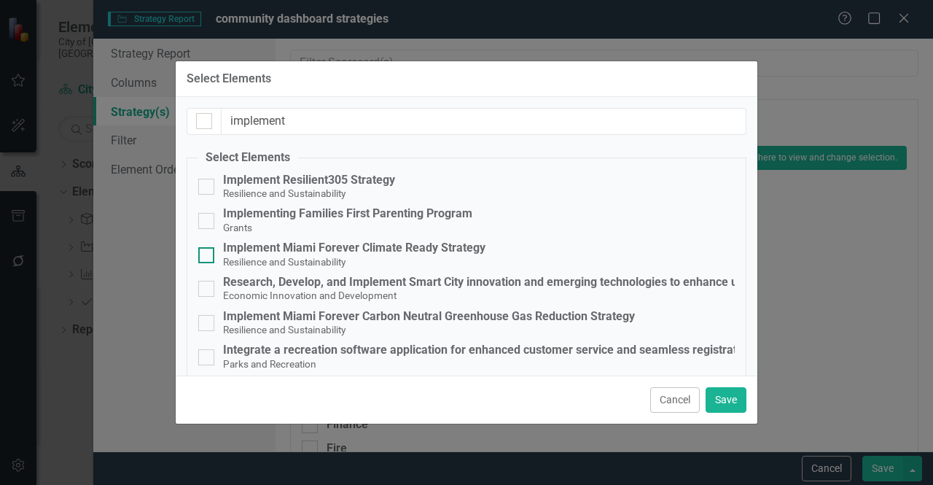
click at [375, 256] on div "Implement Miami Forever Climate Ready Strategy Resilience and Sustainability" at bounding box center [354, 254] width 262 height 27
click at [208, 256] on input "Implement Miami Forever Climate Ready Strategy Resilience and Sustainability" at bounding box center [202, 251] width 9 height 9
checkbox input "true"
click at [734, 404] on button "Save" at bounding box center [725, 400] width 41 height 26
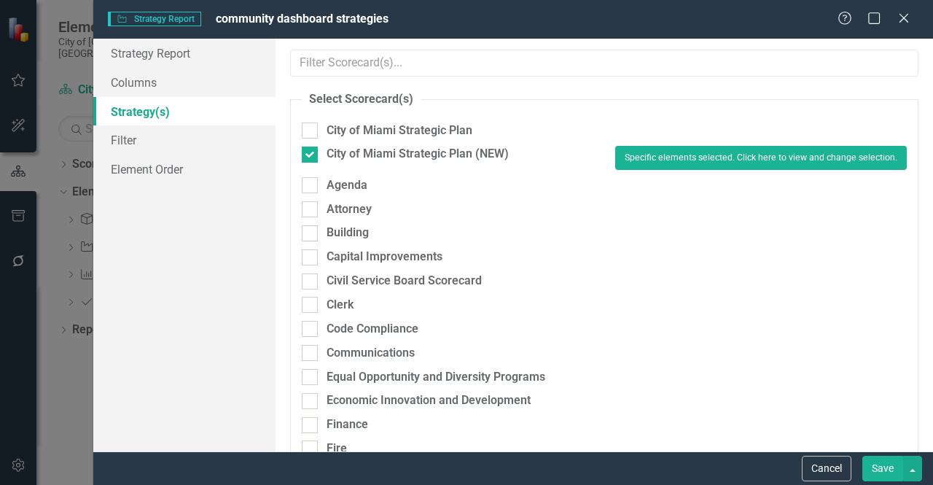
click at [871, 461] on button "Save" at bounding box center [882, 468] width 41 height 26
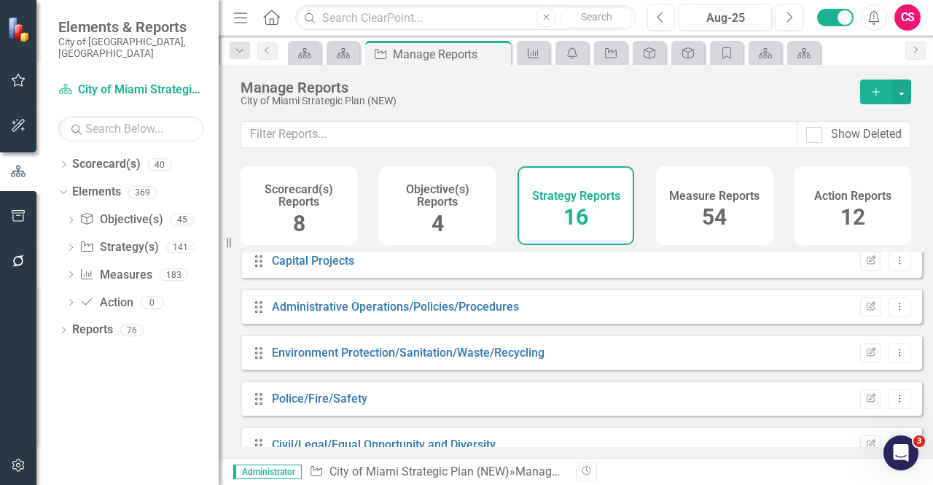
scroll to position [539, 0]
